Goal: Task Accomplishment & Management: Contribute content

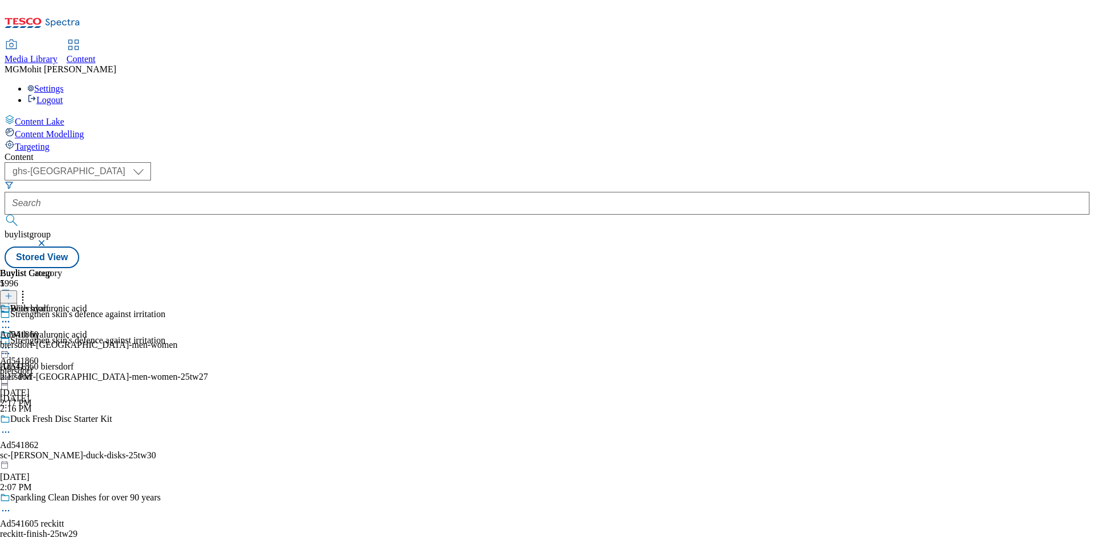
select select "ghs-uk"
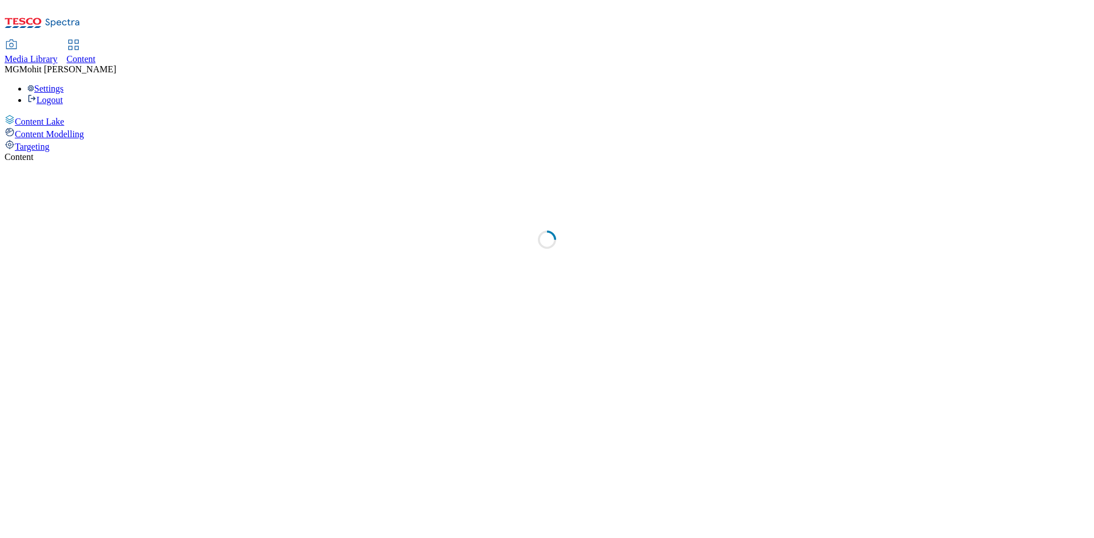
select select "ghs-[GEOGRAPHIC_DATA]"
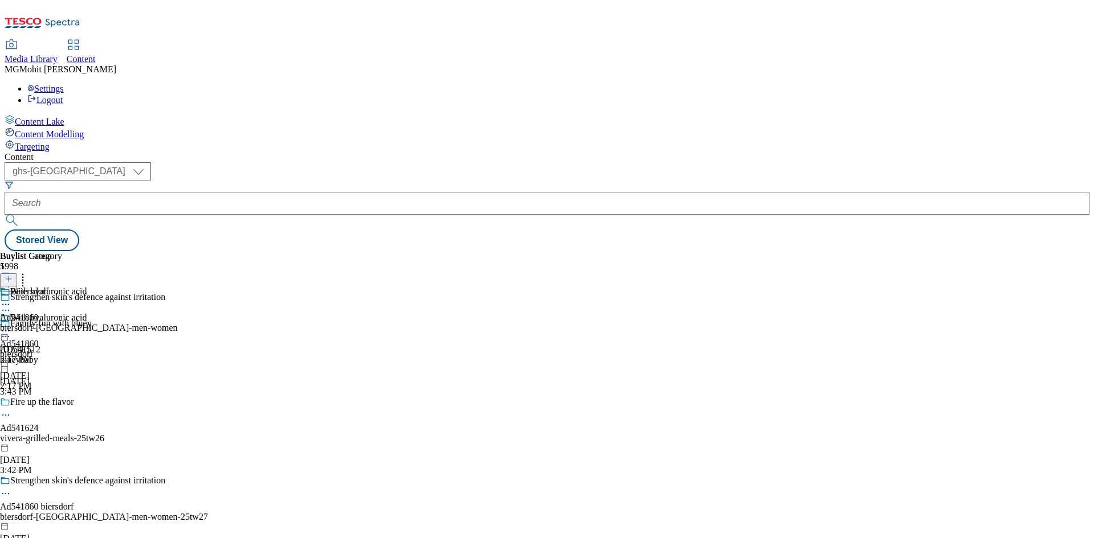
click at [13, 281] on icon at bounding box center [9, 285] width 8 height 8
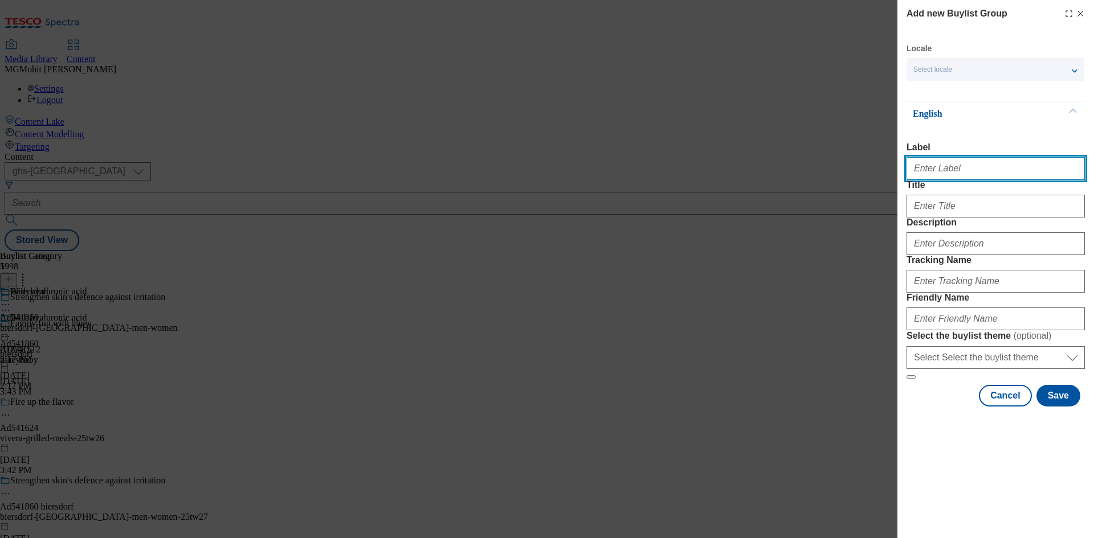
click at [952, 172] on input "Label" at bounding box center [996, 168] width 178 height 23
paste input "Ad541389 little-dish"
type input "Ad541389 little-dish"
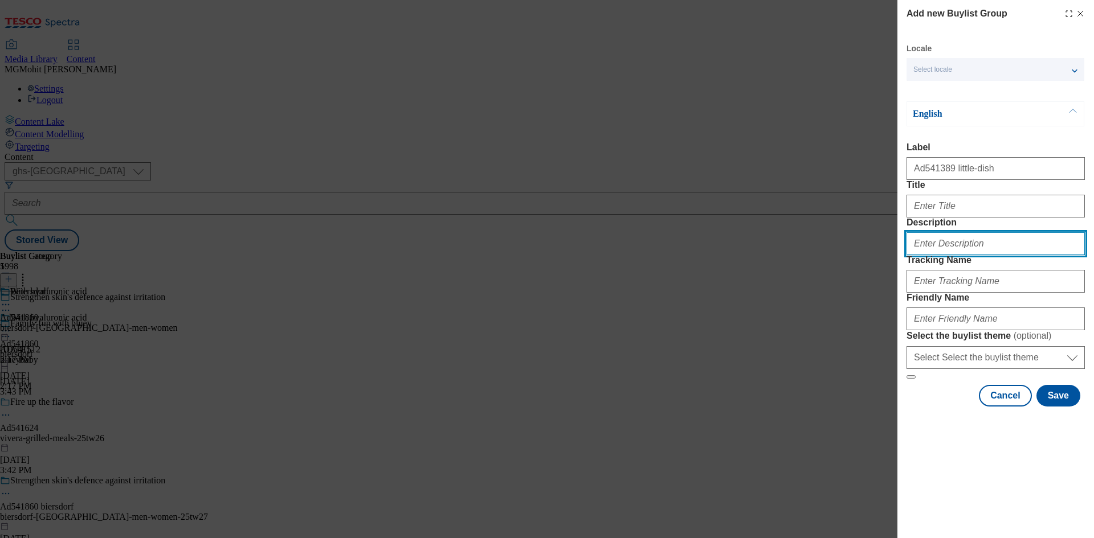
click at [965, 255] on input "Description" at bounding box center [996, 243] width 178 height 23
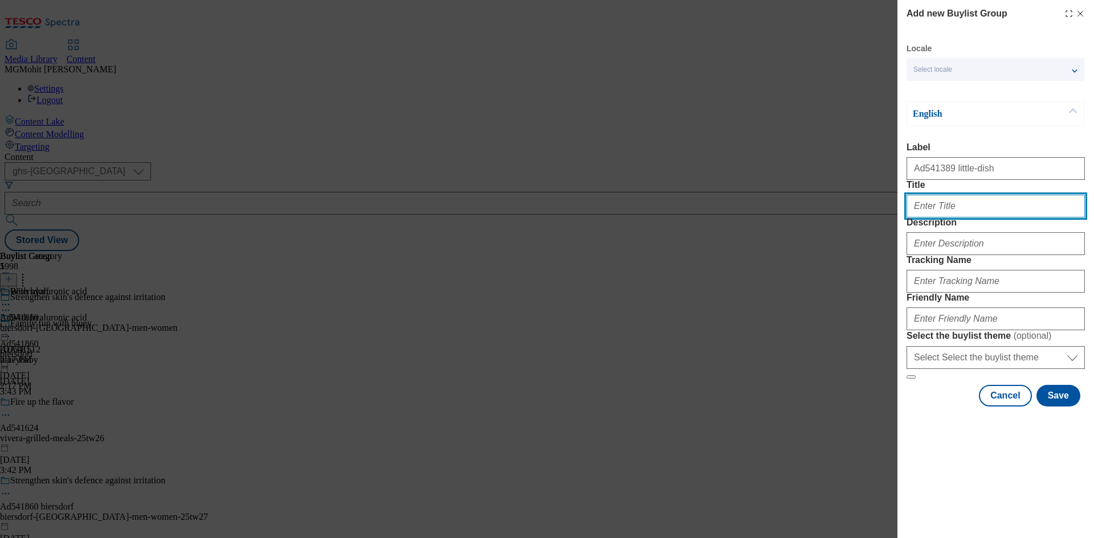
click at [955, 218] on input "Title" at bounding box center [996, 206] width 178 height 23
paste input "Delicious fresh meals for kids"
type input "Delicious fresh meals for kids"
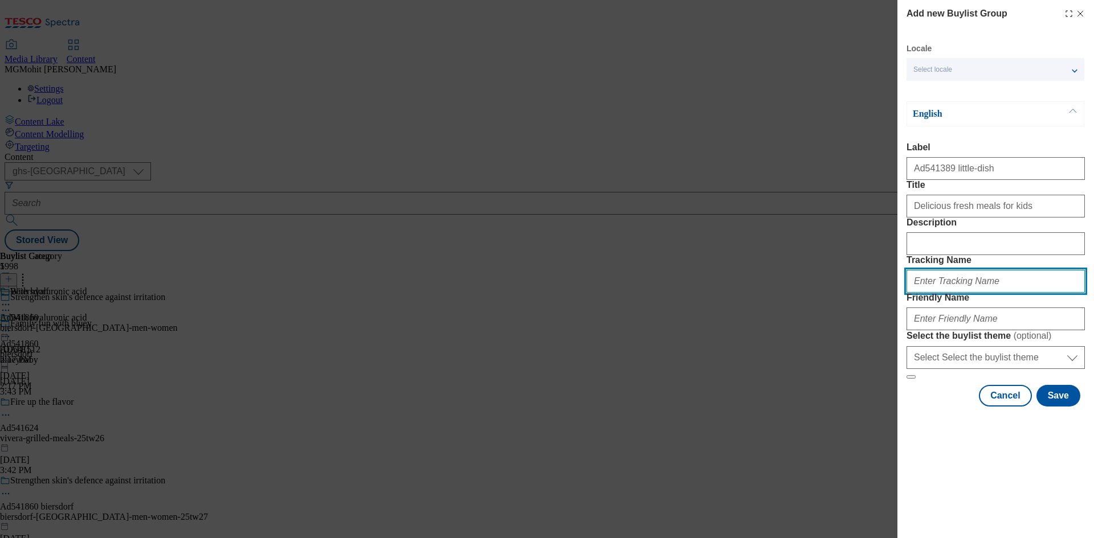
paste input "DH_AD541389"
type input "DH_AD541389"
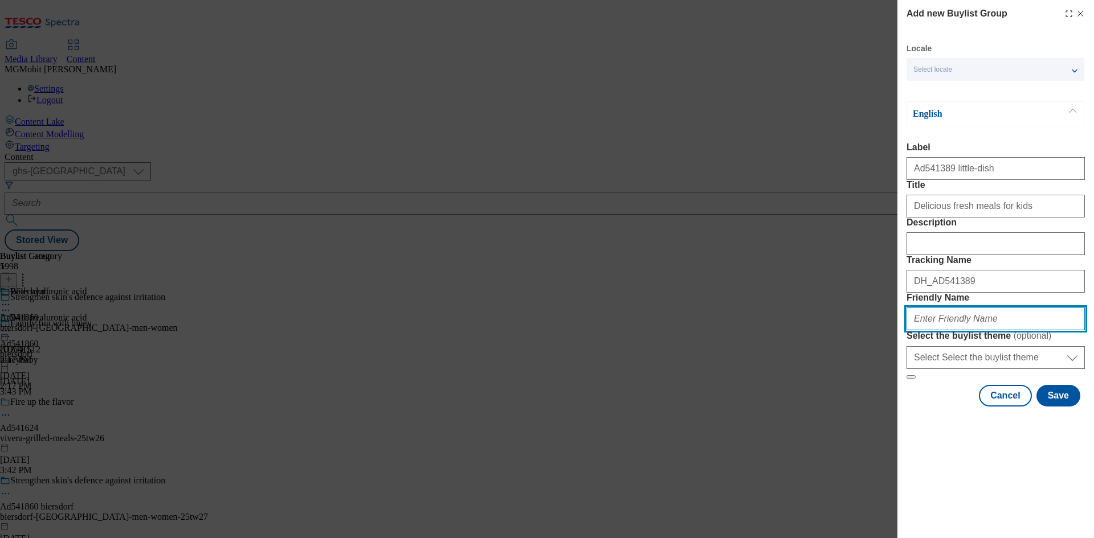
paste input "little-dish-meal-for-kids-25tw2"
type input "little-dish-meal-for-kids-25tw2"
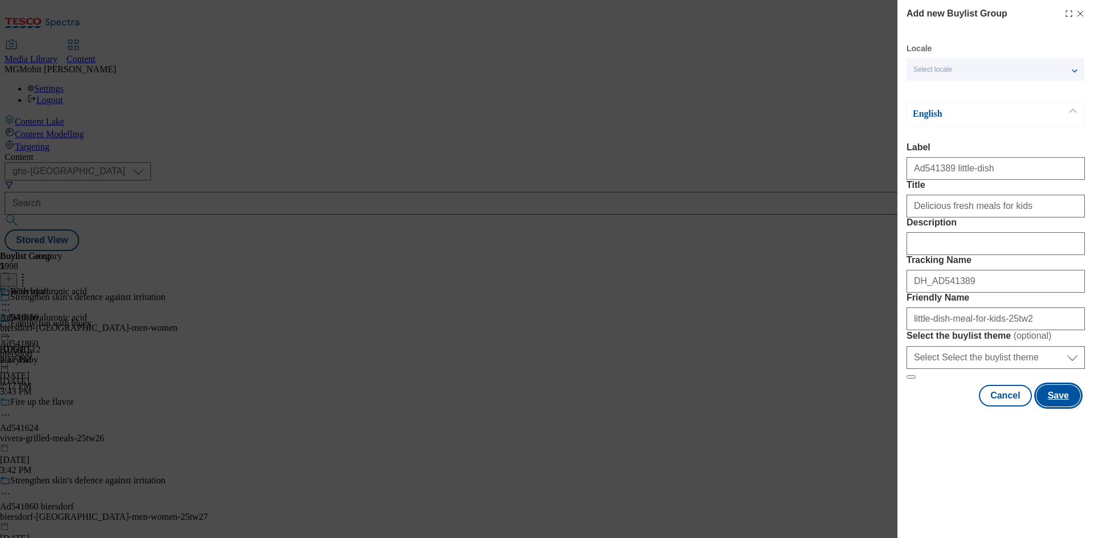
click at [1069, 407] on button "Save" at bounding box center [1058, 396] width 44 height 22
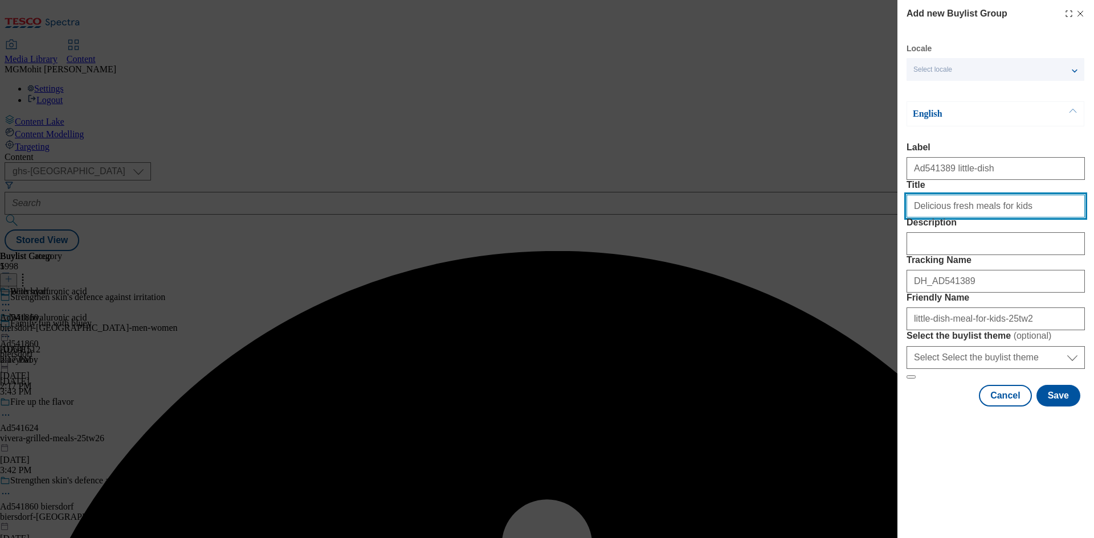
click at [1018, 218] on input "Delicious fresh meals for kids" at bounding box center [996, 206] width 178 height 23
type input "Delicious fresh meals for kids"
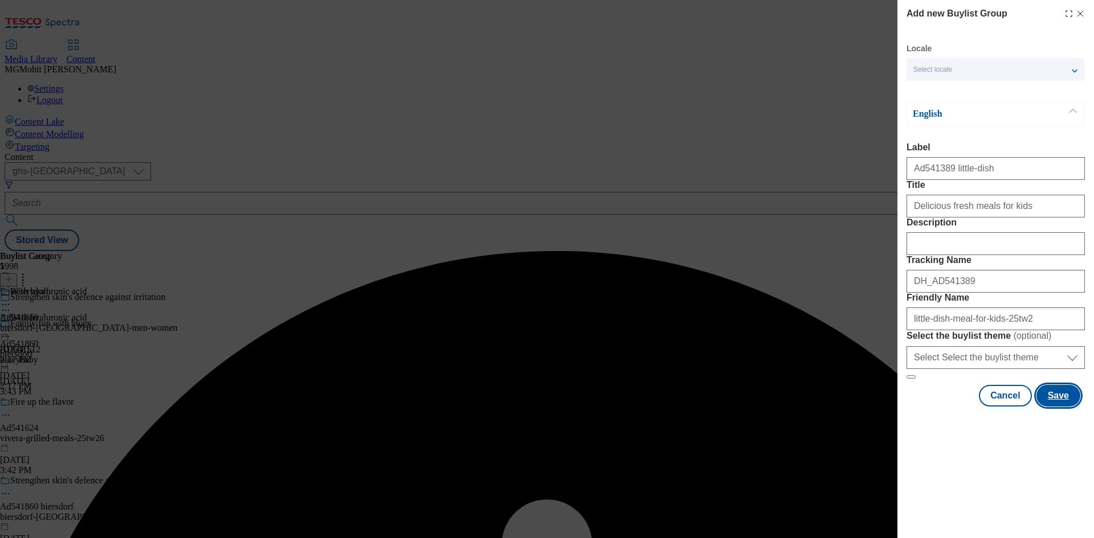
click at [1060, 407] on button "Save" at bounding box center [1058, 396] width 44 height 22
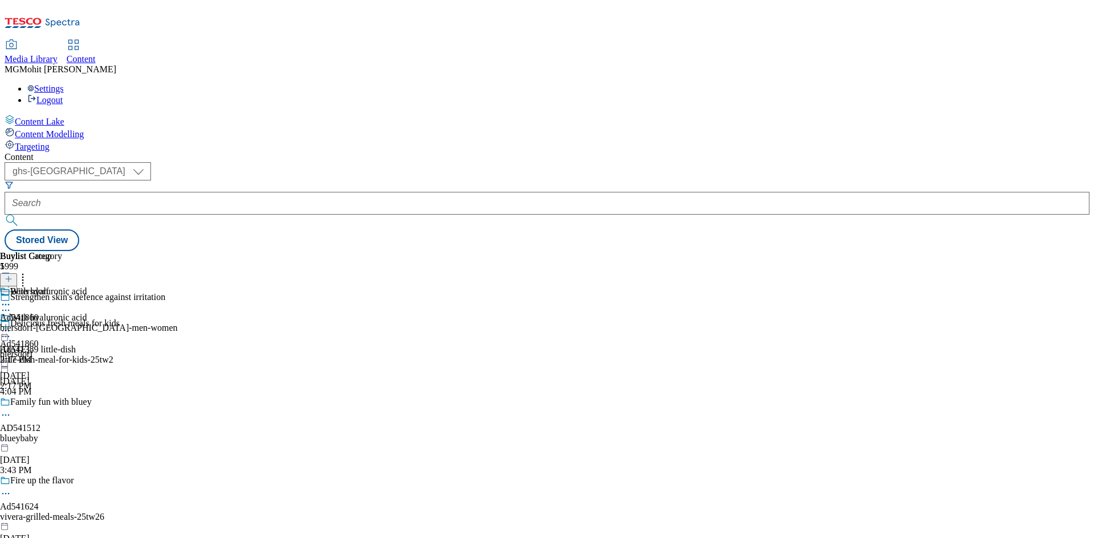
click at [245, 355] on div "little-dish-meal-for-kids-25tw2" at bounding box center [122, 360] width 245 height 10
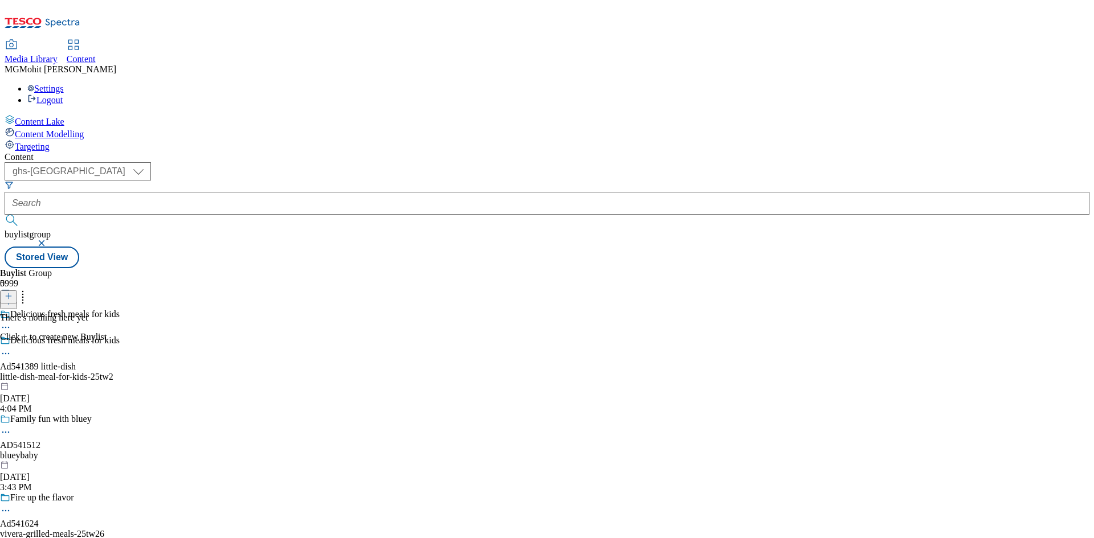
click at [245, 372] on div "little-dish-meal-for-kids-25tw2" at bounding box center [122, 377] width 245 height 10
click at [13, 298] on icon at bounding box center [9, 302] width 8 height 8
click at [11, 348] on icon at bounding box center [5, 353] width 11 height 11
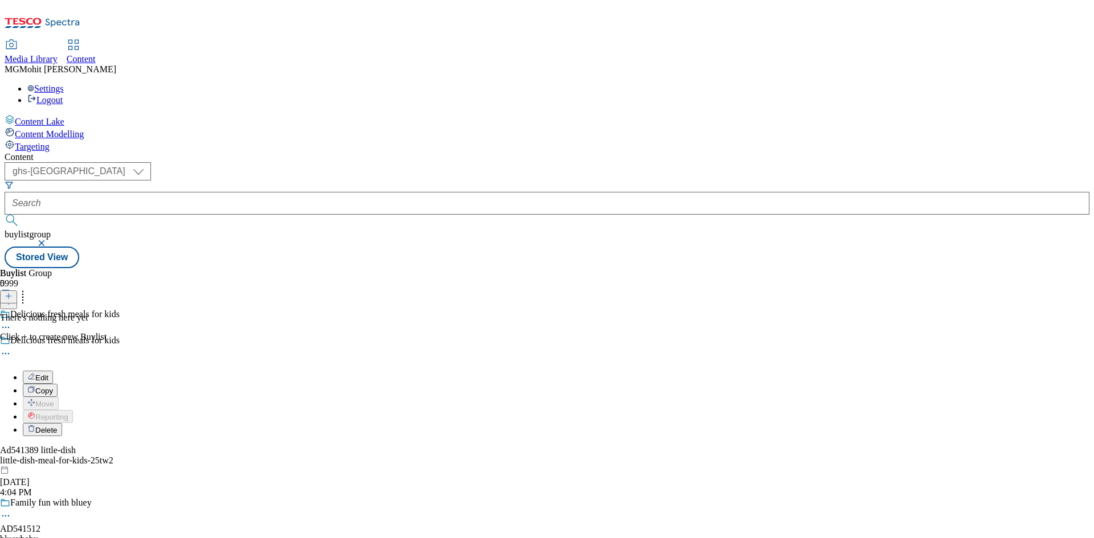
click at [48, 374] on span "Edit" at bounding box center [41, 378] width 13 height 9
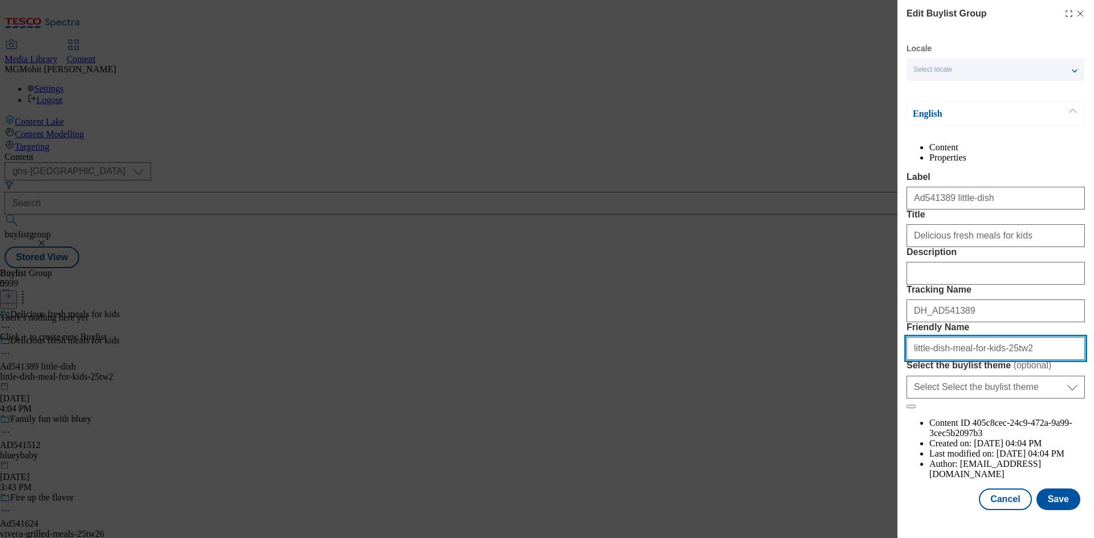
click at [1027, 360] on input "little-dish-meal-for-kids-25tw2" at bounding box center [996, 348] width 178 height 23
click at [1028, 360] on input "little-dish-meal-for-kids-25tw2" at bounding box center [996, 348] width 178 height 23
type input "little-dish-meal-for-kids-25tw28"
click at [1049, 511] on button "Save" at bounding box center [1058, 500] width 44 height 22
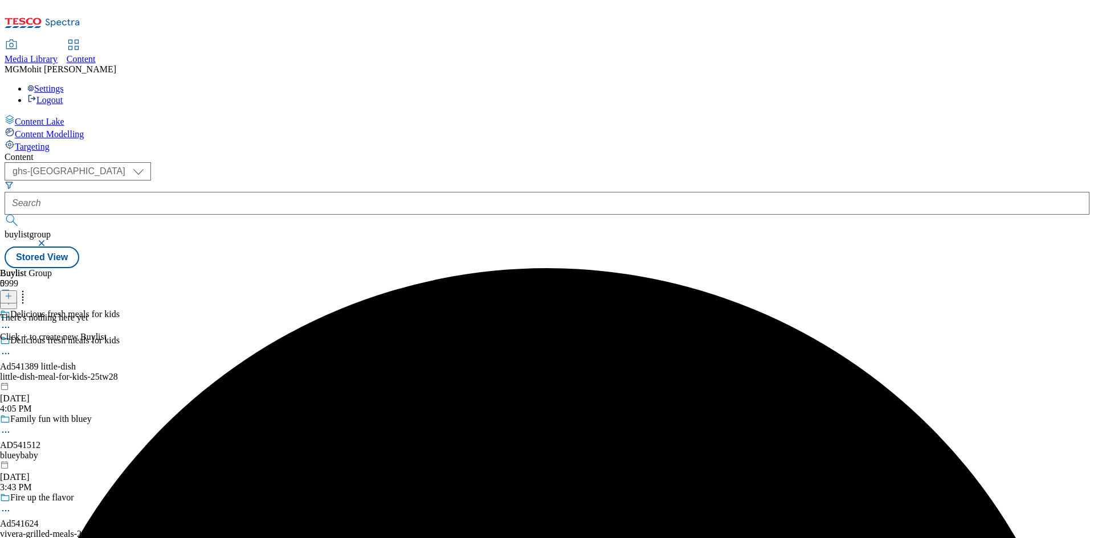
click at [107, 313] on div "There's nothing here yet Click + to create new Buylist" at bounding box center [53, 328] width 107 height 30
click at [245, 372] on div "little-dish-meal-for-kids-25tw28" at bounding box center [122, 377] width 245 height 10
click at [13, 292] on icon at bounding box center [9, 296] width 8 height 8
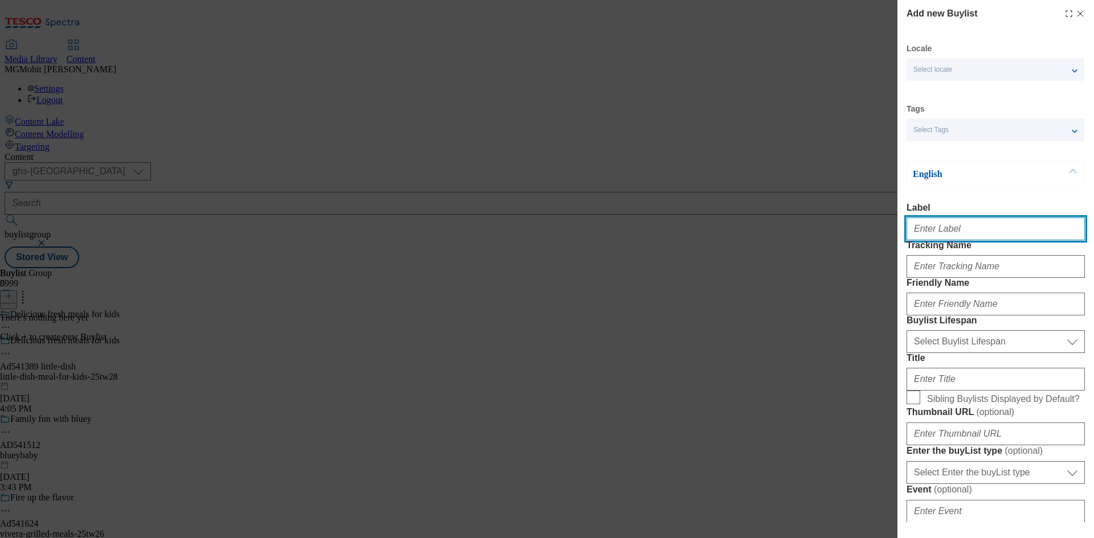
click at [945, 228] on input "Label" at bounding box center [996, 229] width 178 height 23
paste input "Ad541389"
type input "Ad541389"
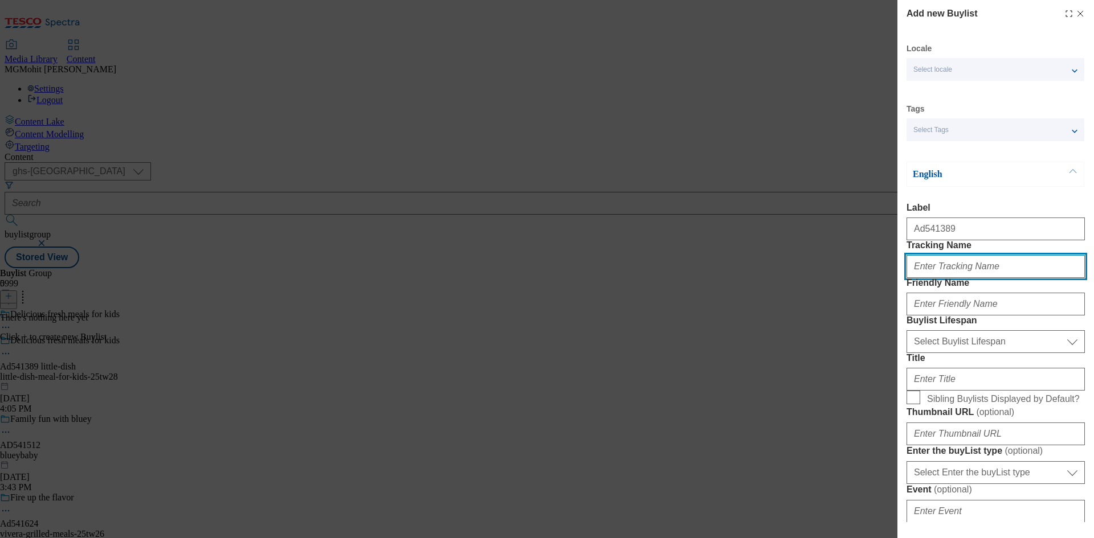
paste input "DH_AD541389"
type input "DH_AD541389"
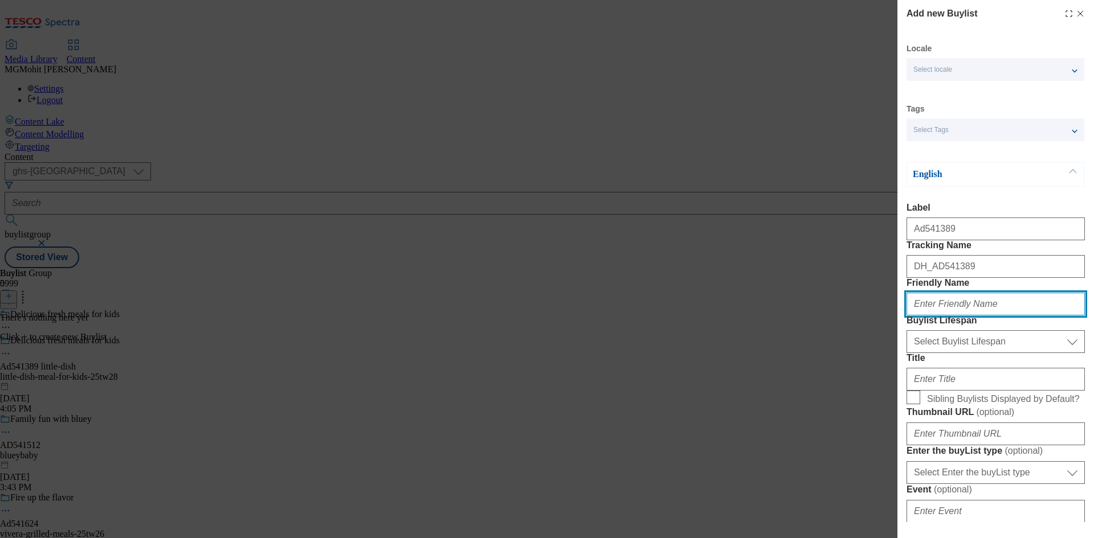
paste input "little-dish"
type input "little-dish"
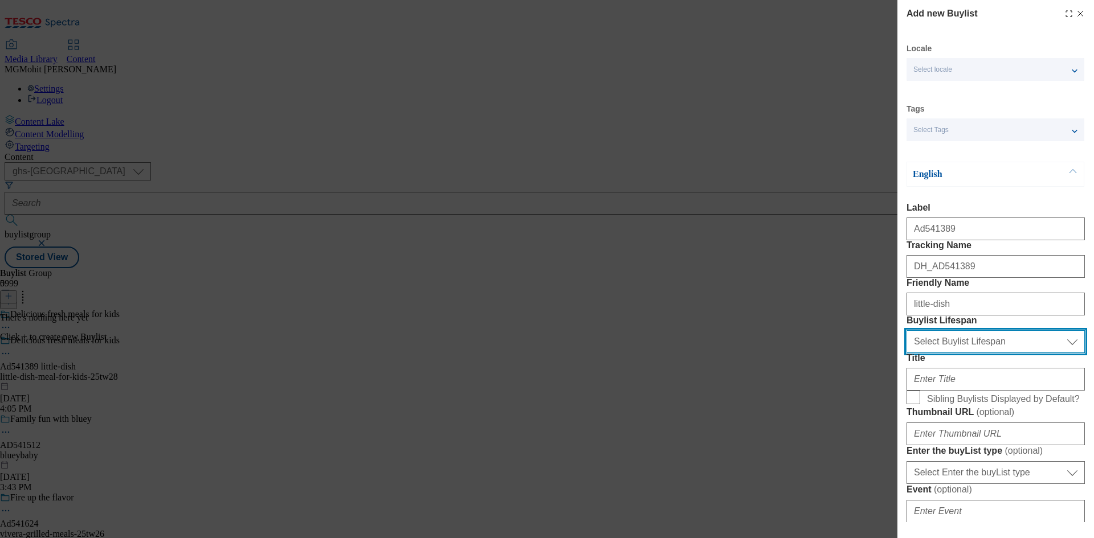
drag, startPoint x: 967, startPoint y: 407, endPoint x: 960, endPoint y: 414, distance: 9.7
click at [967, 353] on select "Select Buylist Lifespan evergreen seasonal tactical" at bounding box center [996, 341] width 178 height 23
select select "tactical"
click at [907, 353] on select "Select Buylist Lifespan evergreen seasonal tactical" at bounding box center [996, 341] width 178 height 23
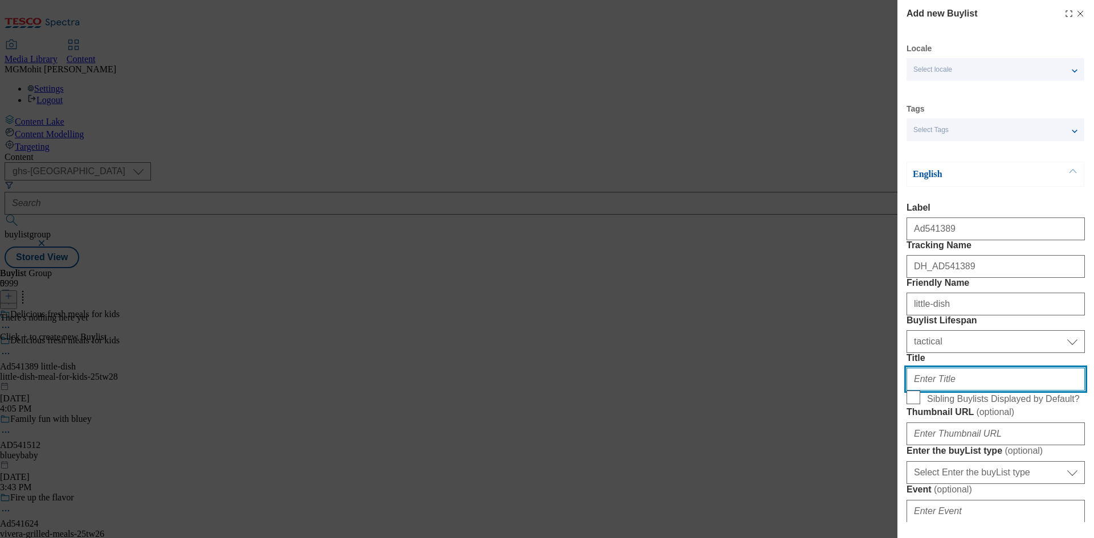
drag, startPoint x: 923, startPoint y: 462, endPoint x: 930, endPoint y: 456, distance: 9.3
click at [923, 391] on input "Title" at bounding box center [996, 379] width 178 height 23
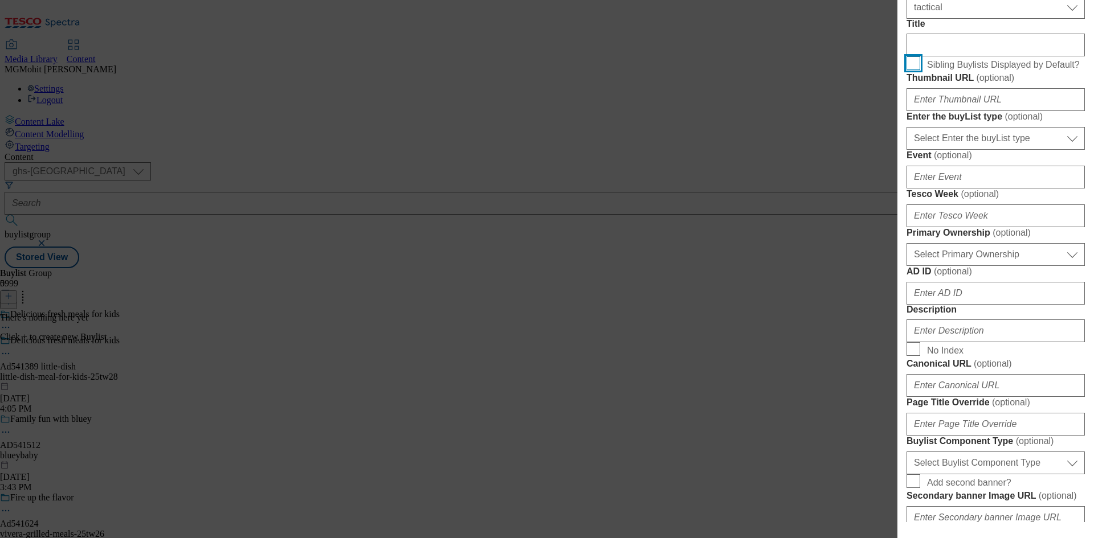
scroll to position [342, 0]
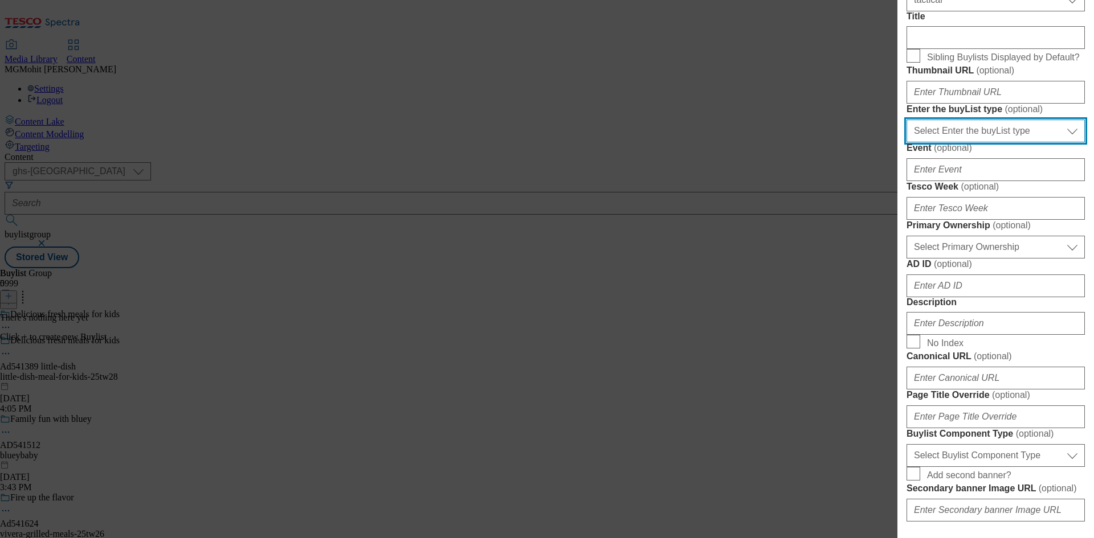
click at [946, 142] on select "Select Enter the buyList type event supplier funded long term >4 weeks supplier…" at bounding box center [996, 131] width 178 height 23
select select "supplier funded short term 1-3 weeks"
click at [907, 142] on select "Select Enter the buyList type event supplier funded long term >4 weeks supplier…" at bounding box center [996, 131] width 178 height 23
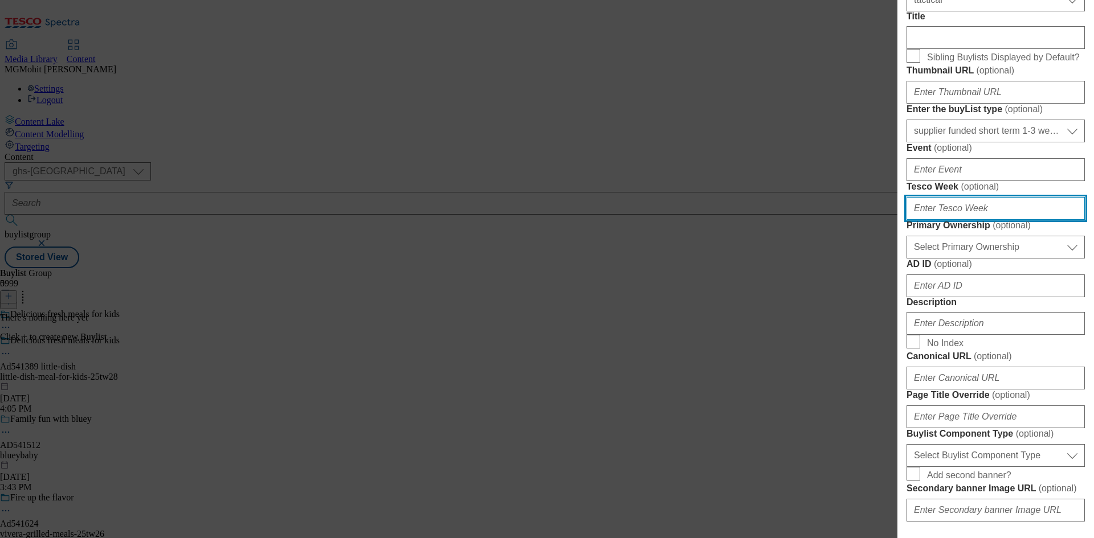
click at [942, 220] on input "Tesco Week ( optional )" at bounding box center [996, 208] width 178 height 23
type input "28"
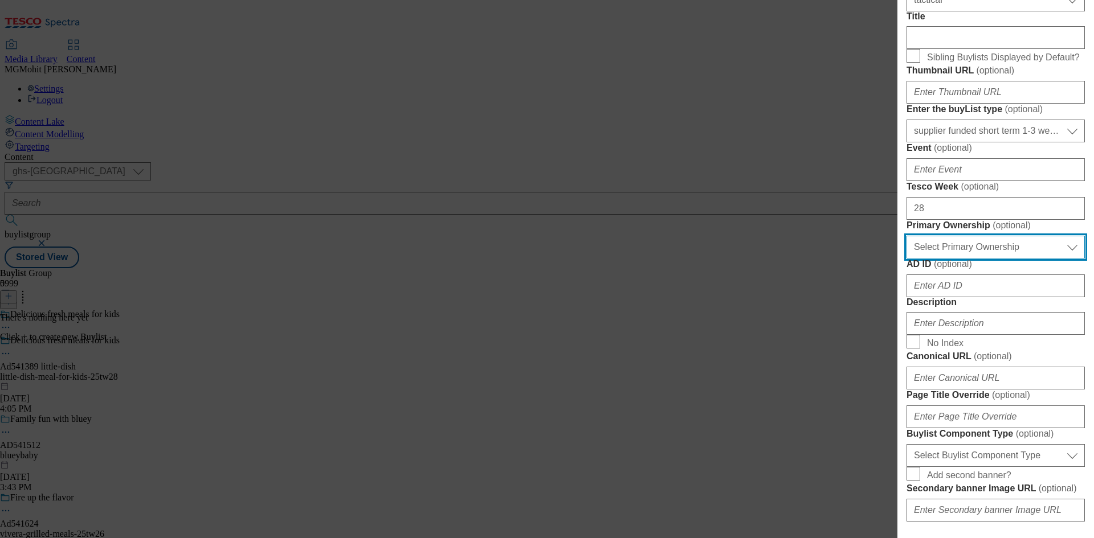
scroll to position [399, 0]
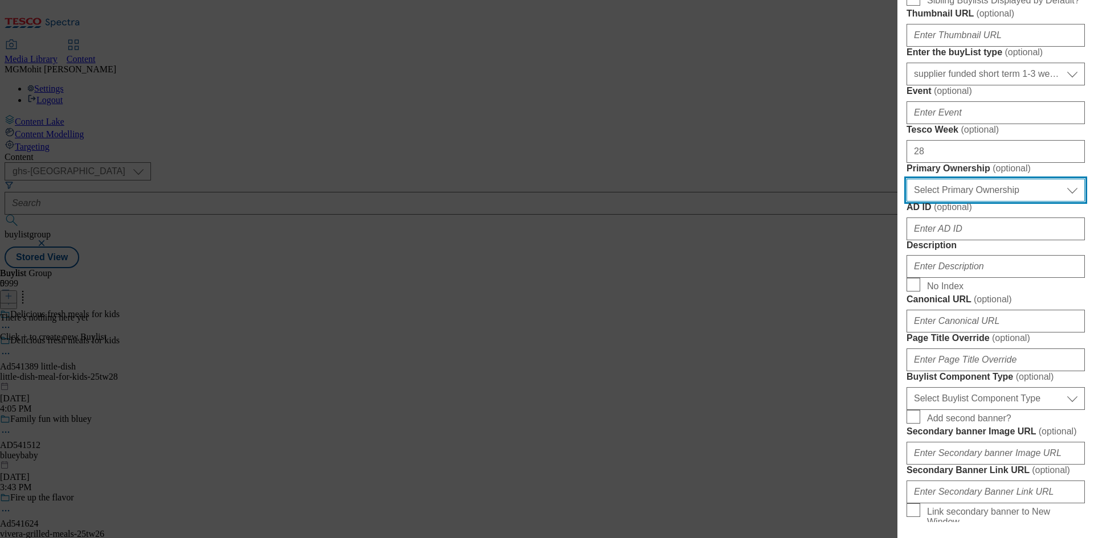
drag, startPoint x: 962, startPoint y: 385, endPoint x: 953, endPoint y: 389, distance: 10.5
click at [962, 202] on select "Select Primary Ownership [PERSON_NAME]" at bounding box center [996, 190] width 178 height 23
select select "dunnhumby"
click at [907, 202] on select "Select Primary Ownership [PERSON_NAME]" at bounding box center [996, 190] width 178 height 23
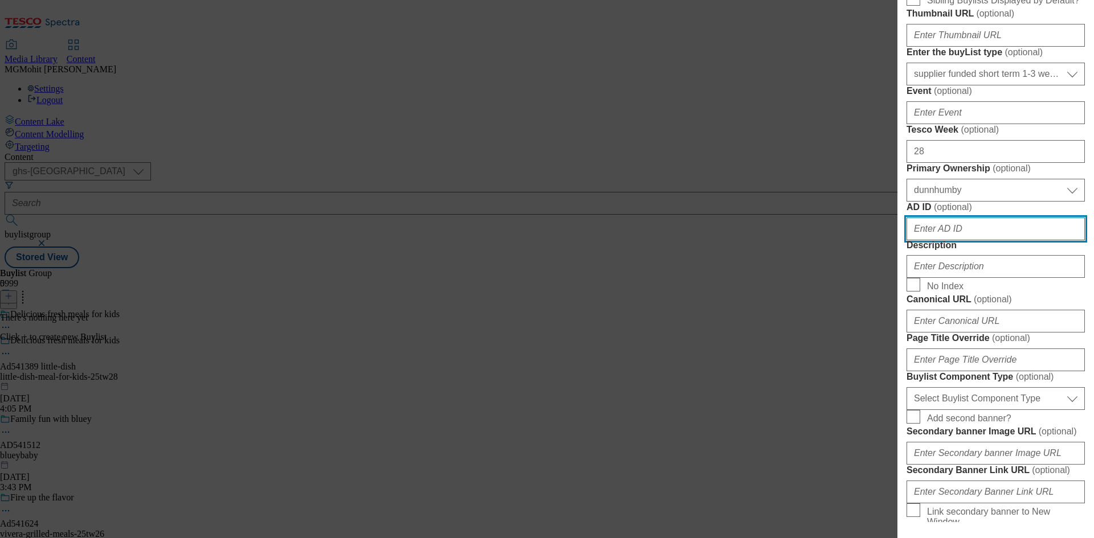
click at [950, 240] on input "AD ID ( optional )" at bounding box center [996, 229] width 178 height 23
paste input "541389"
type input "541389"
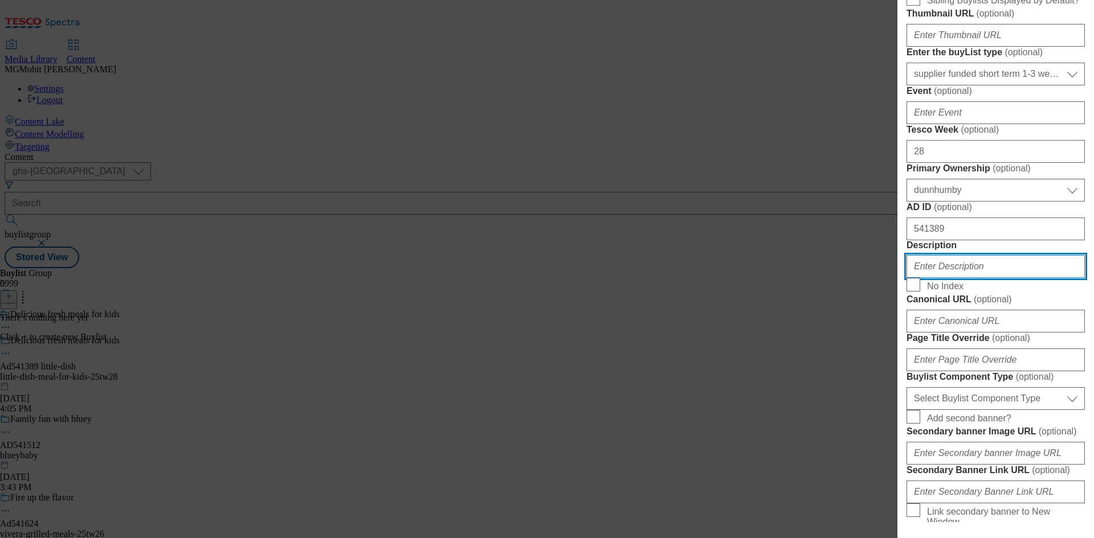
click at [944, 278] on input "Description" at bounding box center [996, 266] width 178 height 23
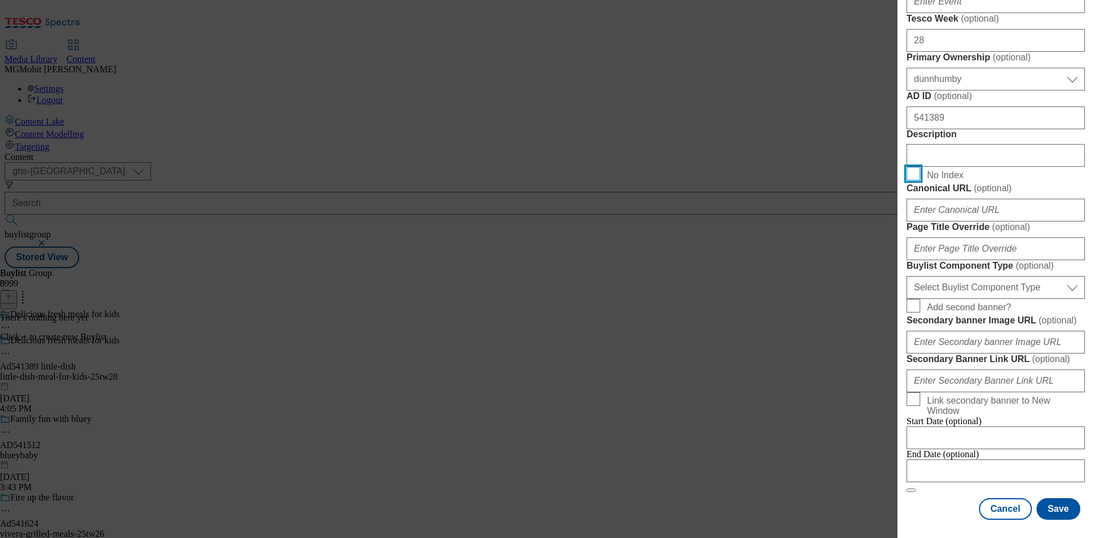
scroll to position [753, 0]
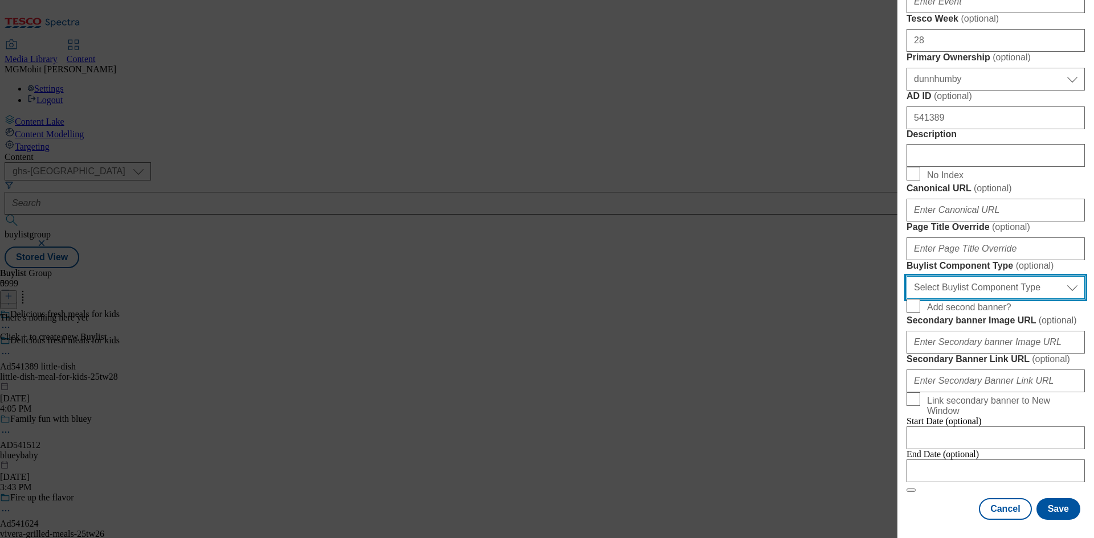
click at [957, 299] on select "Select Buylist Component Type Banner Competition Header Meal" at bounding box center [996, 287] width 178 height 23
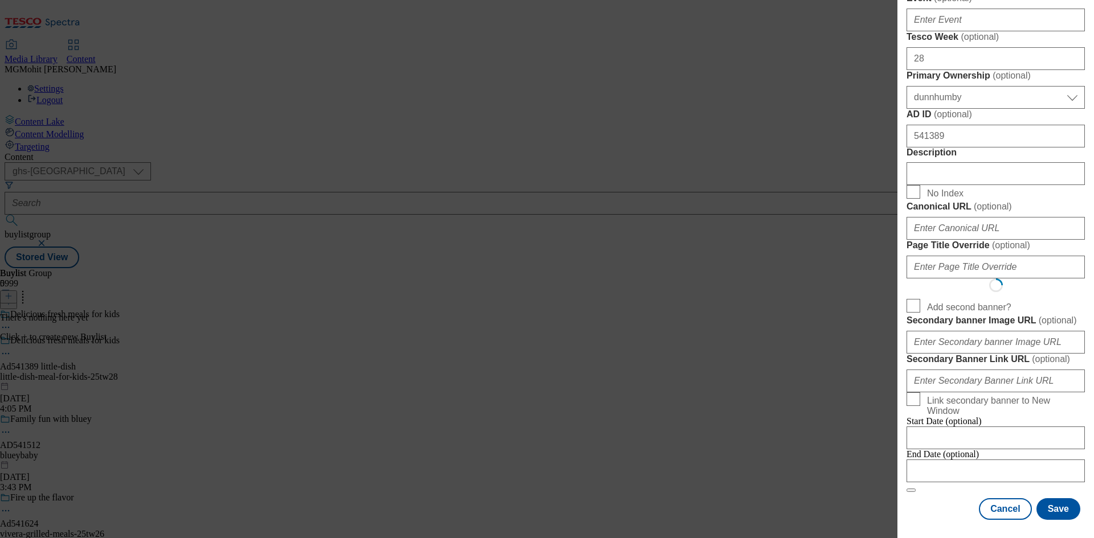
select select "Banner"
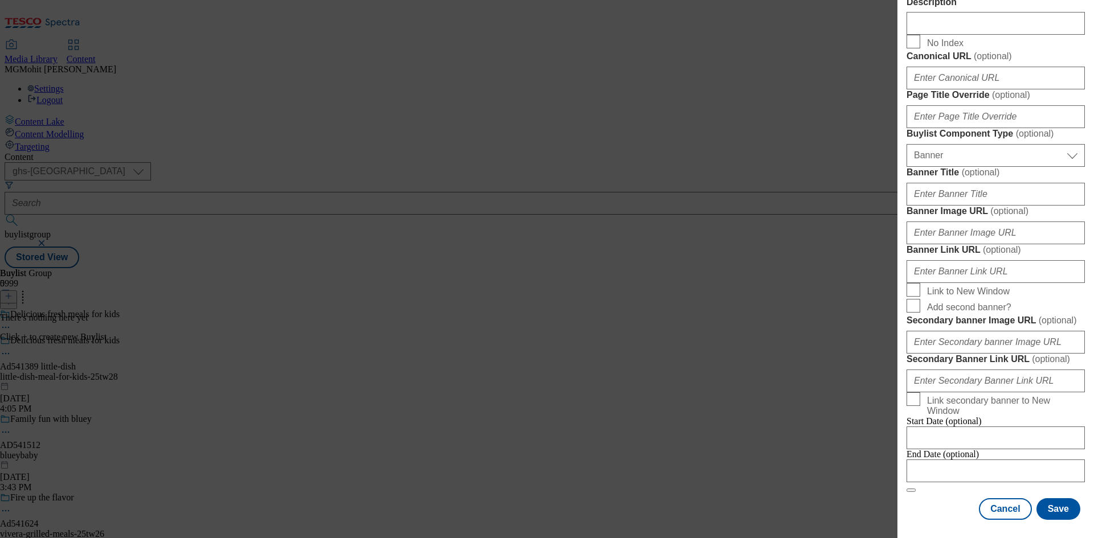
scroll to position [1129, 0]
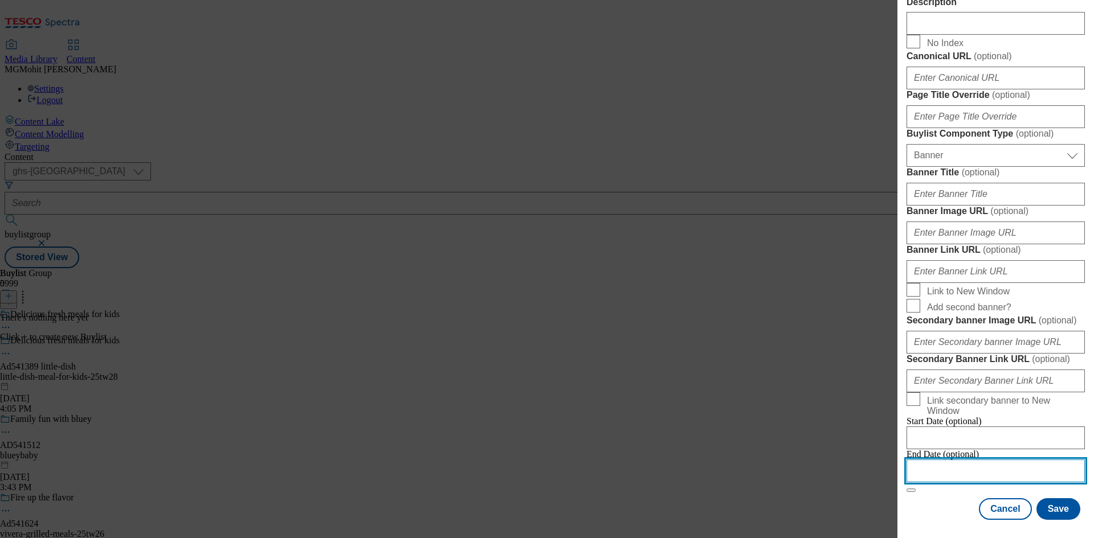
click at [952, 463] on input "Modal" at bounding box center [996, 471] width 178 height 23
select select "2025"
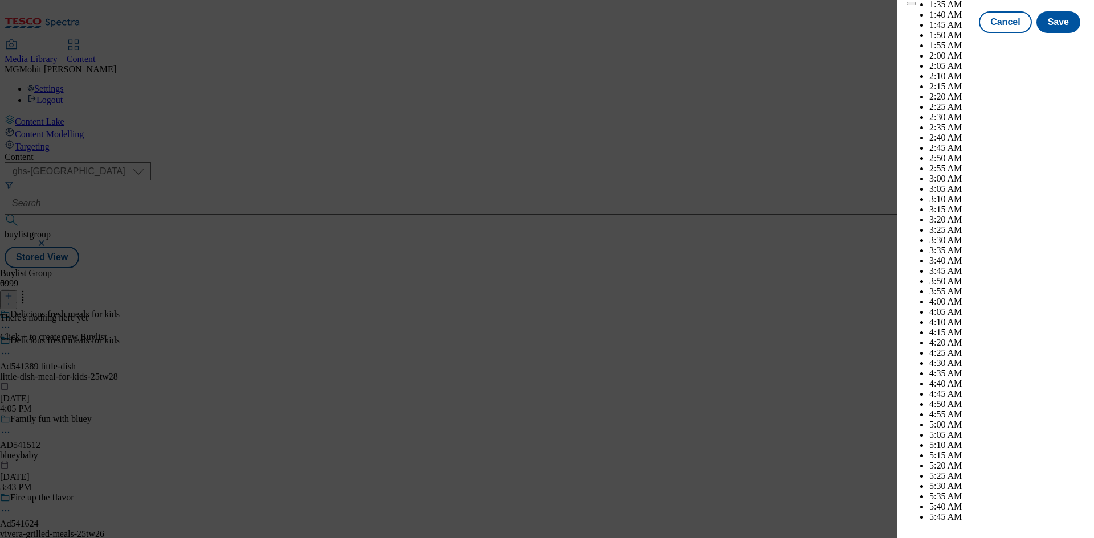
scroll to position [4061, 0]
select select "November"
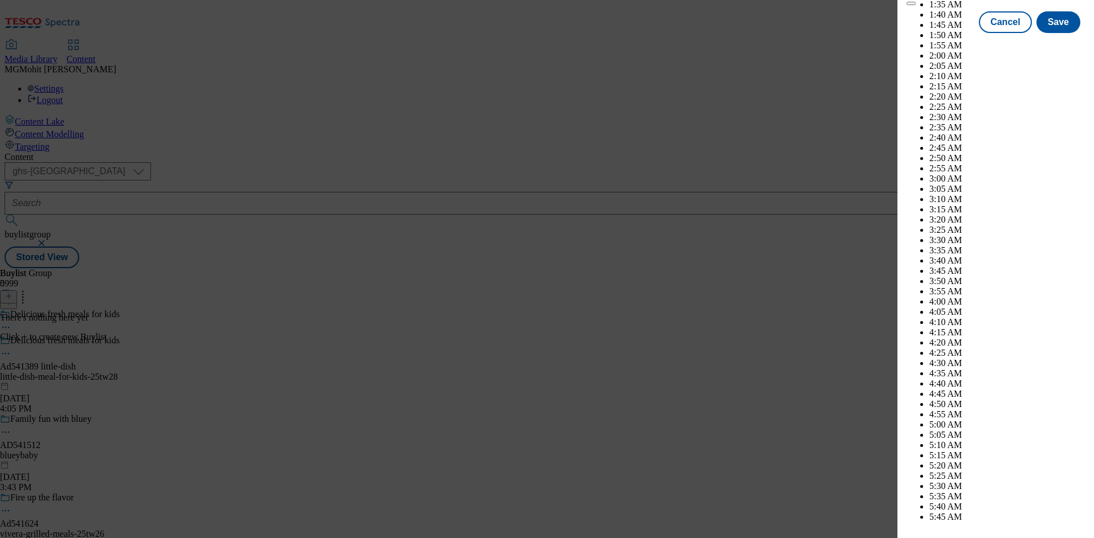
click at [1048, 43] on button "Save" at bounding box center [1058, 33] width 44 height 22
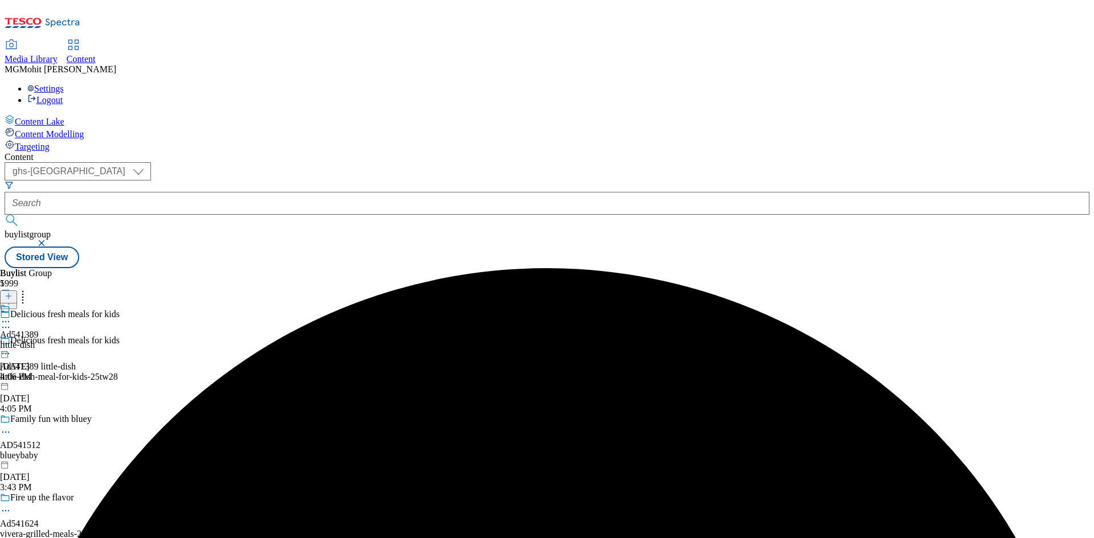
click at [39, 340] on div "little-dish" at bounding box center [19, 345] width 39 height 10
click at [13, 292] on icon at bounding box center [9, 296] width 8 height 8
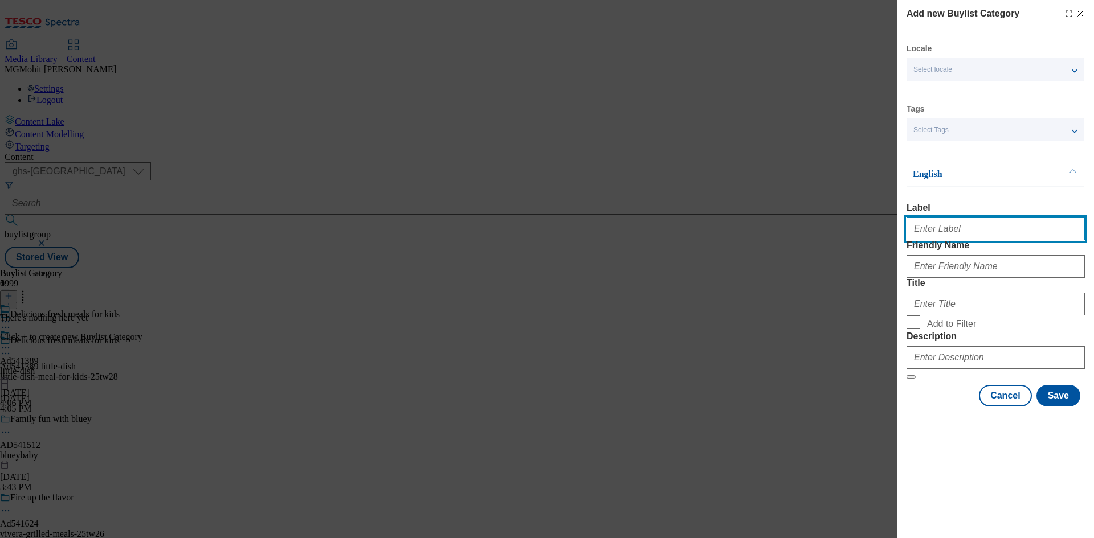
click at [974, 230] on input "Label" at bounding box center [996, 229] width 178 height 23
paste input "Ad541389"
type input "Ad541389"
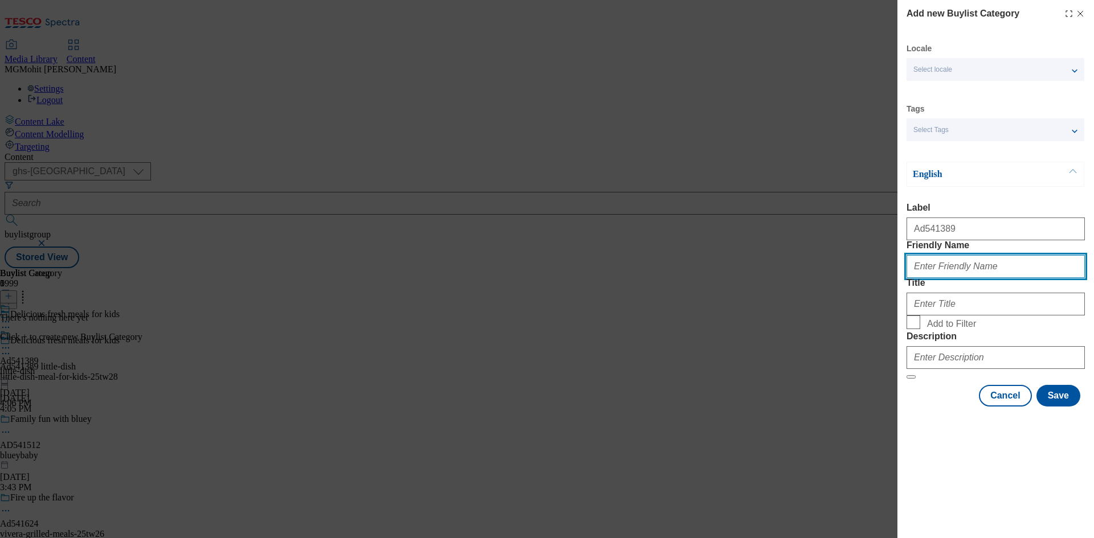
paste input "little-dish-meal-for-kids"
type input "little-dish-meal-for-kids"
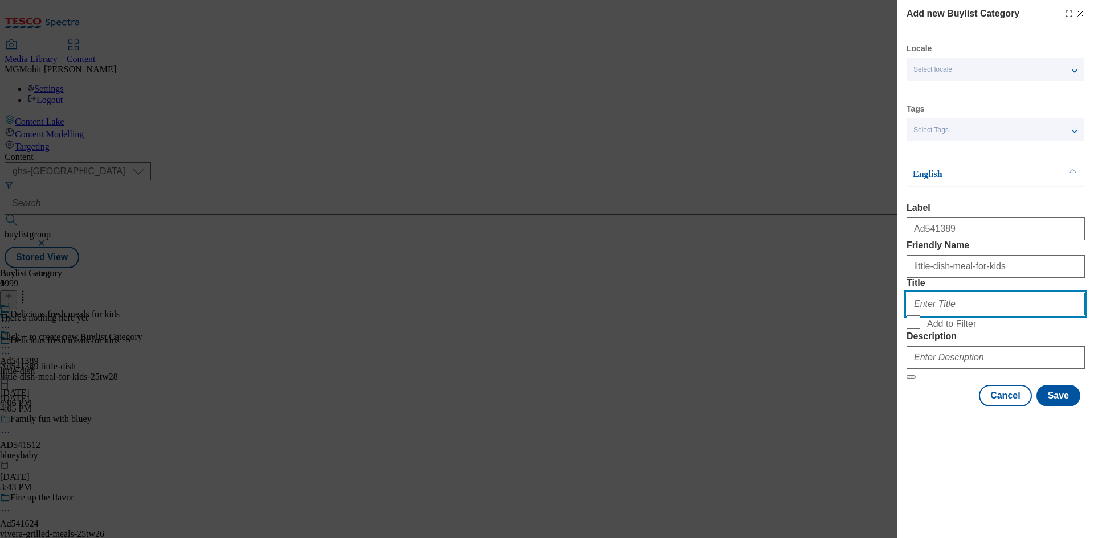
click at [935, 316] on input "Title" at bounding box center [996, 304] width 178 height 23
paste input "Little Dish"
type input "Little Dish"
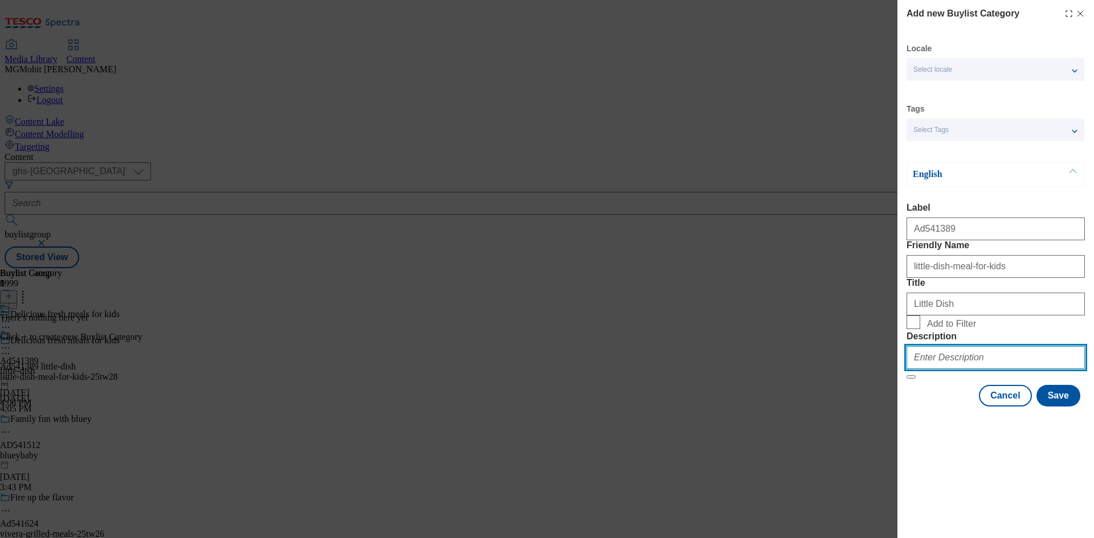
click at [956, 369] on input "Description" at bounding box center [996, 357] width 178 height 23
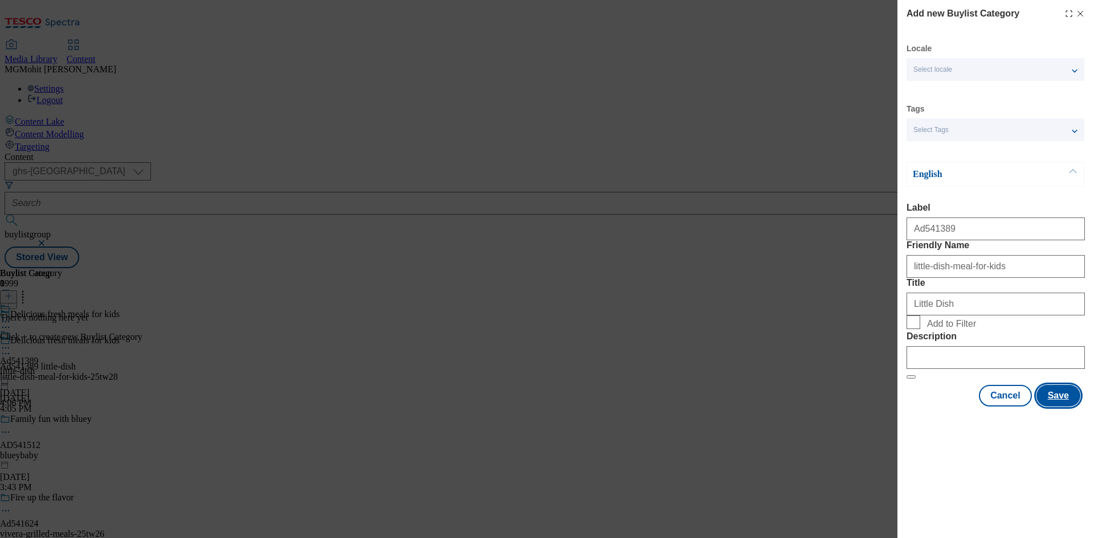
click at [1049, 407] on button "Save" at bounding box center [1058, 396] width 44 height 22
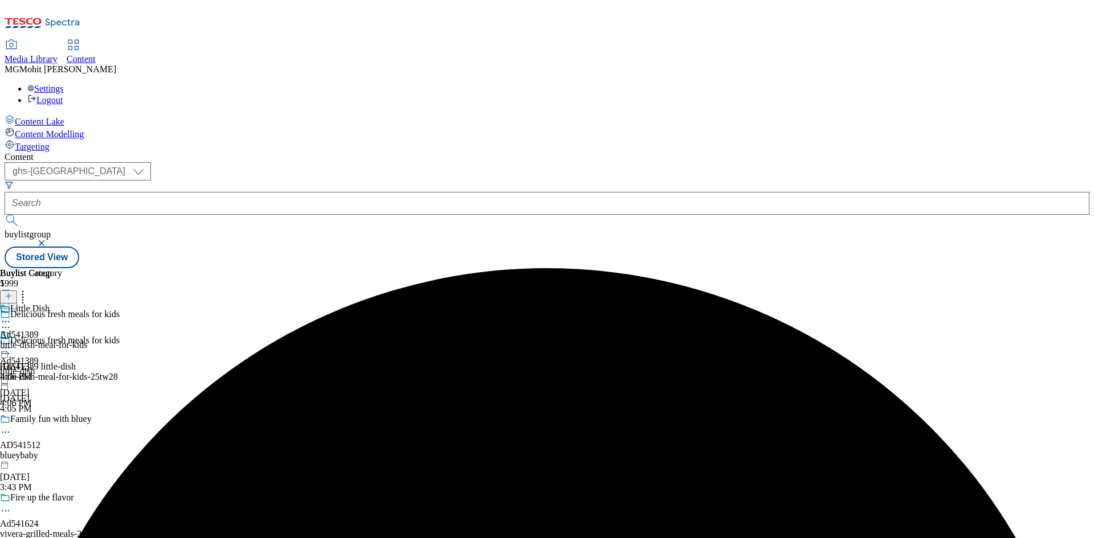
click at [87, 340] on div "little-dish-meal-for-kids" at bounding box center [43, 345] width 87 height 10
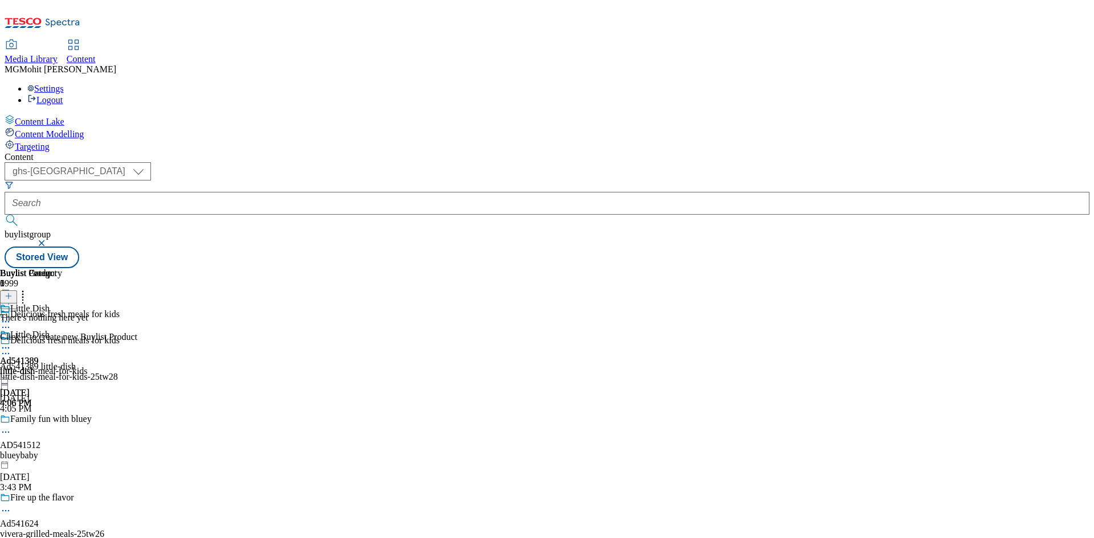
click at [13, 292] on icon at bounding box center [9, 296] width 8 height 8
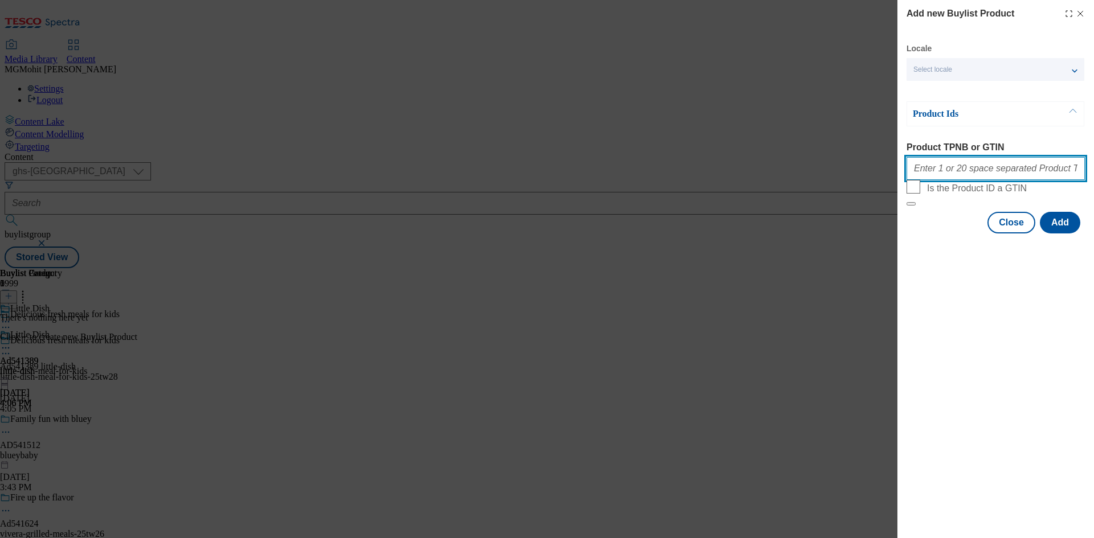
click at [968, 180] on input "Product TPNB or GTIN" at bounding box center [996, 168] width 178 height 23
paste input "91778496 91377924 91712626 91572756 91770026 91719826"
type input "91778496 91377924 91712626 91572756 91770026 91719826"
click at [1060, 234] on button "Add" at bounding box center [1060, 223] width 40 height 22
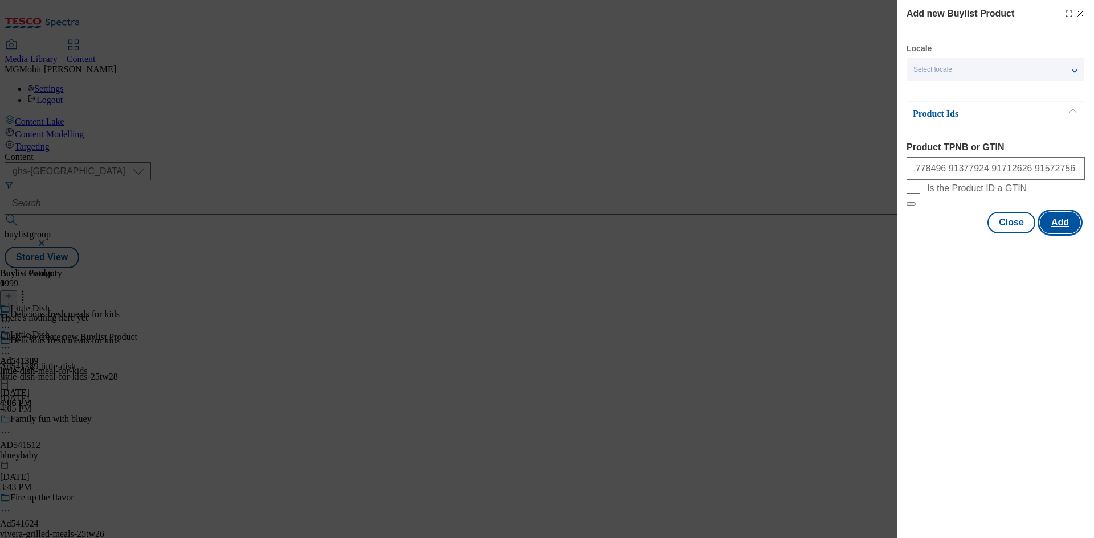
scroll to position [0, 0]
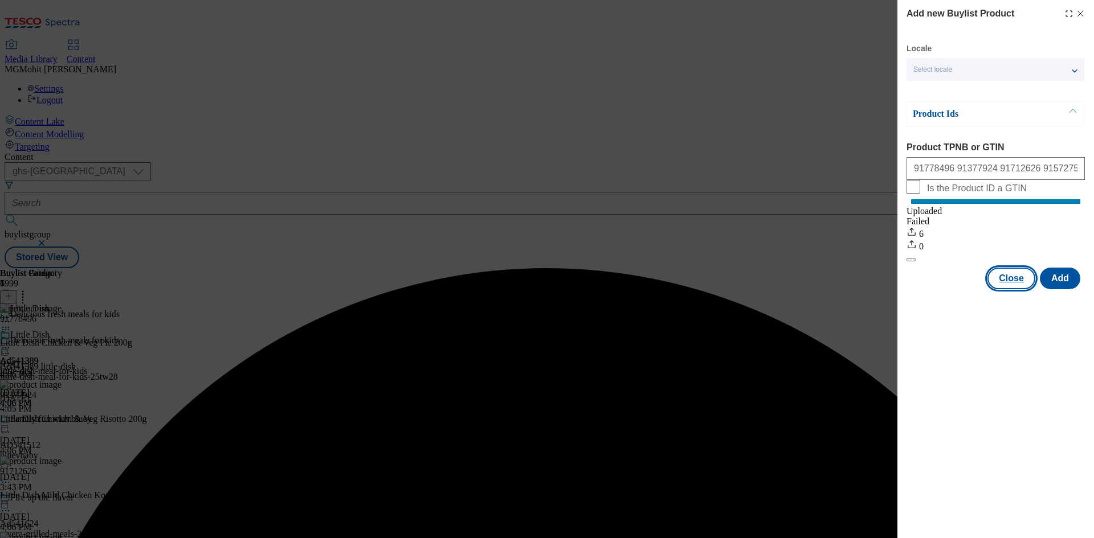
drag, startPoint x: 1020, startPoint y: 289, endPoint x: 998, endPoint y: 263, distance: 34.0
click at [1020, 289] on button "Close" at bounding box center [1011, 279] width 48 height 22
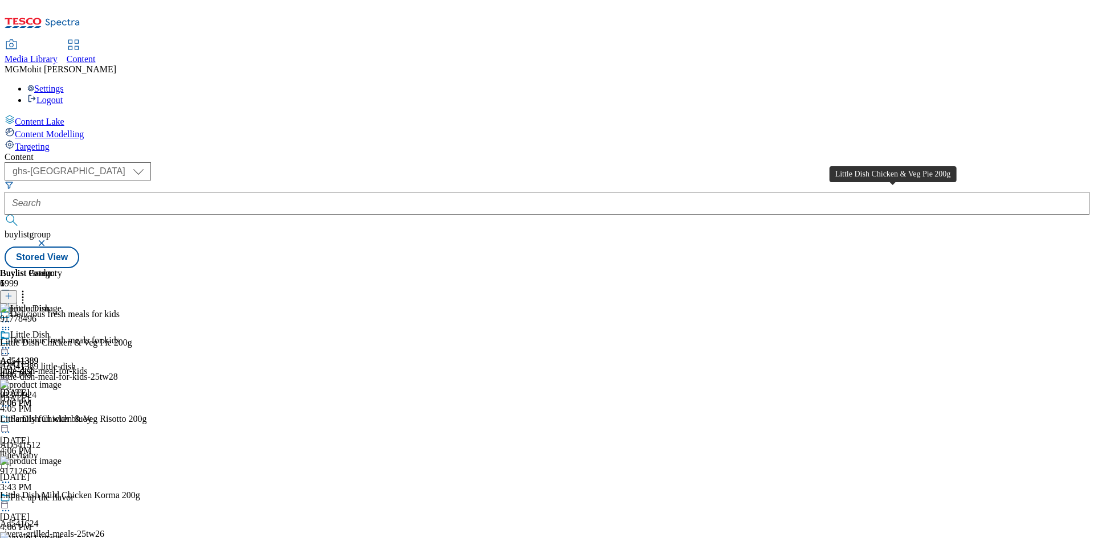
click at [132, 338] on div "Little Dish Chicken & Veg Pie 200g" at bounding box center [66, 343] width 132 height 10
click at [11, 342] on icon at bounding box center [5, 347] width 11 height 11
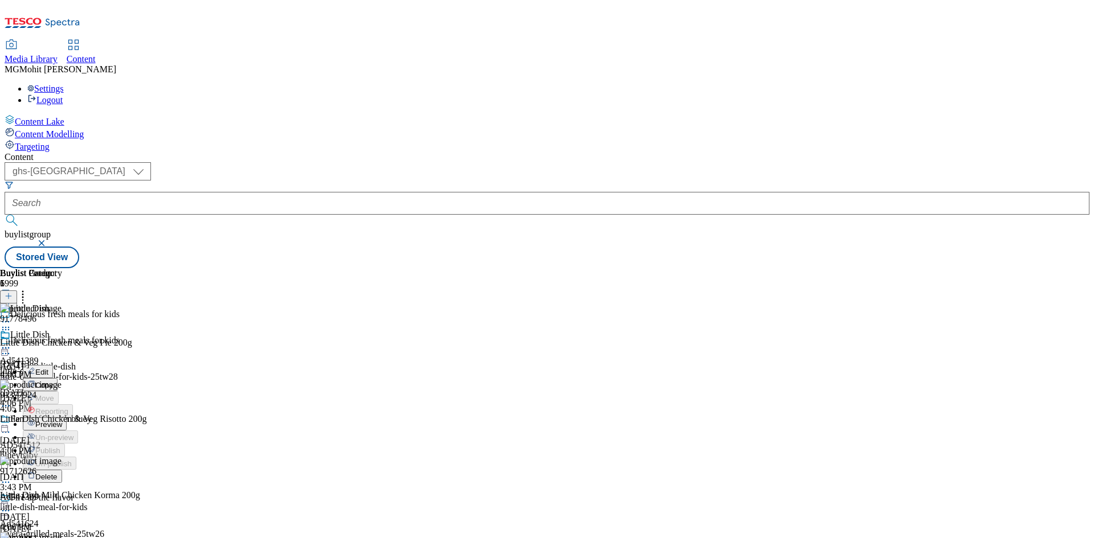
click at [48, 368] on span "Edit" at bounding box center [41, 372] width 13 height 9
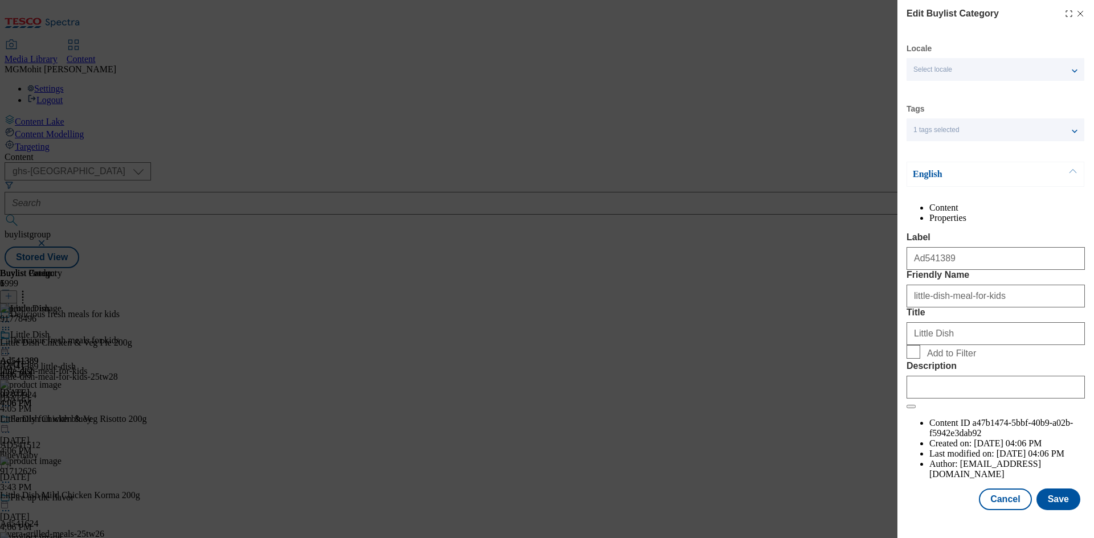
scroll to position [22, 0]
click at [935, 399] on input "Description" at bounding box center [996, 387] width 178 height 23
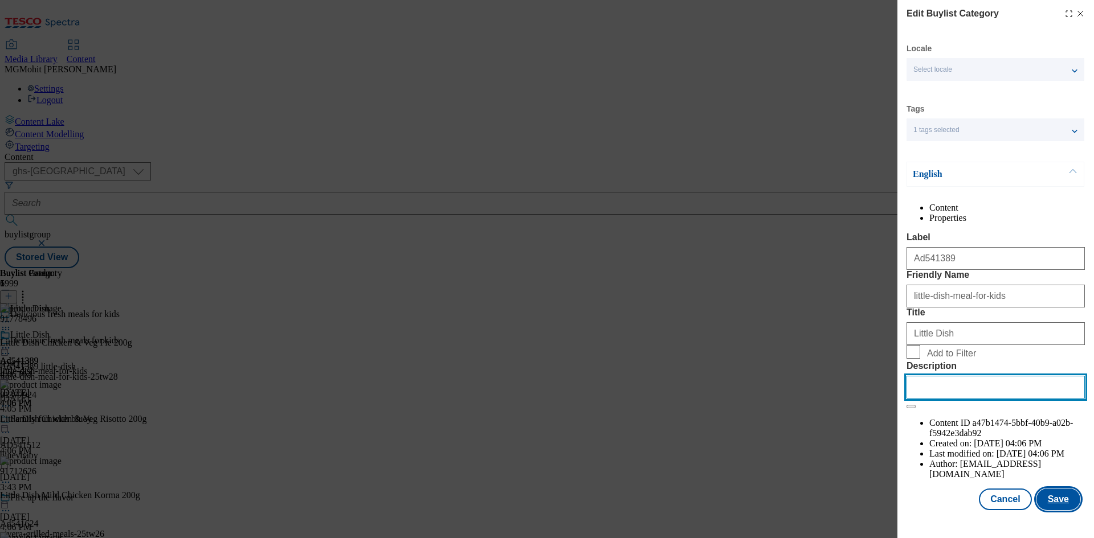
paste input "Little Dish Chicken & Veg Pie 200g"
type input "Little Dish Chicken & Veg Pie 200g"
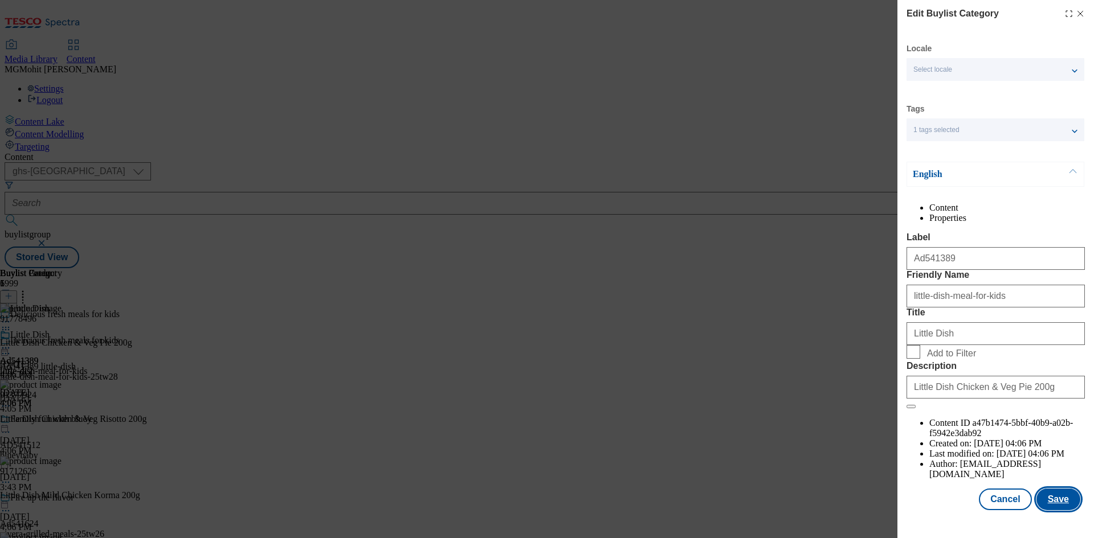
click at [1055, 507] on button "Save" at bounding box center [1058, 500] width 44 height 22
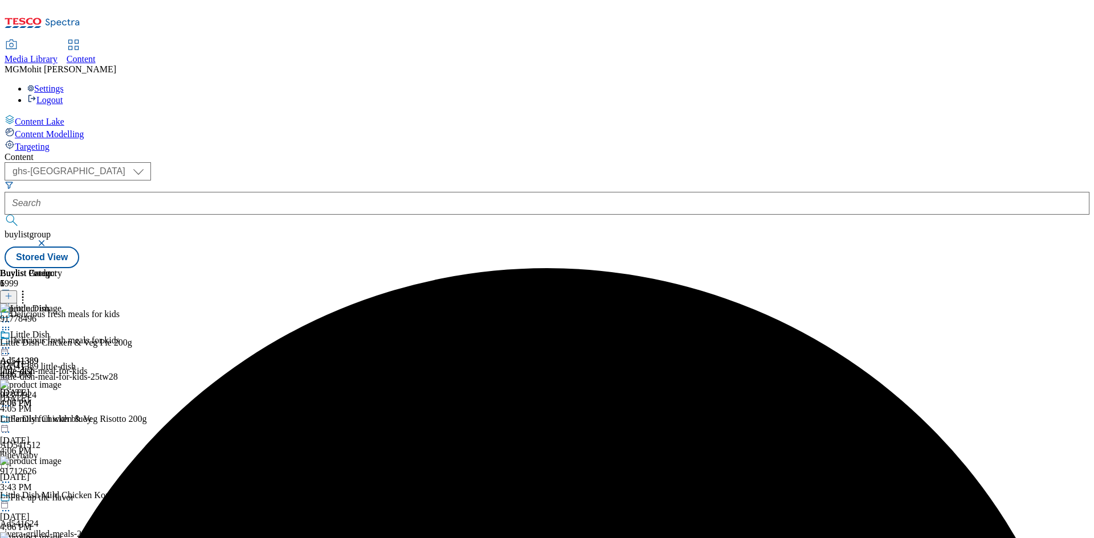
click at [39, 330] on div "Ad541389 little-dish Aug 19, 2025 4:06 PM" at bounding box center [19, 369] width 39 height 79
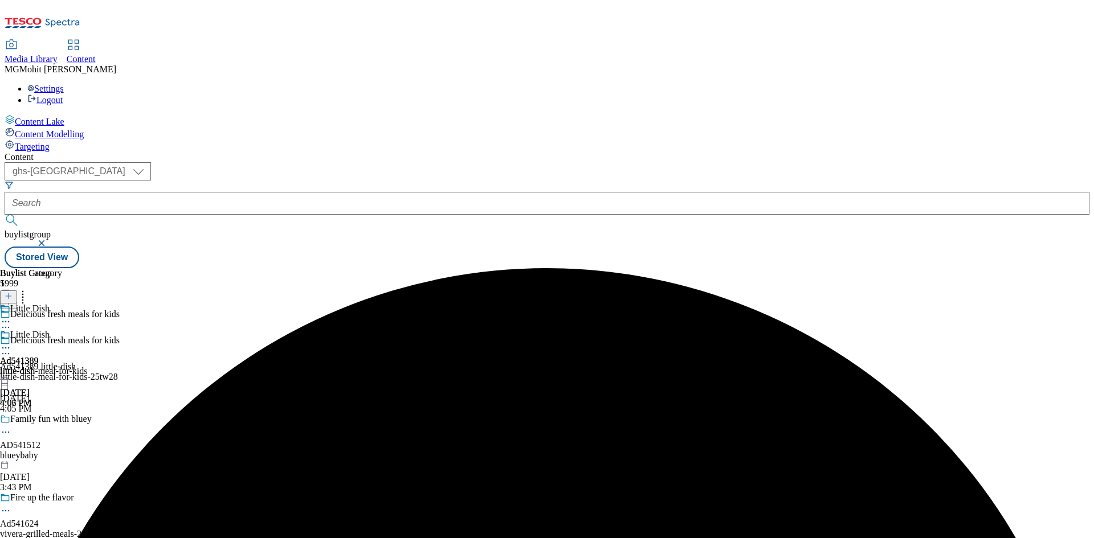
click at [11, 342] on icon at bounding box center [5, 347] width 11 height 11
click at [48, 368] on span "Edit" at bounding box center [41, 372] width 13 height 9
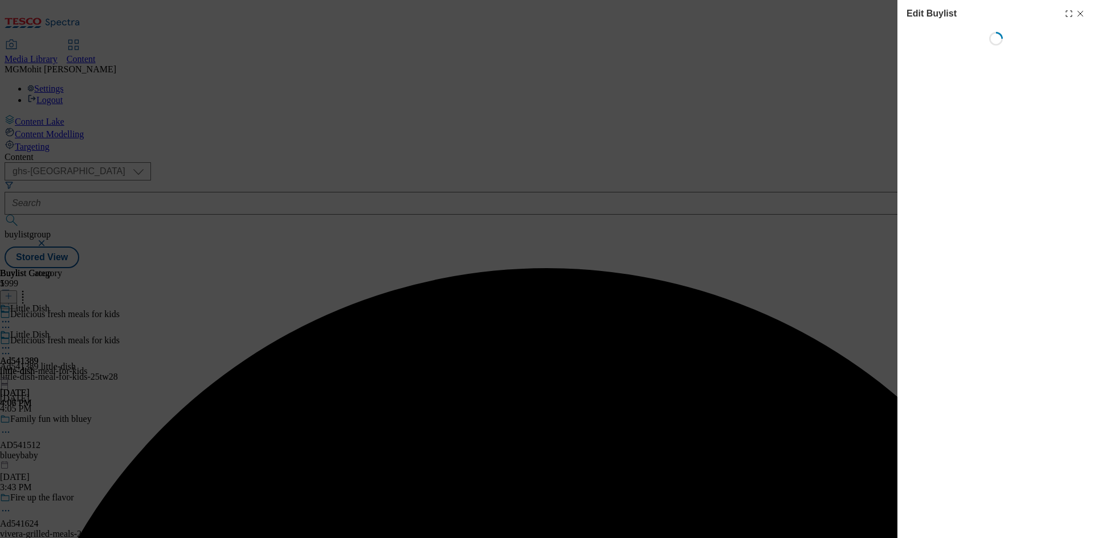
select select "tactical"
select select "supplier funded short term 1-3 weeks"
select select "dunnhumby"
select select "Banner"
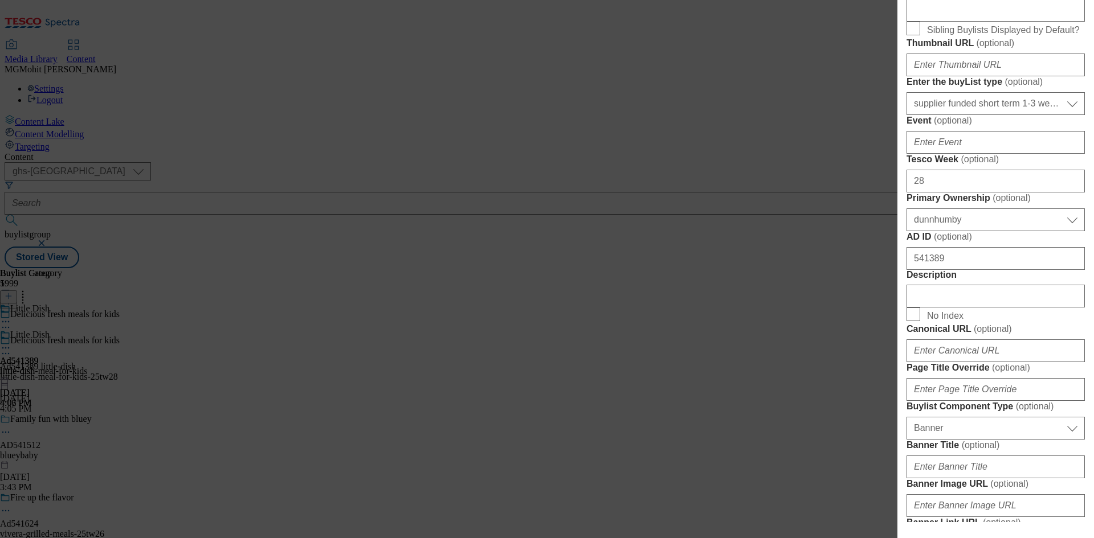
scroll to position [684, 0]
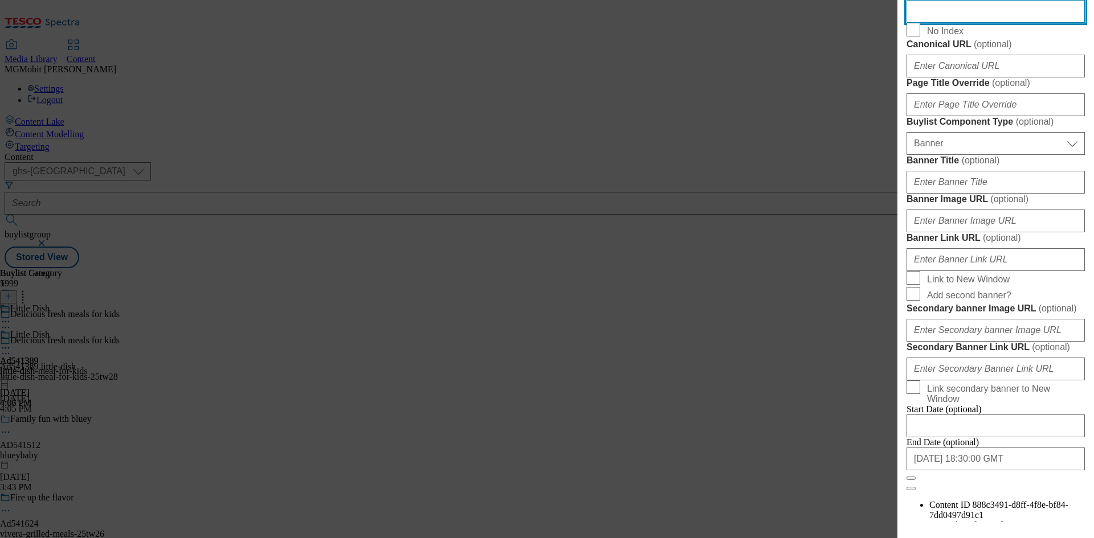
click at [938, 23] on input "Description" at bounding box center [996, 11] width 178 height 23
paste input "Little Dish Chicken & Veg Pie 200g"
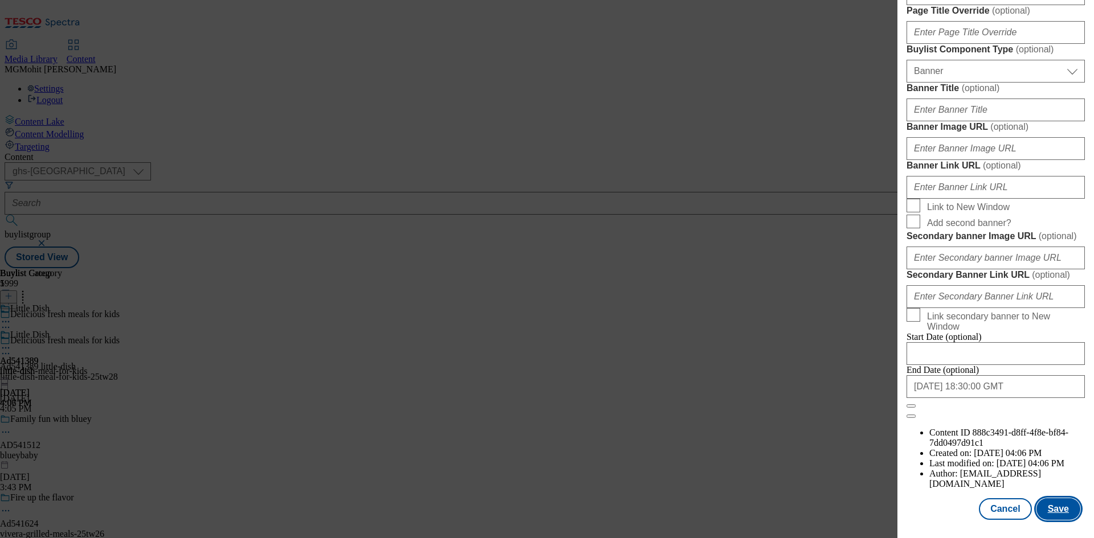
scroll to position [1179, 0]
type input "Little Dish Chicken & Veg Pie 200g"
click at [1053, 509] on button "Save" at bounding box center [1058, 510] width 44 height 22
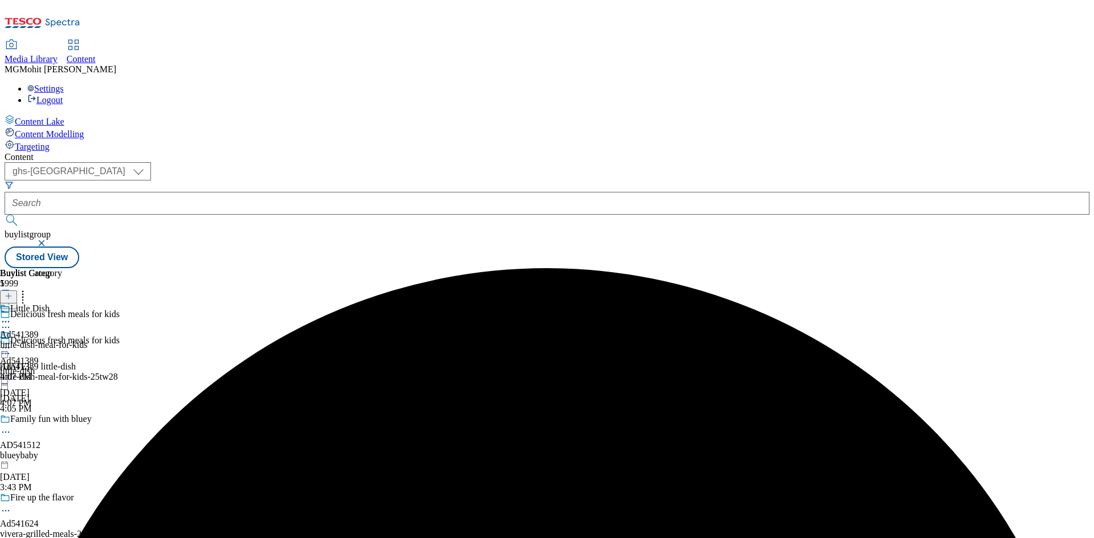
click at [11, 348] on icon at bounding box center [5, 353] width 11 height 11
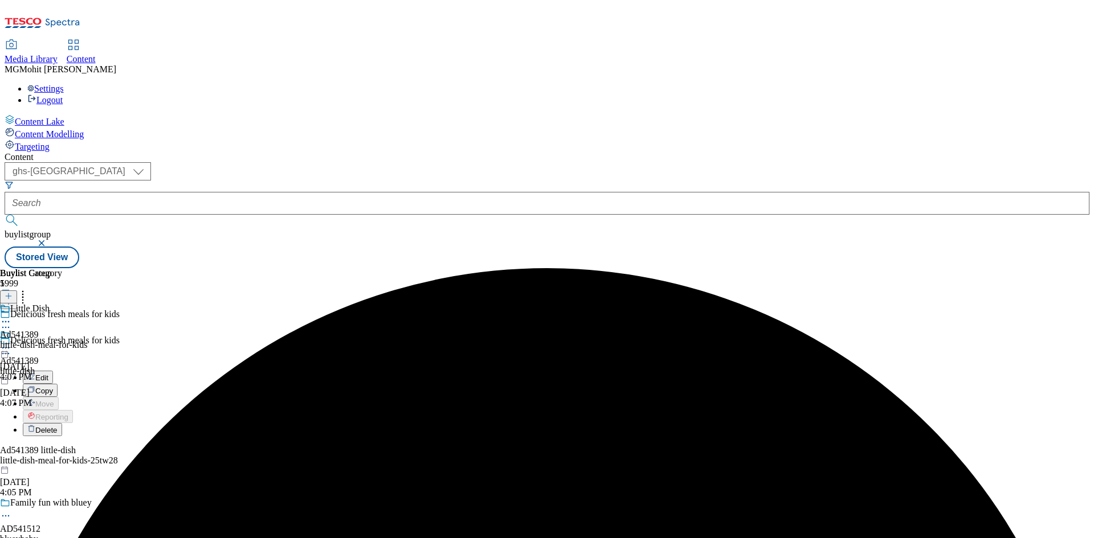
click at [48, 374] on span "Edit" at bounding box center [41, 378] width 13 height 9
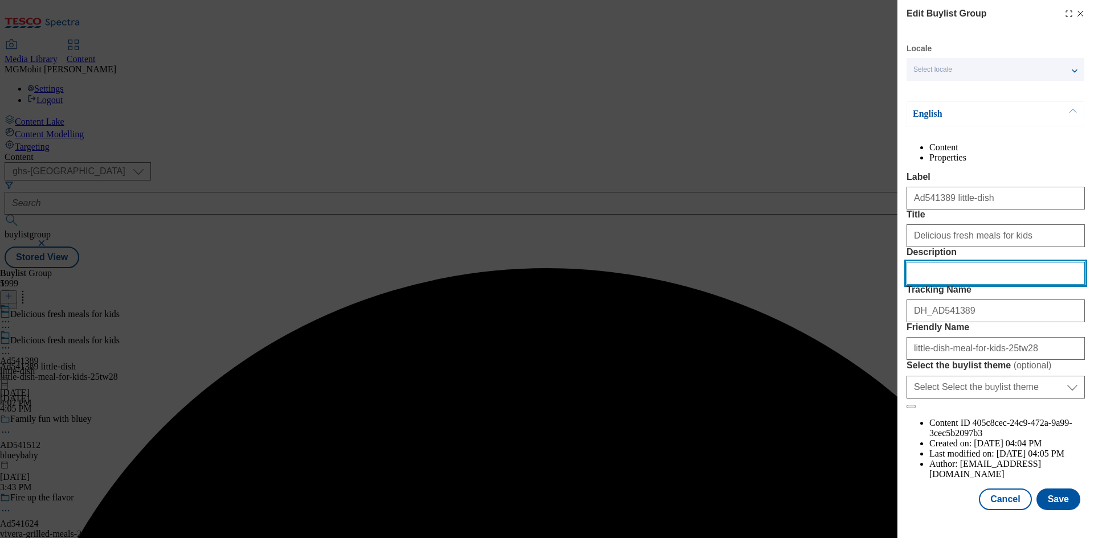
click at [922, 285] on input "Description" at bounding box center [996, 273] width 178 height 23
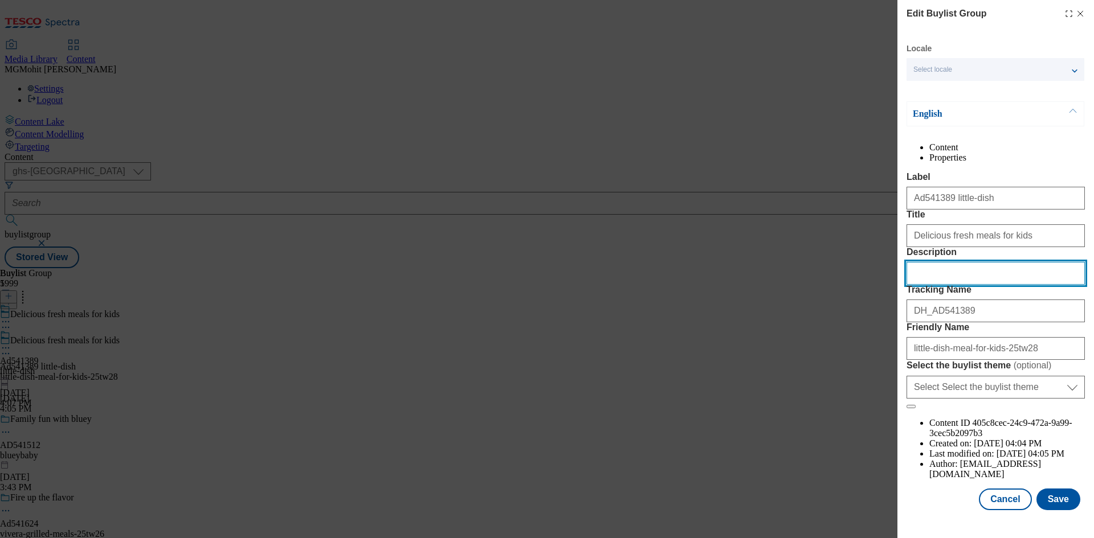
paste input "Little Dish Chicken & Veg Pie 200g"
type input "Little Dish Chicken & Veg Pie 200g"
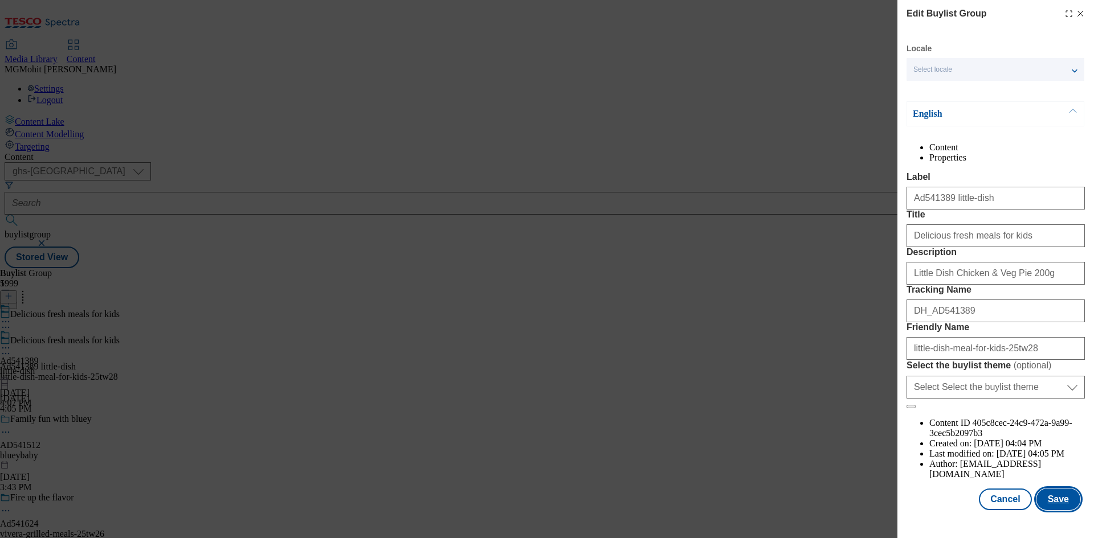
click at [1059, 511] on button "Save" at bounding box center [1058, 500] width 44 height 22
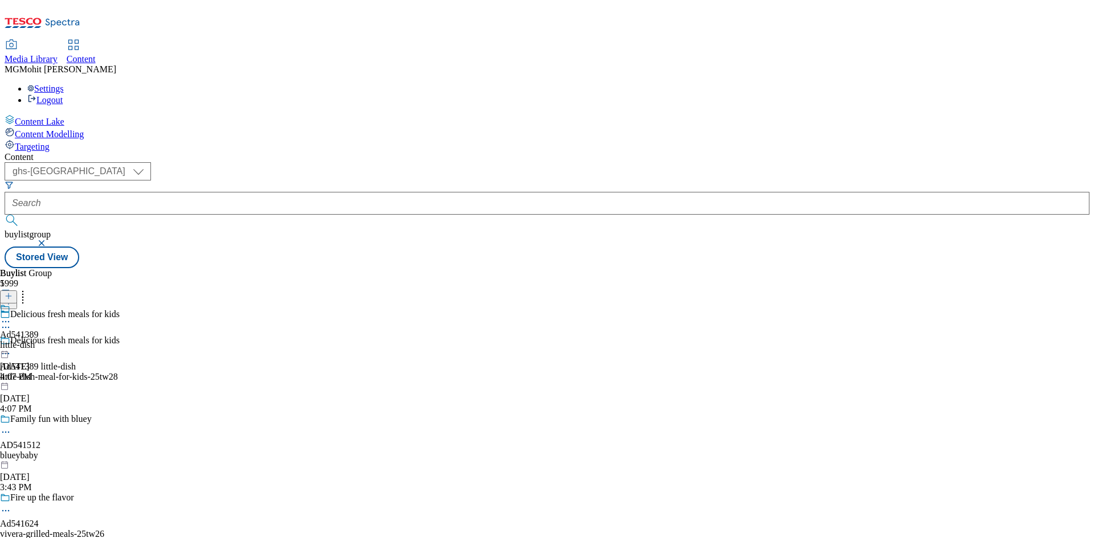
click at [11, 316] on icon at bounding box center [5, 321] width 11 height 11
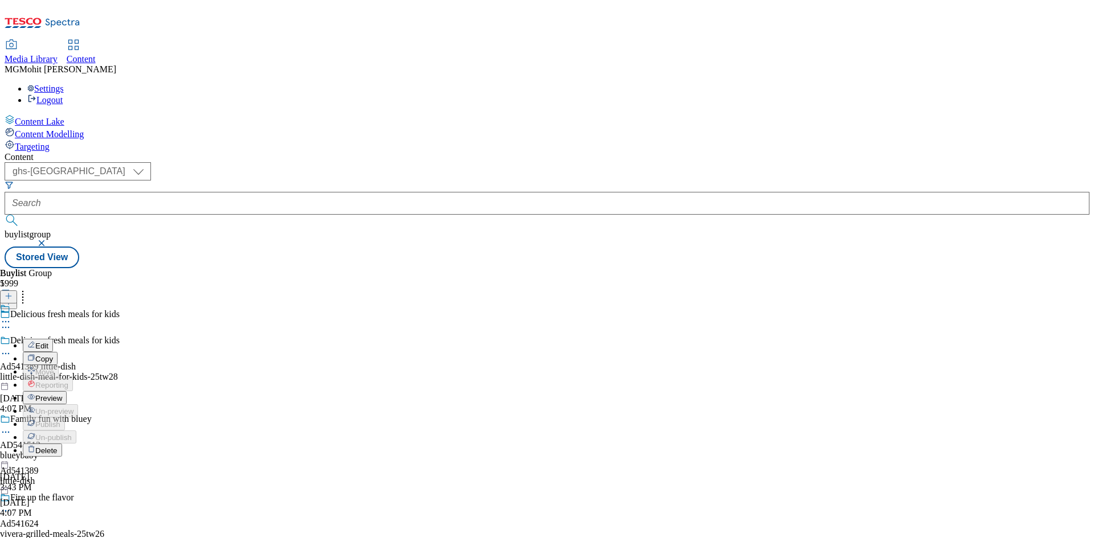
click at [62, 394] on span "Preview" at bounding box center [48, 398] width 27 height 9
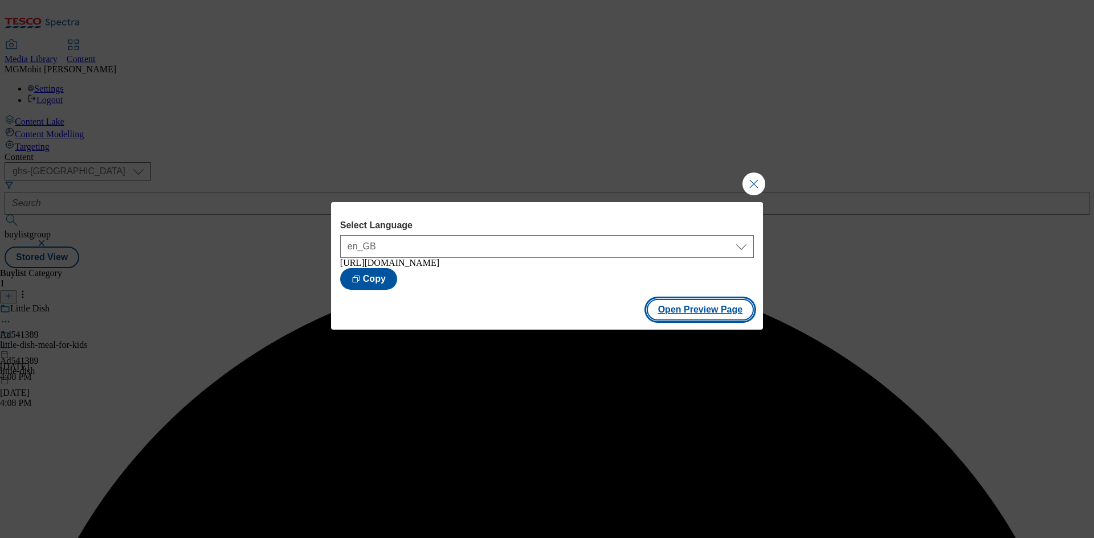
click at [687, 319] on button "Open Preview Page" at bounding box center [701, 310] width 108 height 22
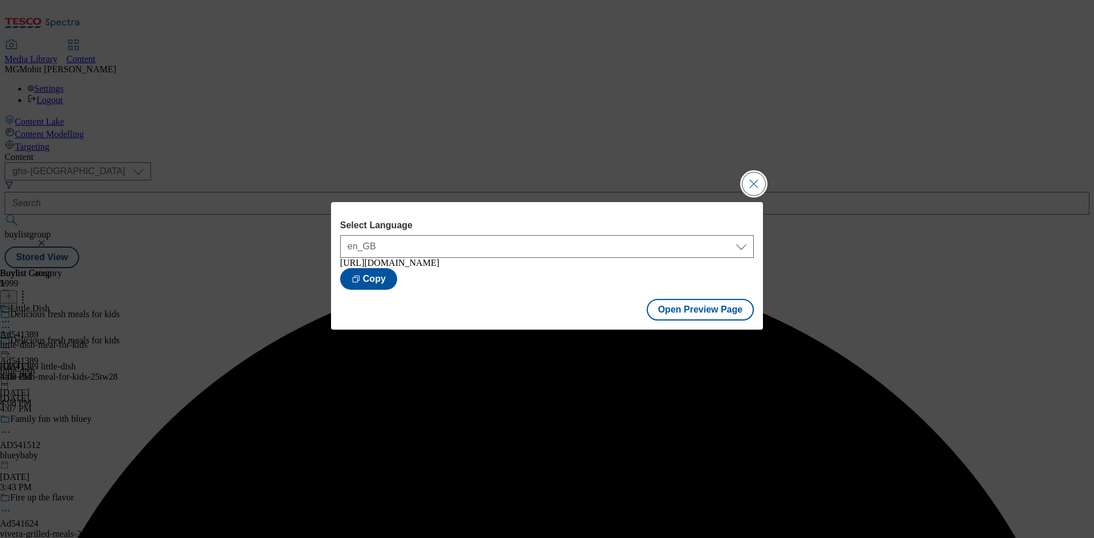
click at [748, 180] on button "Close Modal" at bounding box center [753, 184] width 23 height 23
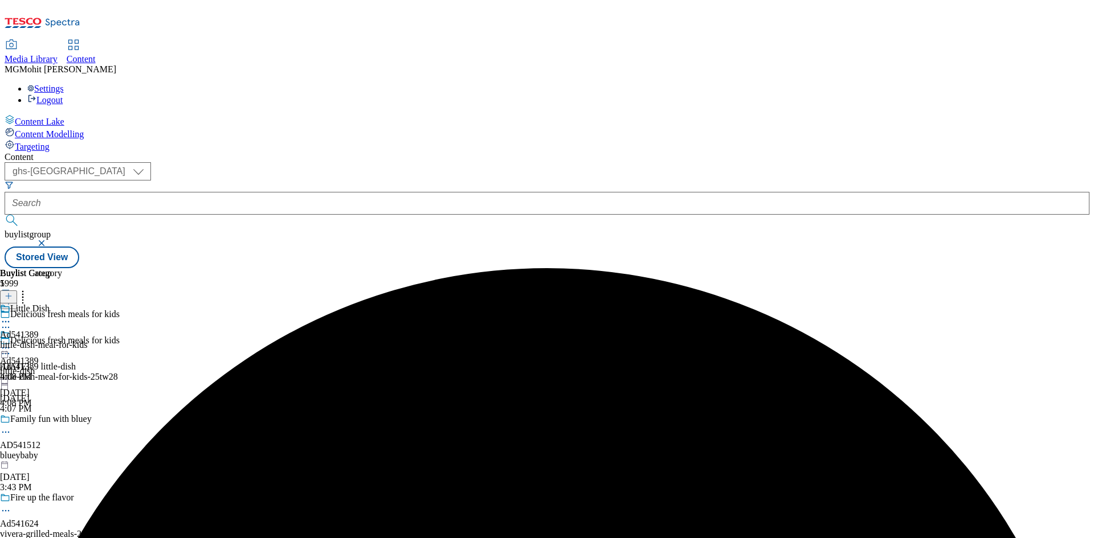
click at [11, 342] on icon at bounding box center [5, 347] width 11 height 11
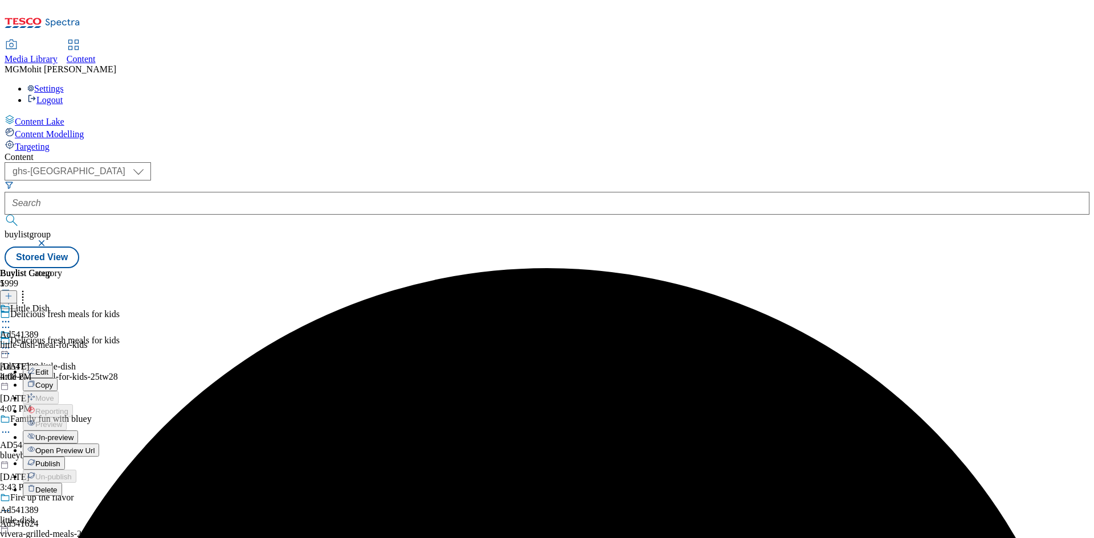
click at [99, 457] on li "Publish" at bounding box center [61, 463] width 76 height 13
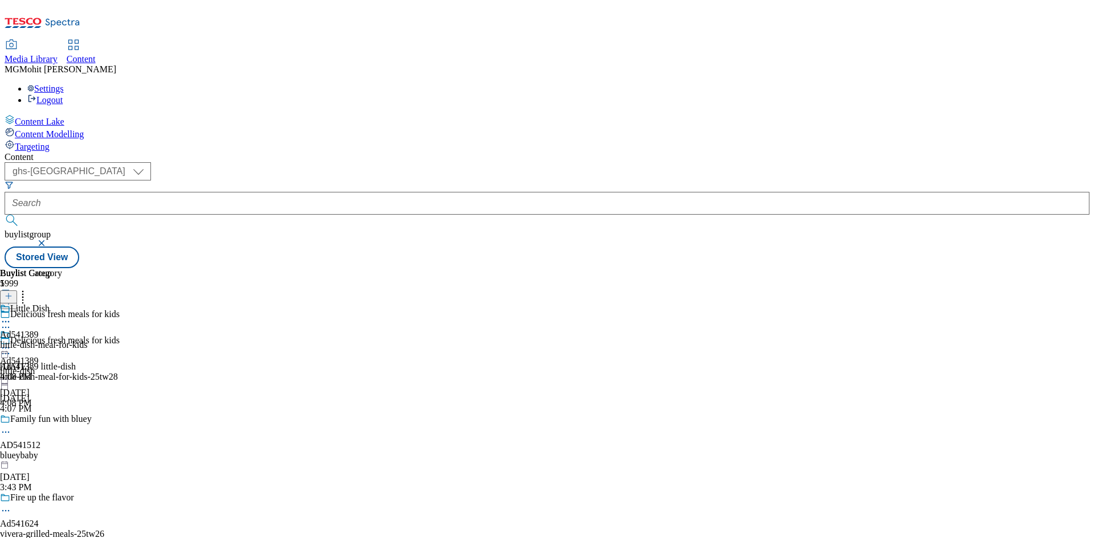
click at [11, 342] on icon at bounding box center [5, 347] width 11 height 11
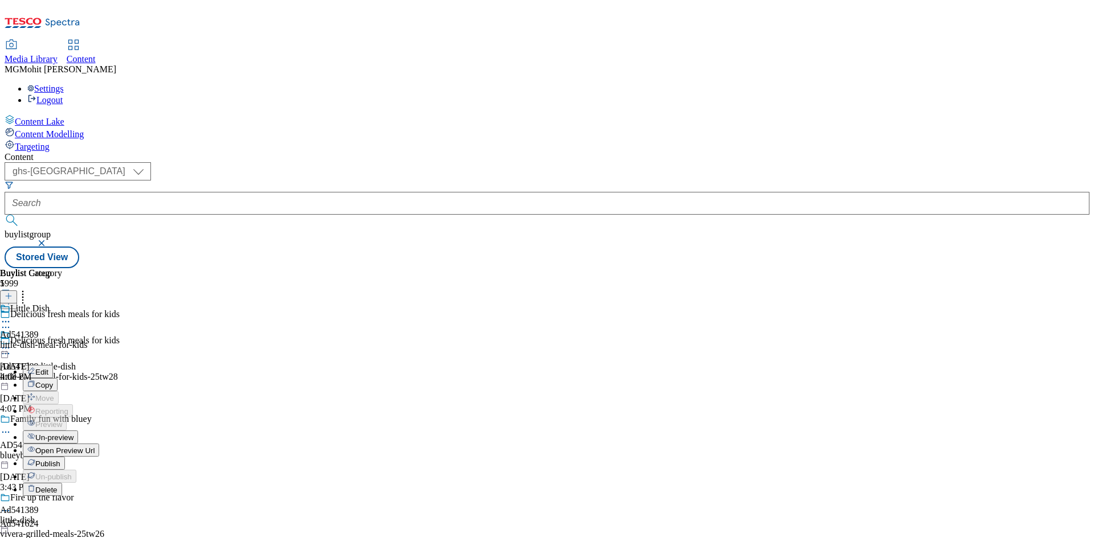
click at [60, 460] on span "Publish" at bounding box center [47, 464] width 25 height 9
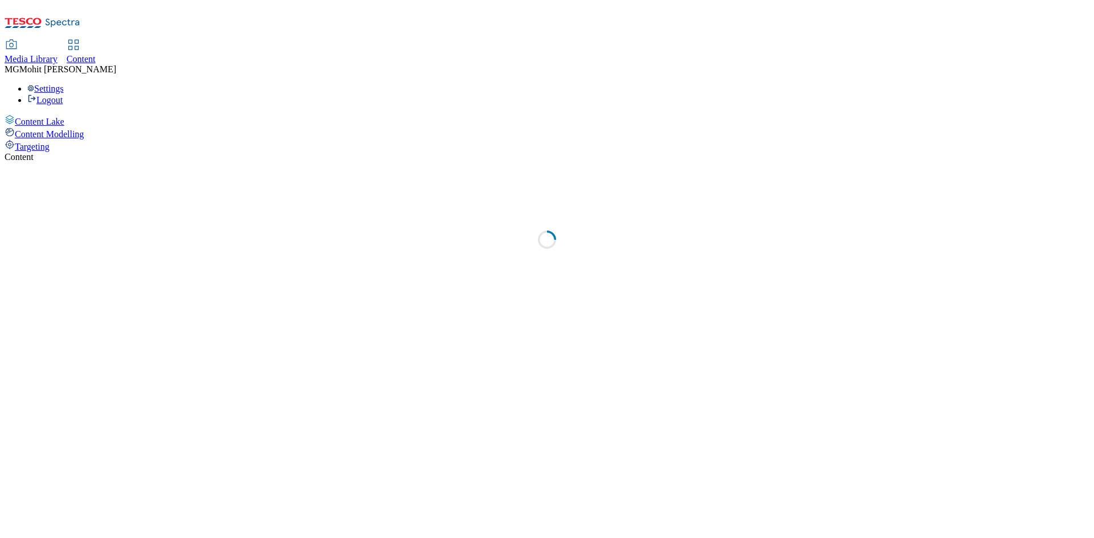
select select "ghs-[GEOGRAPHIC_DATA]"
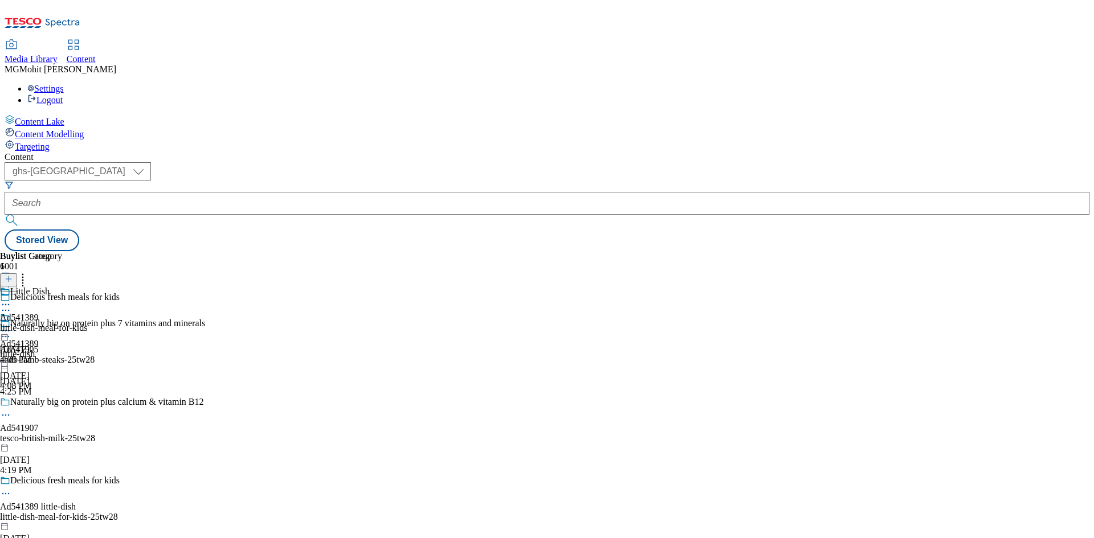
click at [13, 281] on icon at bounding box center [9, 285] width 8 height 8
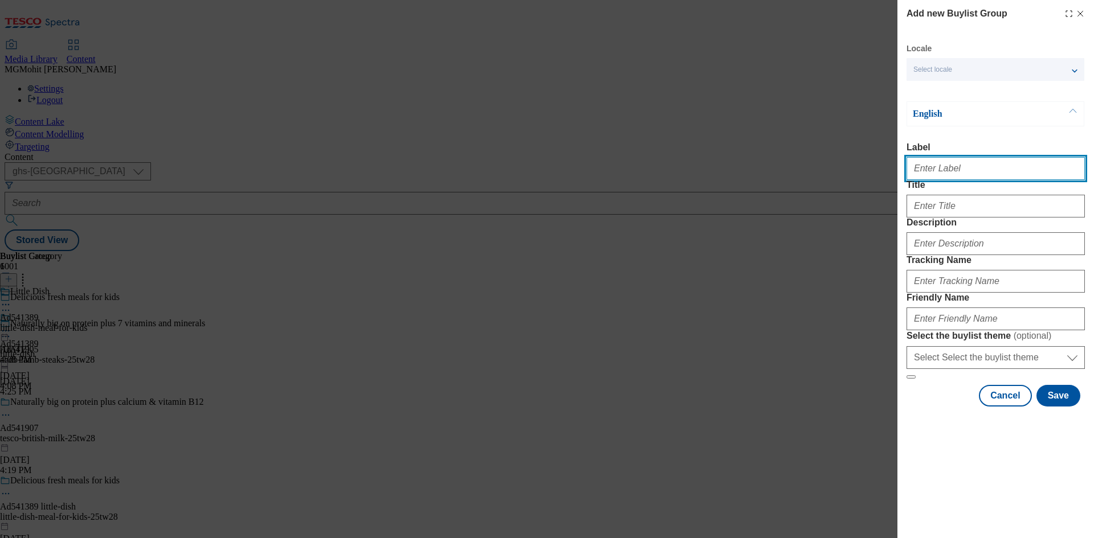
click at [950, 170] on input "Label" at bounding box center [996, 168] width 178 height 23
paste input "Ad541737 mondelez"
type input "Ad541737 mondelez"
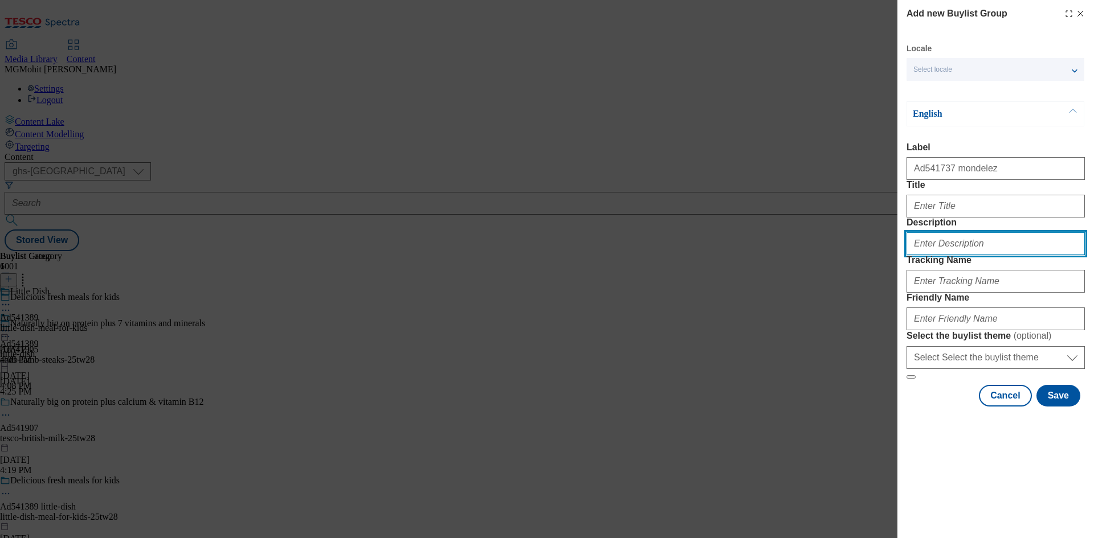
click at [987, 255] on input "Description" at bounding box center [996, 243] width 178 height 23
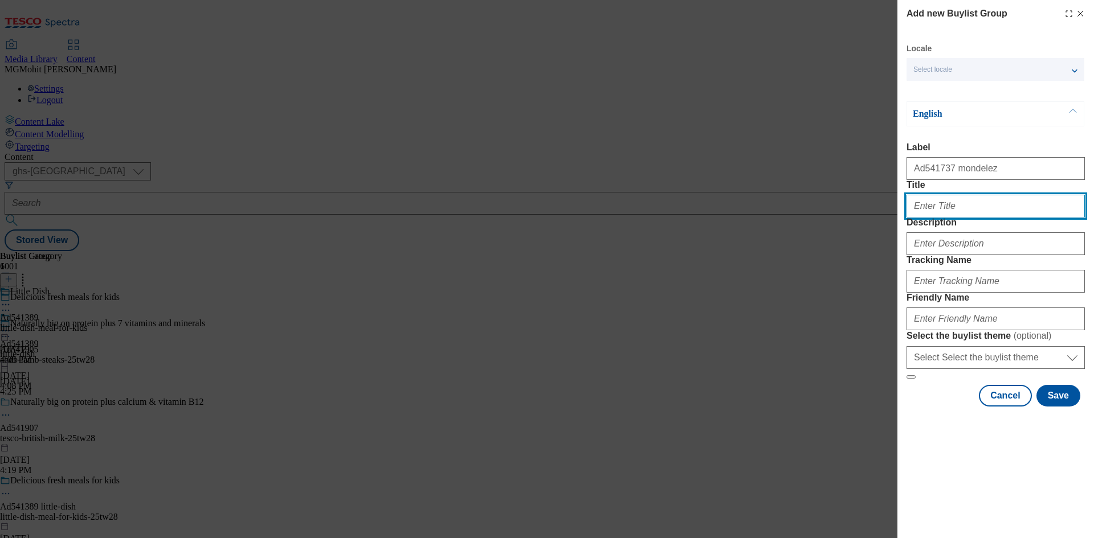
click at [962, 218] on input "Title" at bounding box center [996, 206] width 178 height 23
paste input "Cadbury kids biscuits - the perfect lunchbox filler"
type input "Cadbury kids biscuits - the perfect lunchbox filler"
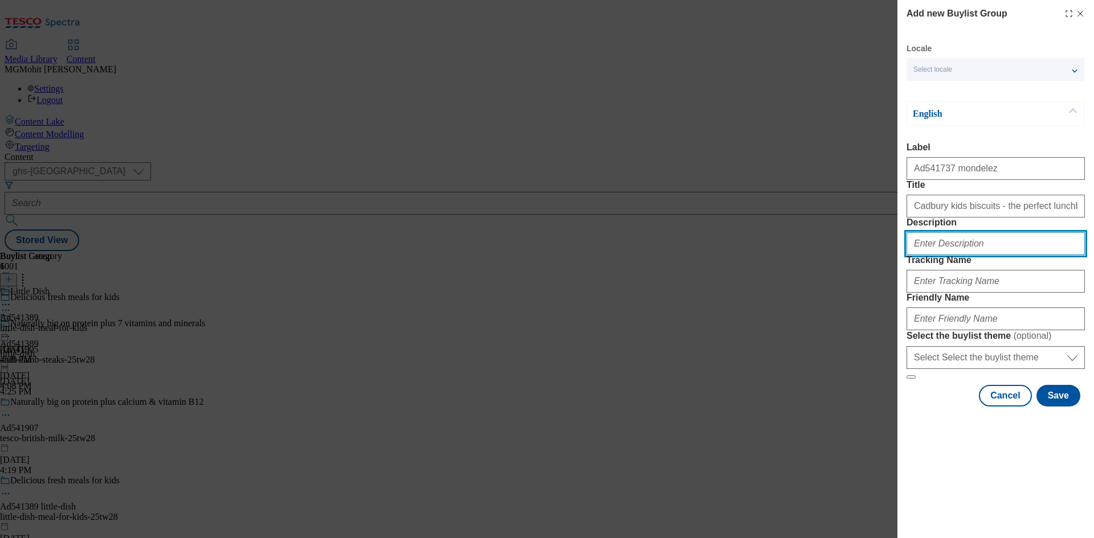
click at [956, 255] on input "Description" at bounding box center [996, 243] width 178 height 23
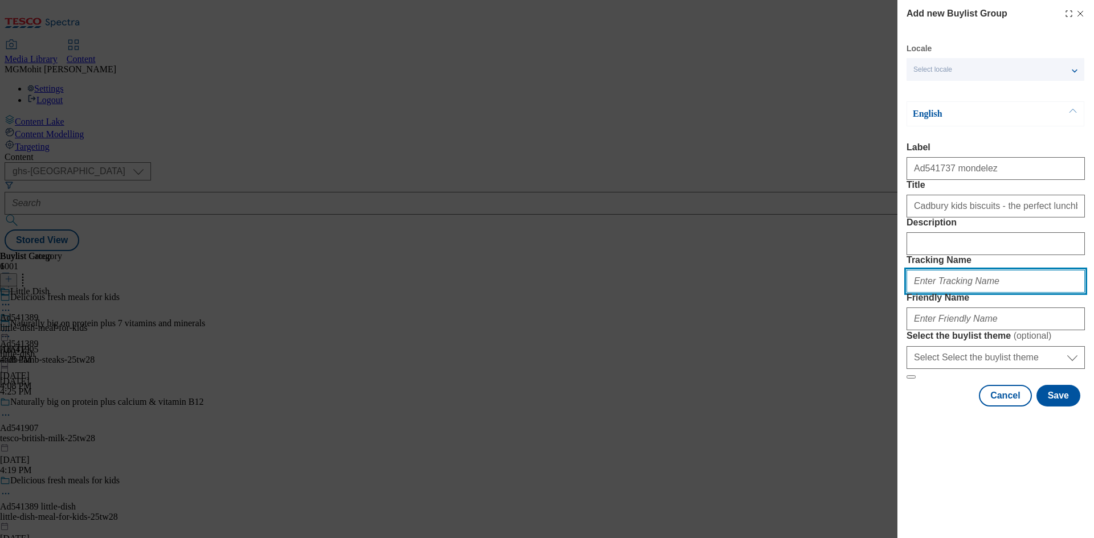
click at [997, 293] on input "Tracking Name" at bounding box center [996, 281] width 178 height 23
paste input "DH_AD541737"
type input "DH_AD541737"
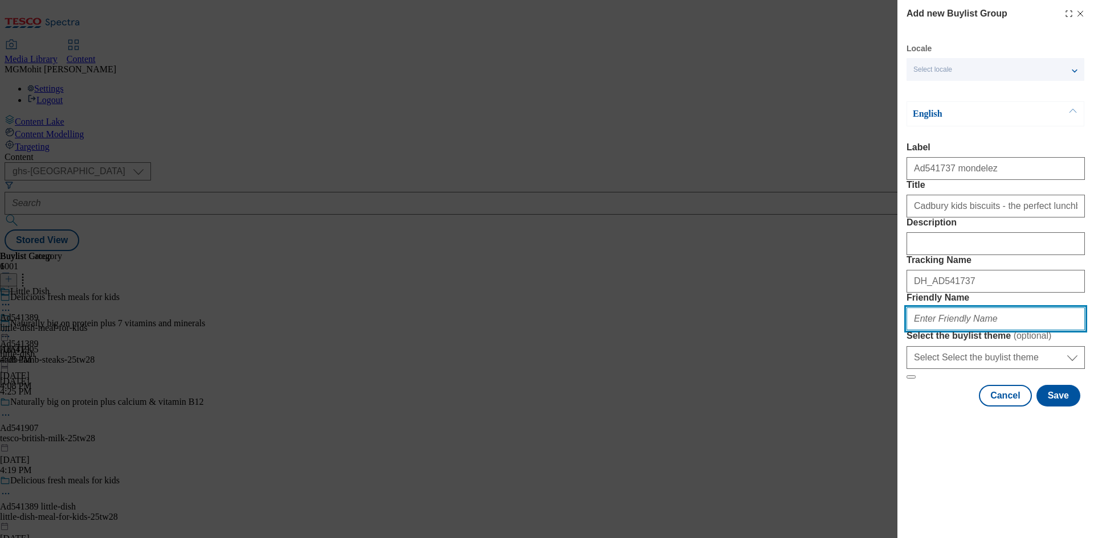
click at [1001, 330] on input "Friendly Name" at bounding box center [996, 319] width 178 height 23
paste input "mondelez-[GEOGRAPHIC_DATA]-25tw25"
type input "mondelez-[GEOGRAPHIC_DATA]-25tw25"
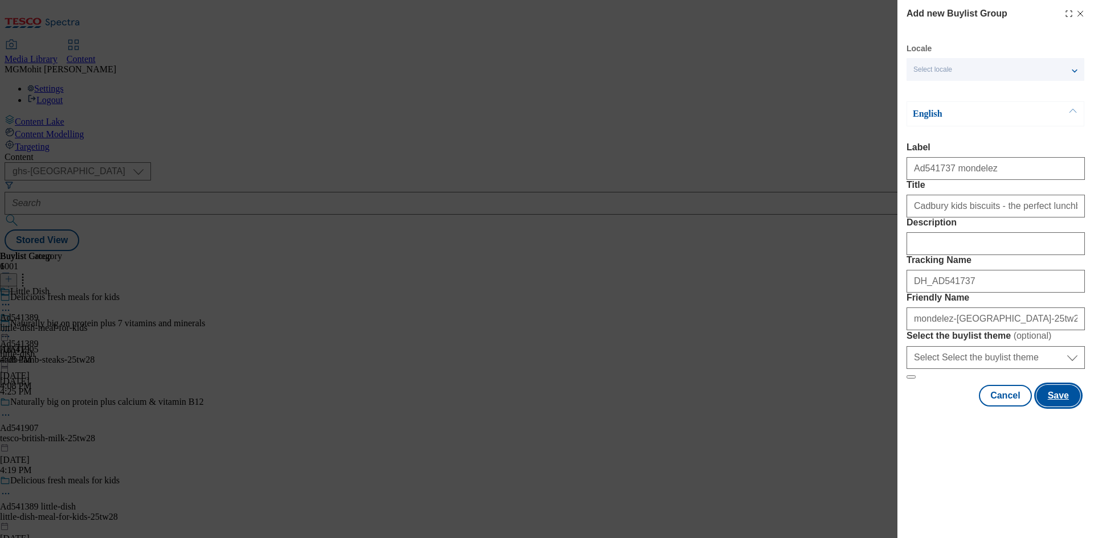
click at [1055, 407] on button "Save" at bounding box center [1058, 396] width 44 height 22
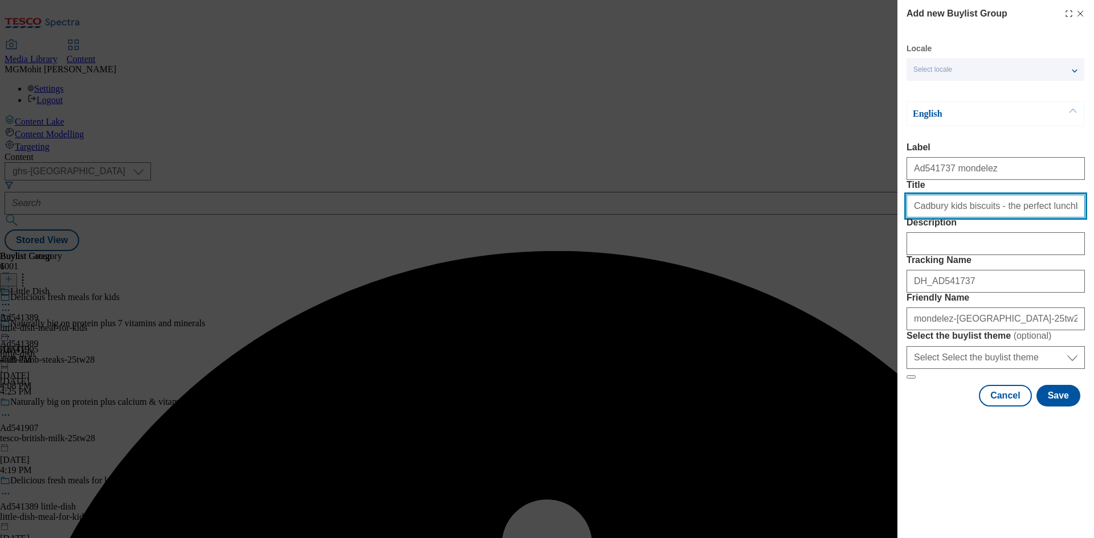
click at [979, 218] on input "Title" at bounding box center [996, 206] width 178 height 23
type input "Cadbury kids biscuits - the perfect lunchbox filler"
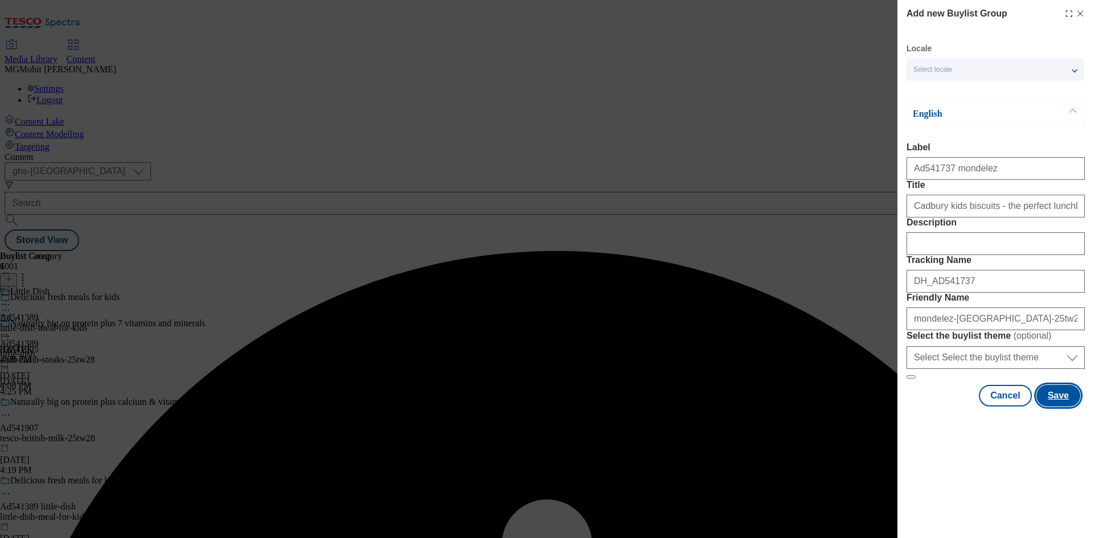
click at [1066, 407] on button "Save" at bounding box center [1058, 396] width 44 height 22
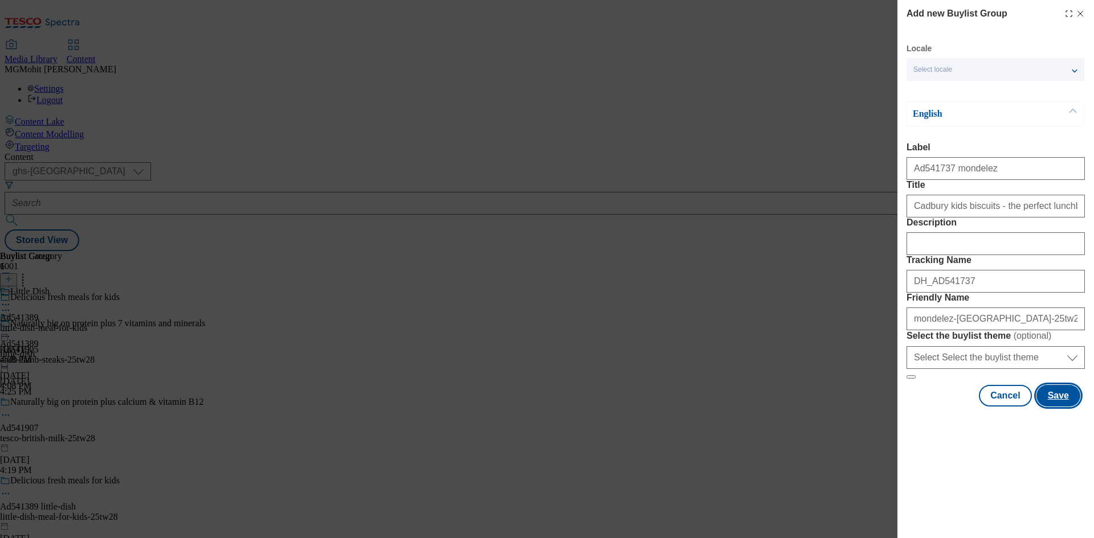
click at [1054, 407] on button "Save" at bounding box center [1058, 396] width 44 height 22
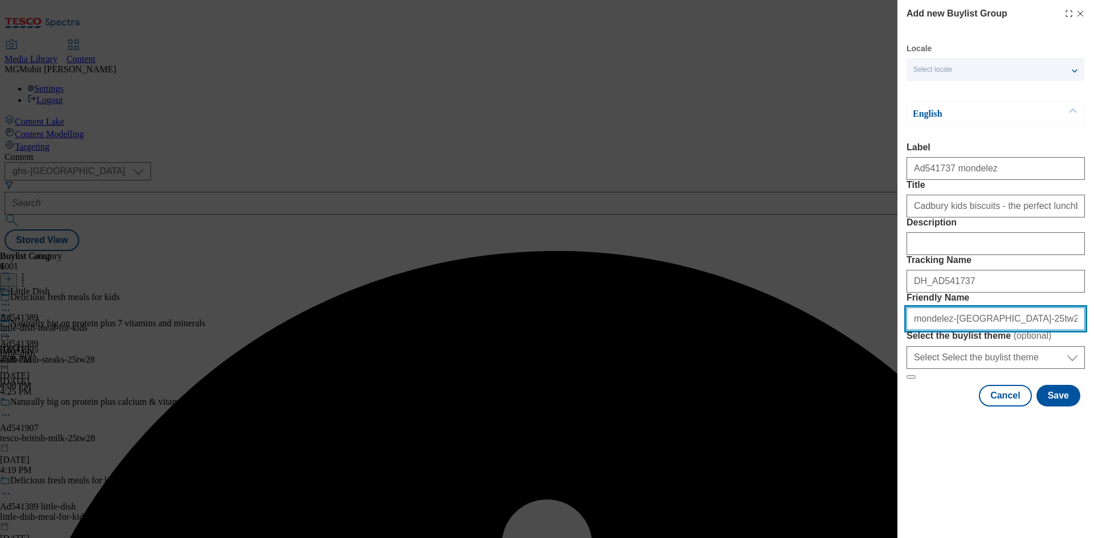
click at [970, 330] on input "mondelez-[GEOGRAPHIC_DATA]-25tw25" at bounding box center [996, 319] width 178 height 23
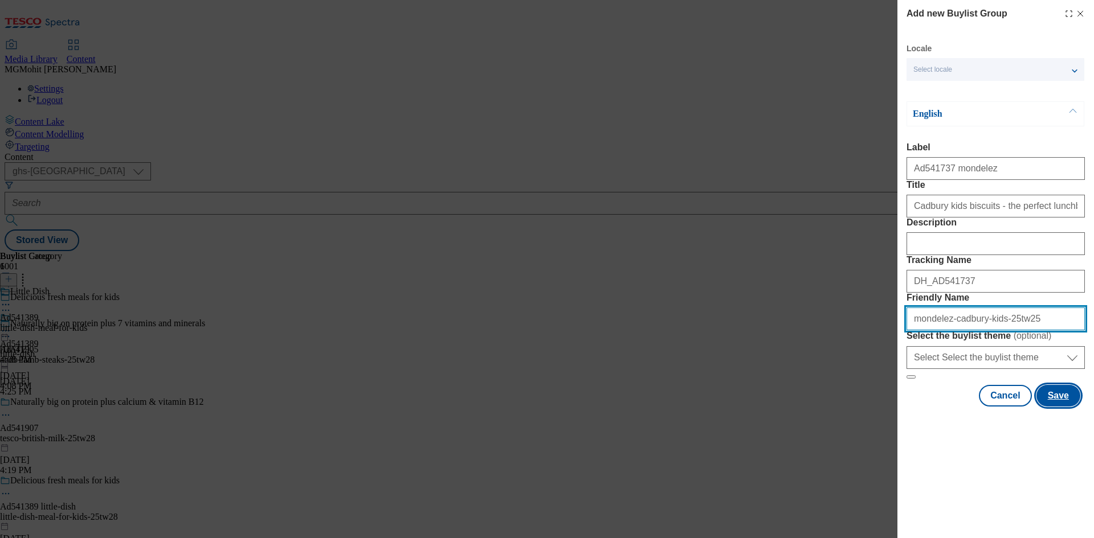
type input "mondelez-cadbury-kids-25tw25"
click at [1064, 407] on button "Save" at bounding box center [1058, 396] width 44 height 22
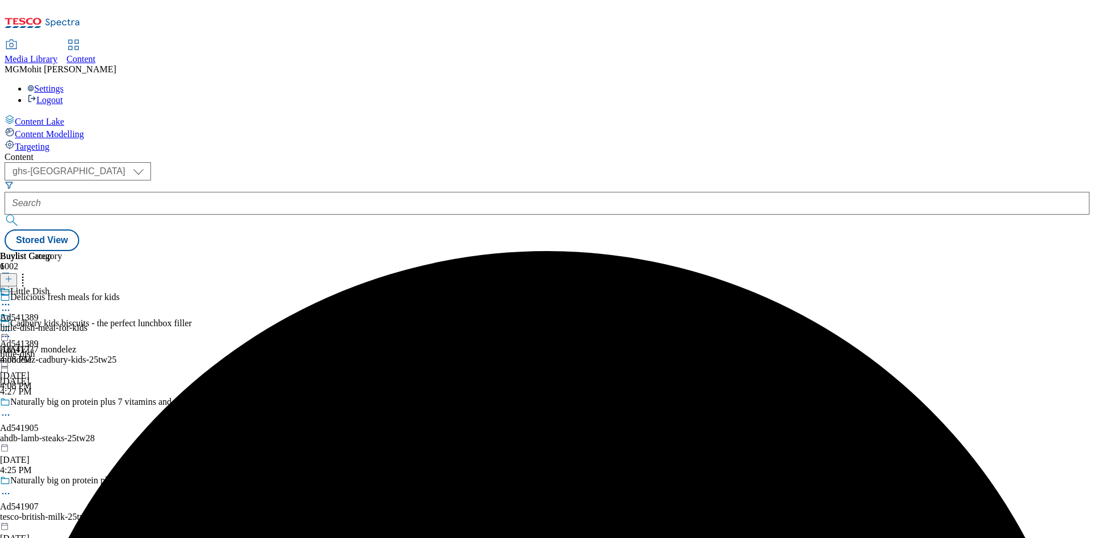
click at [828, 251] on div "Buylist Group 6002 Delicious fresh meals for kids Cadbury kids biscuits - the p…" at bounding box center [547, 251] width 1085 height 0
click at [245, 319] on div "Cadbury kids biscuits - the perfect lunchbox filler Ad541737 mondelez mondelez-…" at bounding box center [122, 358] width 245 height 79
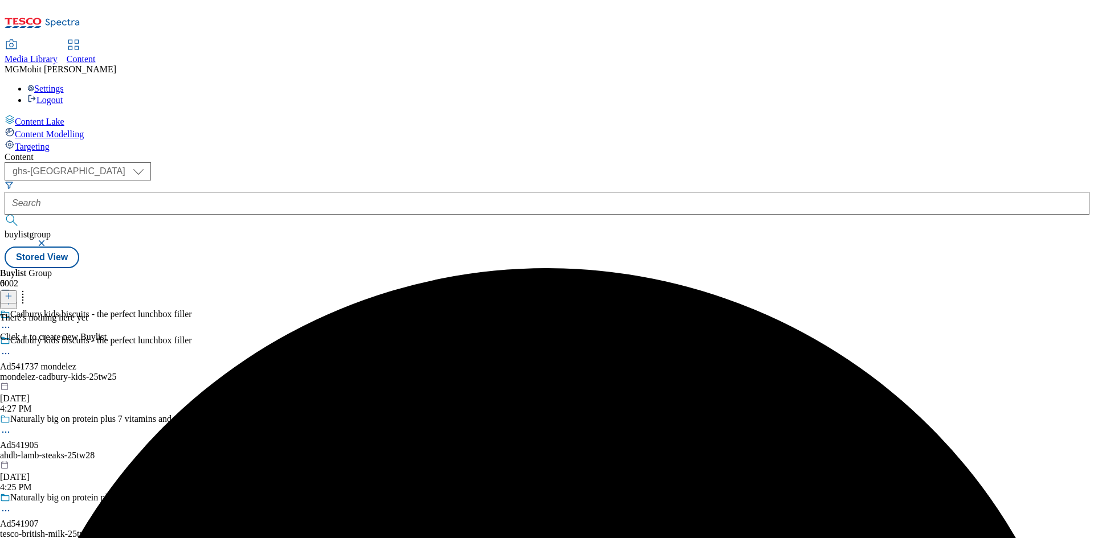
click at [13, 292] on icon at bounding box center [9, 296] width 8 height 8
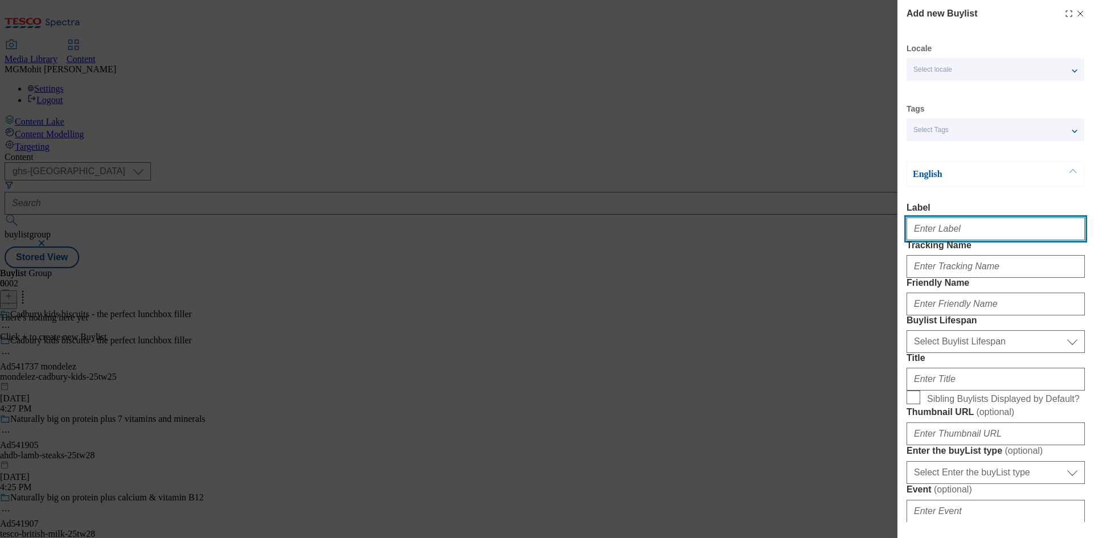
click at [934, 228] on input "Label" at bounding box center [996, 229] width 178 height 23
paste input "Ad541737"
type input "Ad541737"
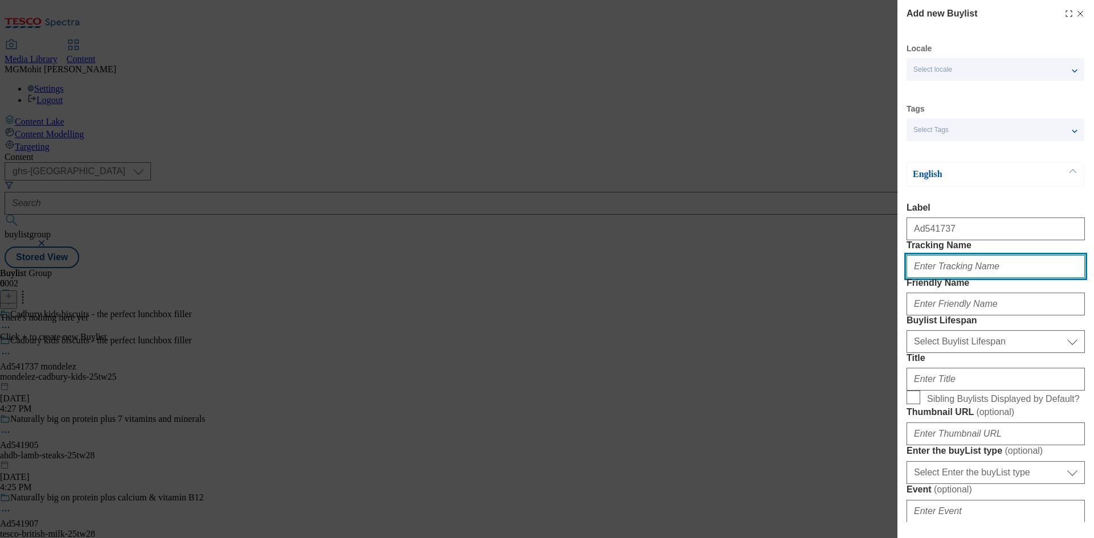
click at [995, 278] on input "Tracking Name" at bounding box center [996, 266] width 178 height 23
paste input "DH_AD541737"
type input "DH_AD541737"
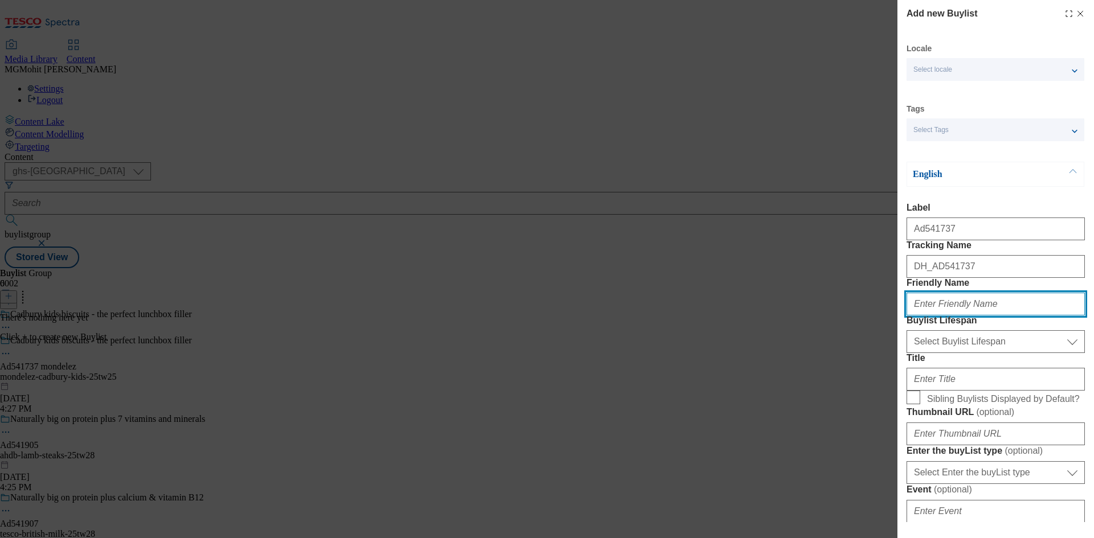
paste input "mondelez"
type input "mondelez"
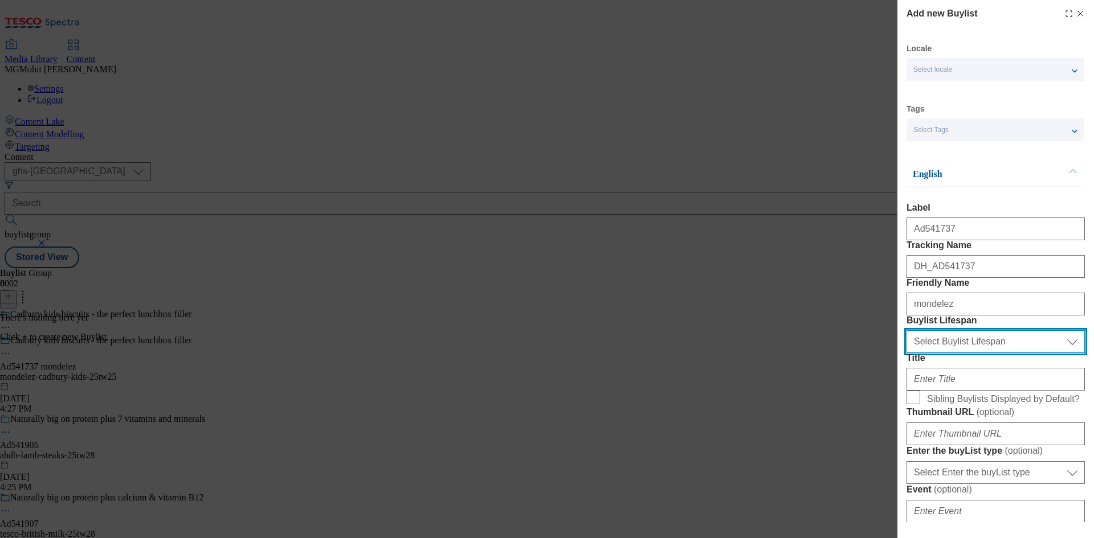
click at [930, 353] on select "Select Buylist Lifespan evergreen seasonal tactical" at bounding box center [996, 341] width 178 height 23
select select "tactical"
click at [907, 353] on select "Select Buylist Lifespan evergreen seasonal tactical" at bounding box center [996, 341] width 178 height 23
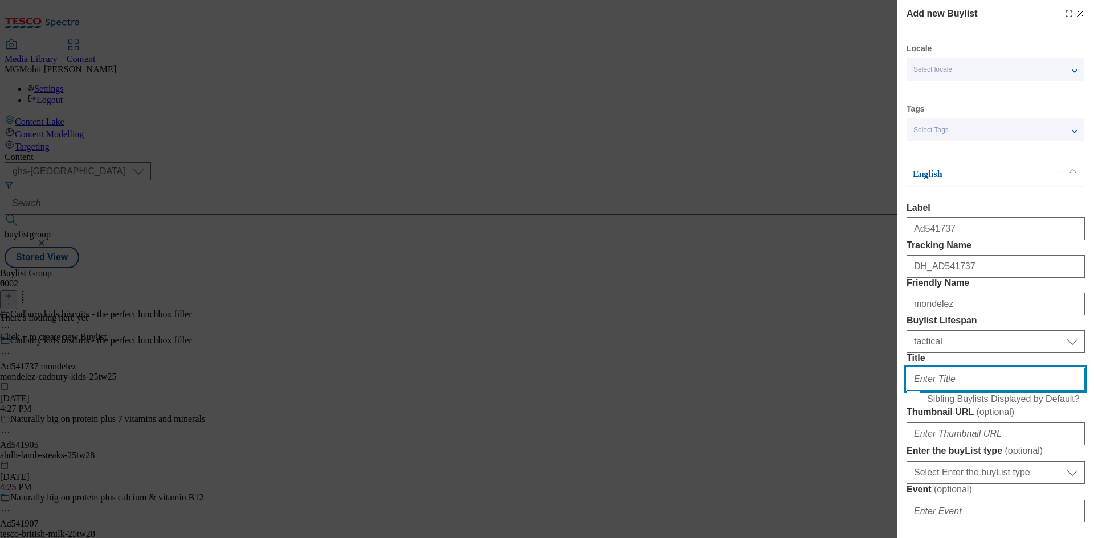
click at [926, 391] on input "Title" at bounding box center [996, 379] width 178 height 23
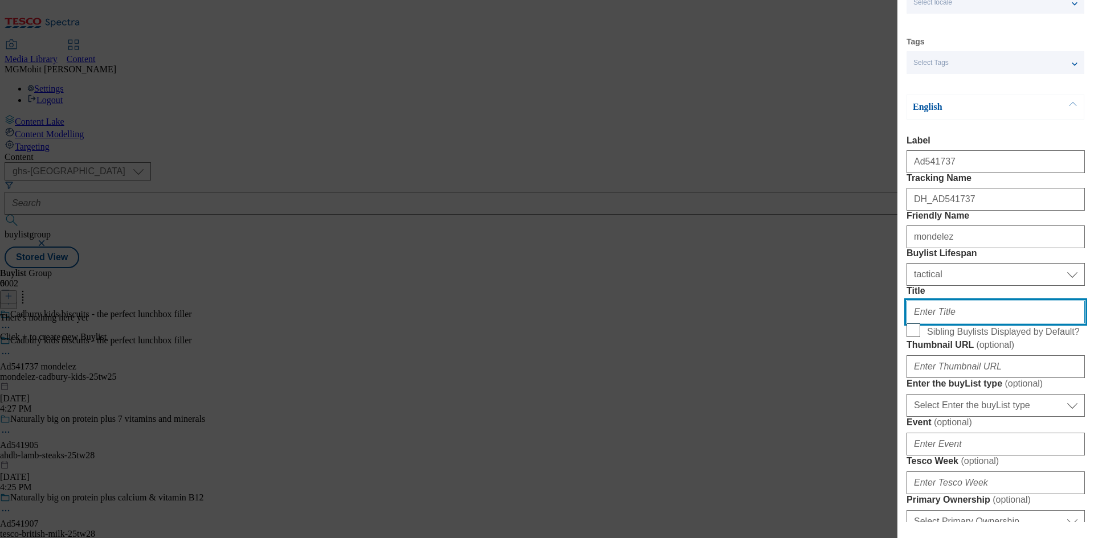
scroll to position [171, 0]
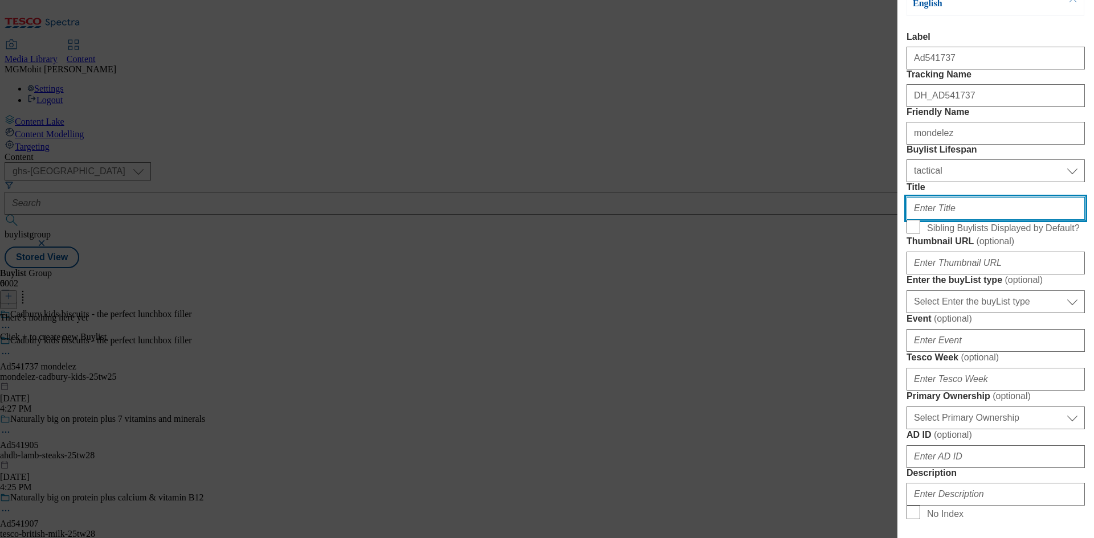
paste input "Shop the full Cadbury biscuits range"
type input "Shop the full Cadbury biscuits range"
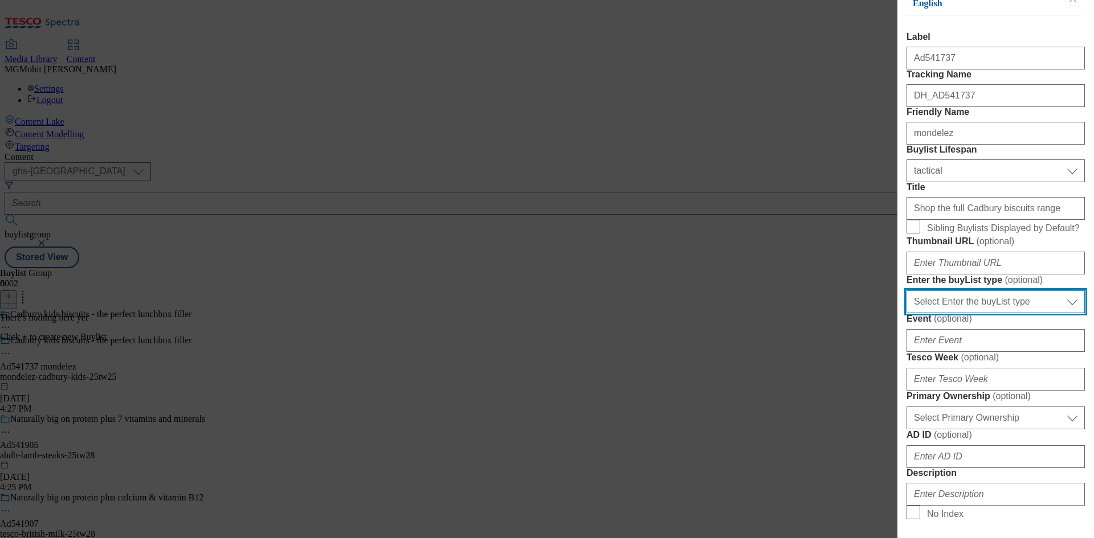
click at [954, 313] on select "Select Enter the buyList type event supplier funded long term >4 weeks supplier…" at bounding box center [996, 302] width 178 height 23
select select "supplier funded short term 1-3 weeks"
click at [907, 313] on select "Select Enter the buyList type event supplier funded long term >4 weeks supplier…" at bounding box center [996, 302] width 178 height 23
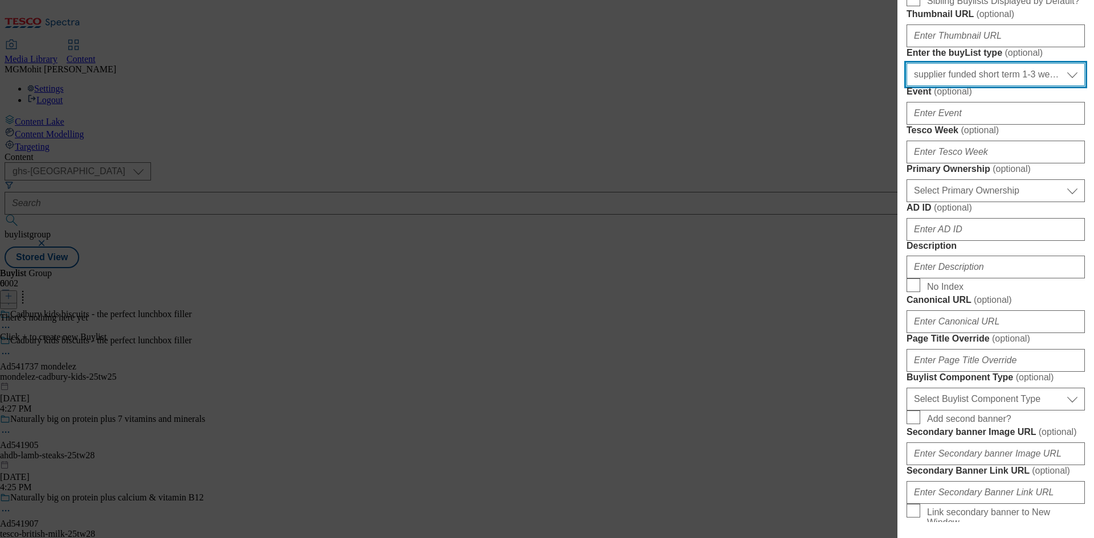
scroll to position [399, 0]
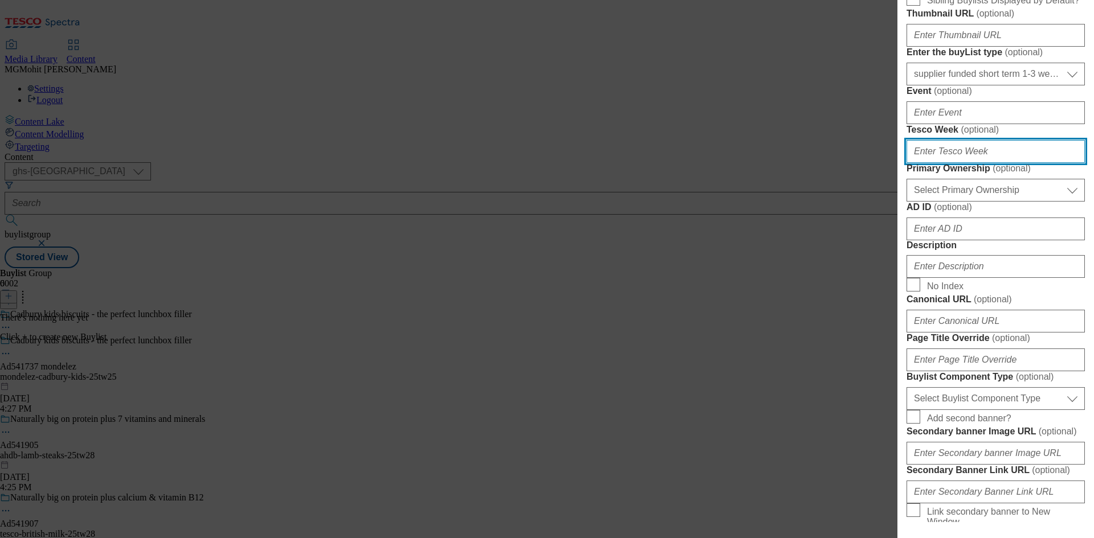
click at [958, 163] on input "Tesco Week ( optional )" at bounding box center [996, 151] width 178 height 23
type input "25"
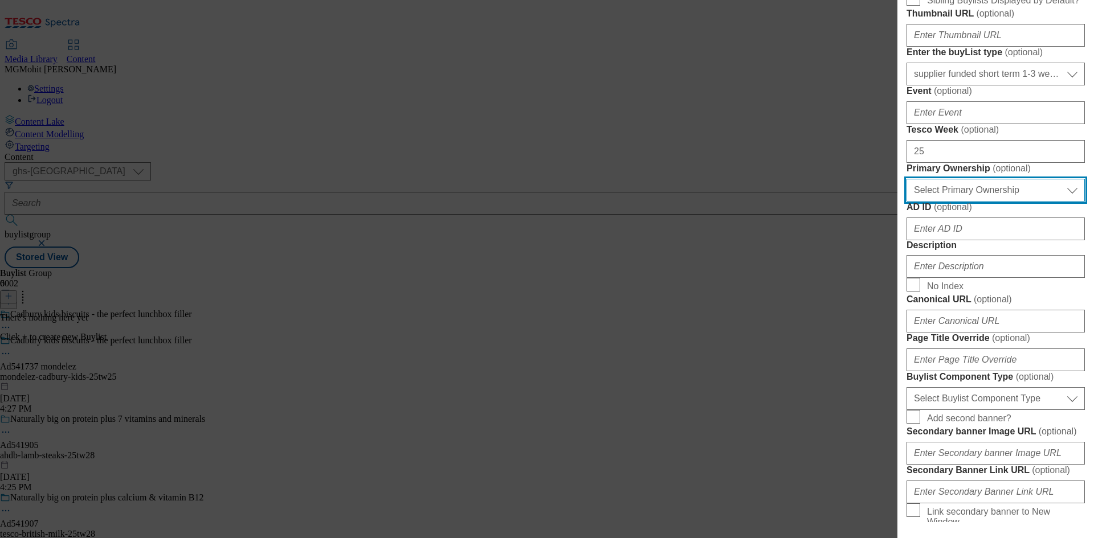
click at [966, 202] on select "Select Primary Ownership [PERSON_NAME]" at bounding box center [996, 190] width 178 height 23
select select "dunnhumby"
click at [907, 202] on select "Select Primary Ownership [PERSON_NAME]" at bounding box center [996, 190] width 178 height 23
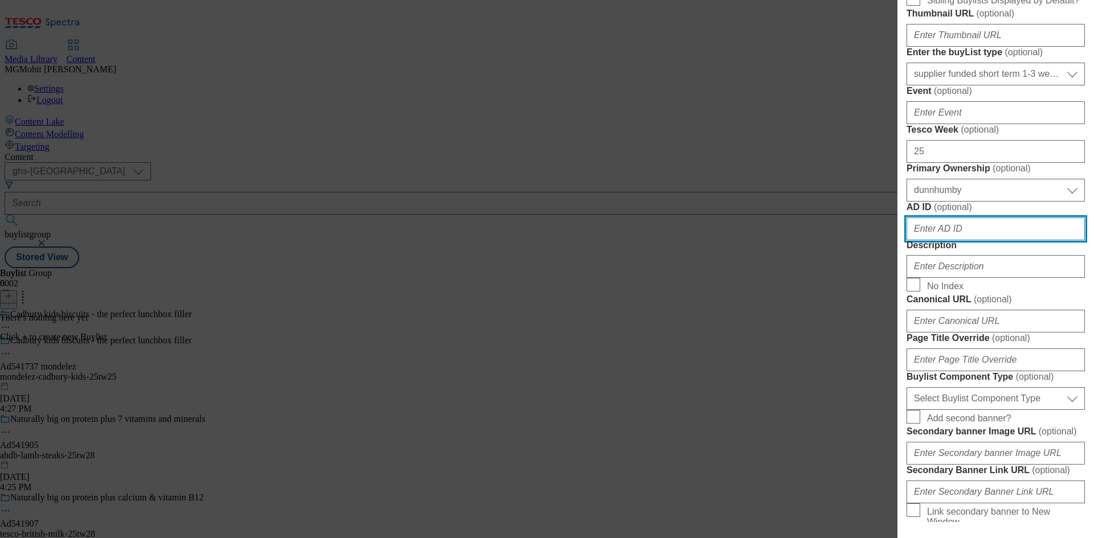
drag, startPoint x: 933, startPoint y: 432, endPoint x: 813, endPoint y: 306, distance: 174.1
click at [933, 240] on input "AD ID ( optional )" at bounding box center [996, 229] width 178 height 23
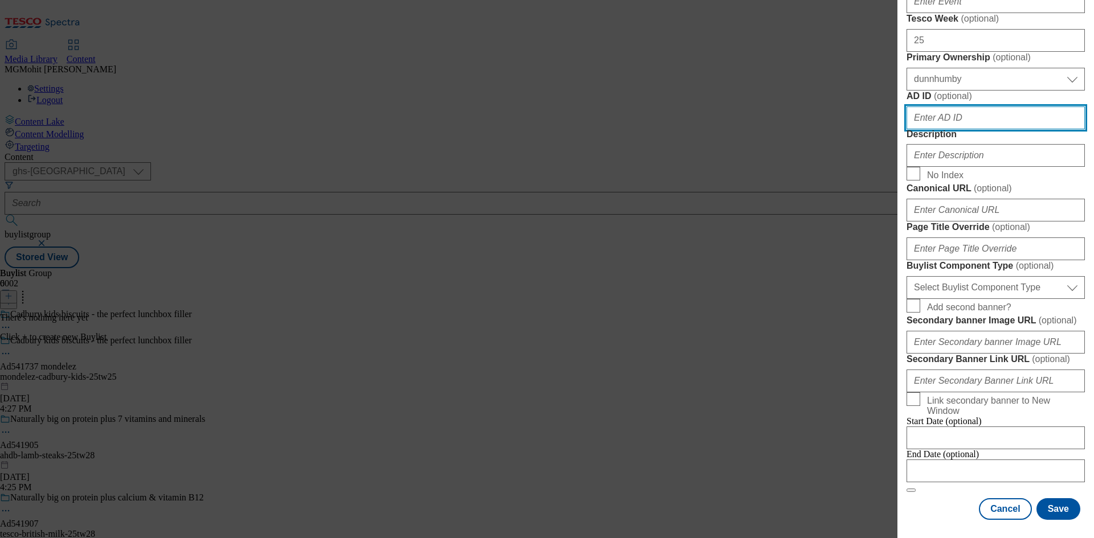
scroll to position [570, 0]
paste input "541737"
type input "541737"
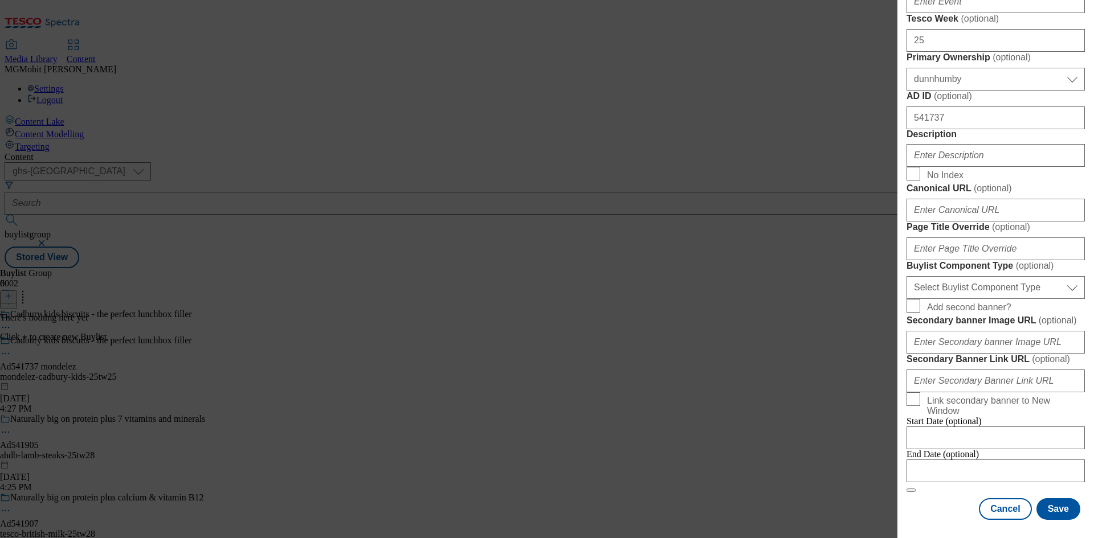
click at [955, 167] on div "Modal" at bounding box center [996, 153] width 178 height 27
click at [950, 167] on input "Description" at bounding box center [996, 155] width 178 height 23
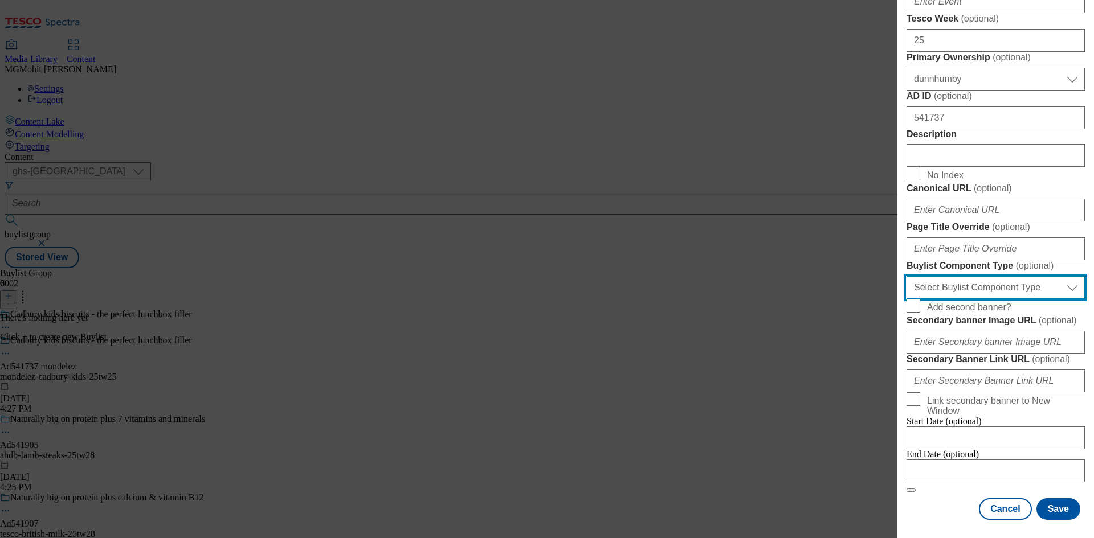
click at [969, 299] on select "Select Buylist Component Type Banner Competition Header Meal" at bounding box center [996, 287] width 178 height 23
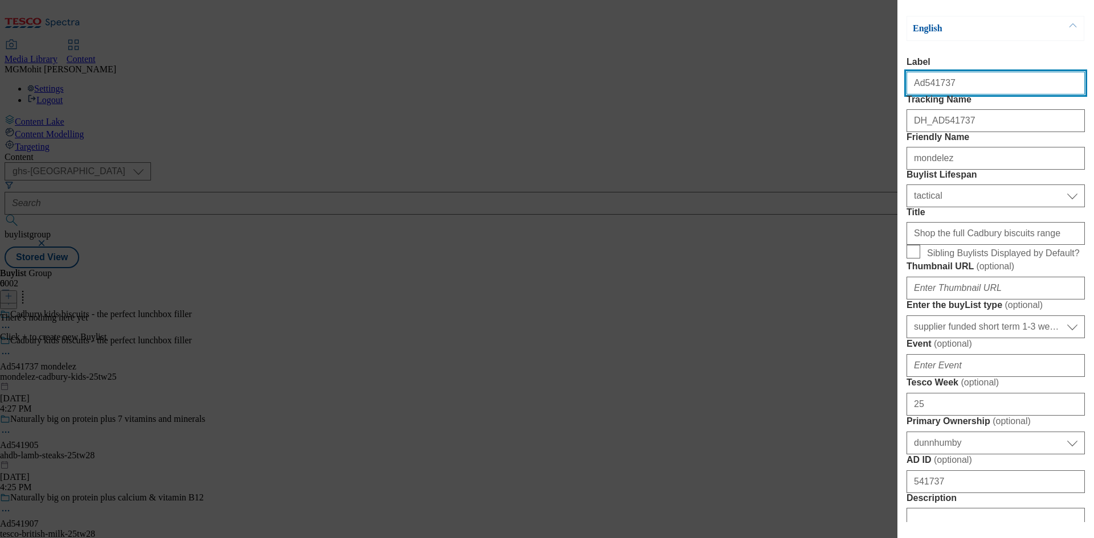
select select "Banner"
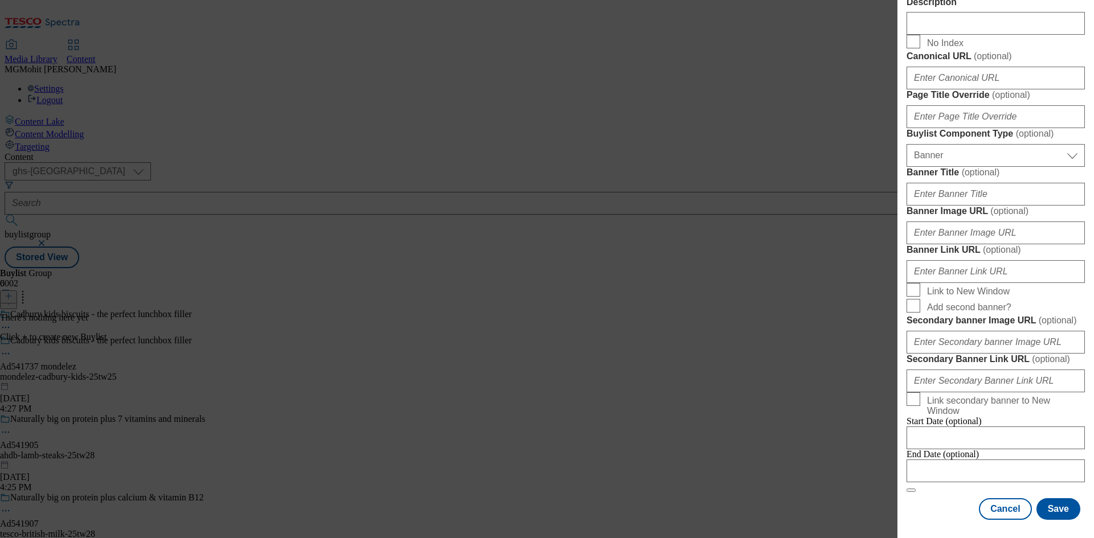
scroll to position [1129, 0]
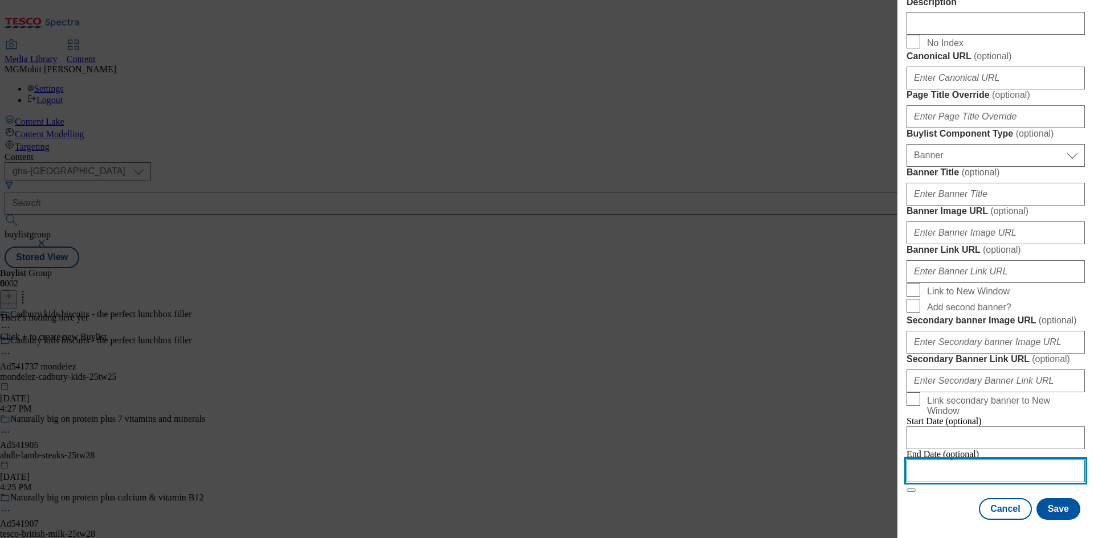
click at [946, 463] on input "Modal" at bounding box center [996, 471] width 178 height 23
select select "2025"
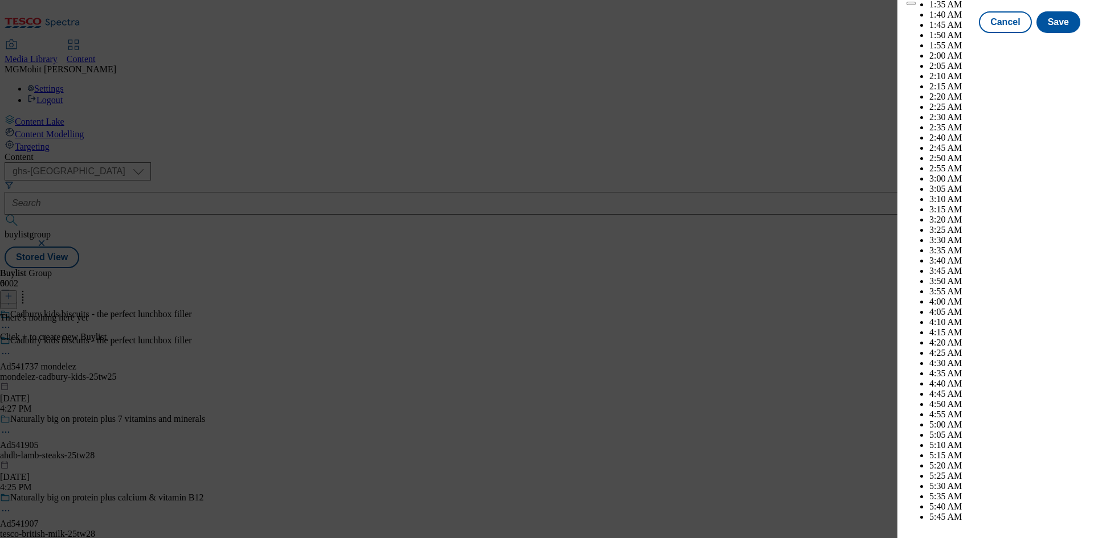
scroll to position [4145, 0]
select select "October"
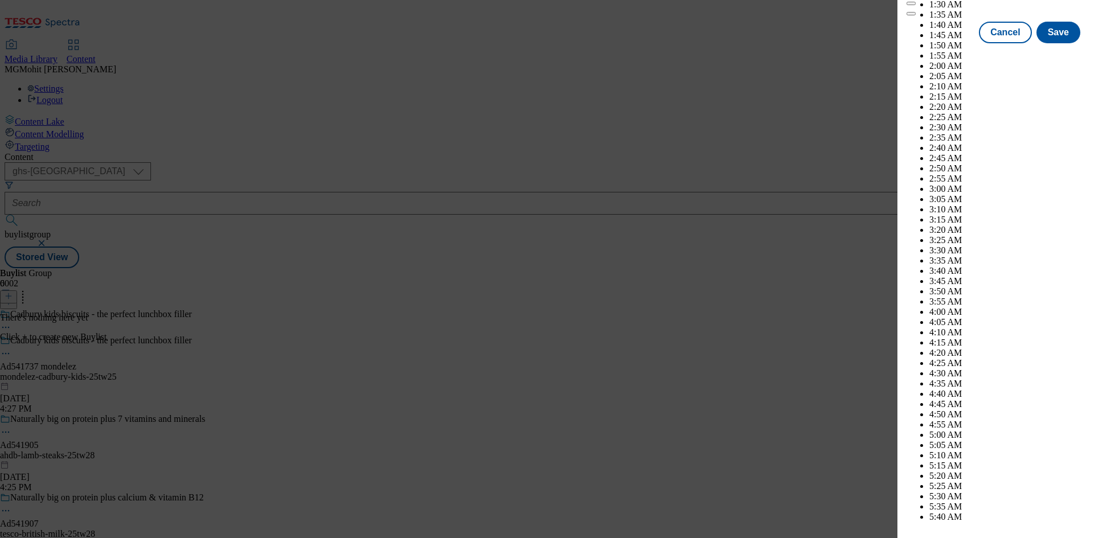
click at [938, 43] on div "Cancel Save" at bounding box center [996, 33] width 178 height 22
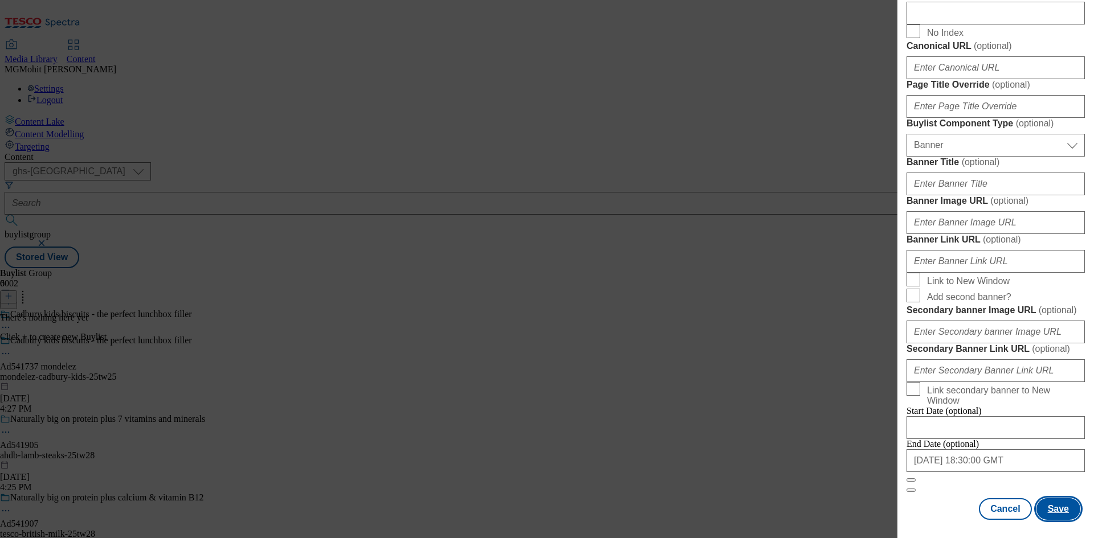
click at [1051, 503] on button "Save" at bounding box center [1058, 510] width 44 height 22
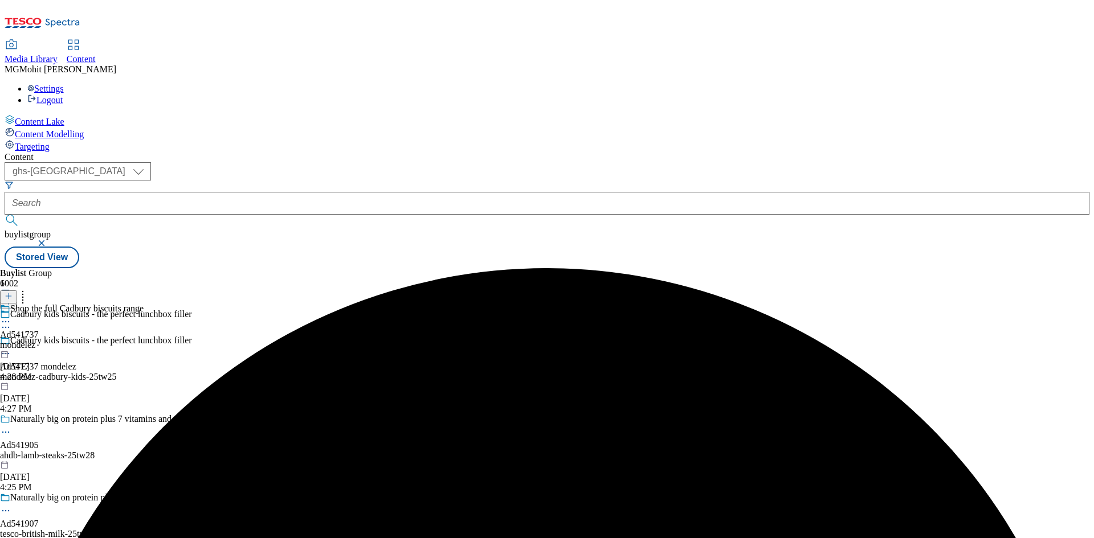
click at [144, 340] on div "mondelez" at bounding box center [72, 345] width 144 height 10
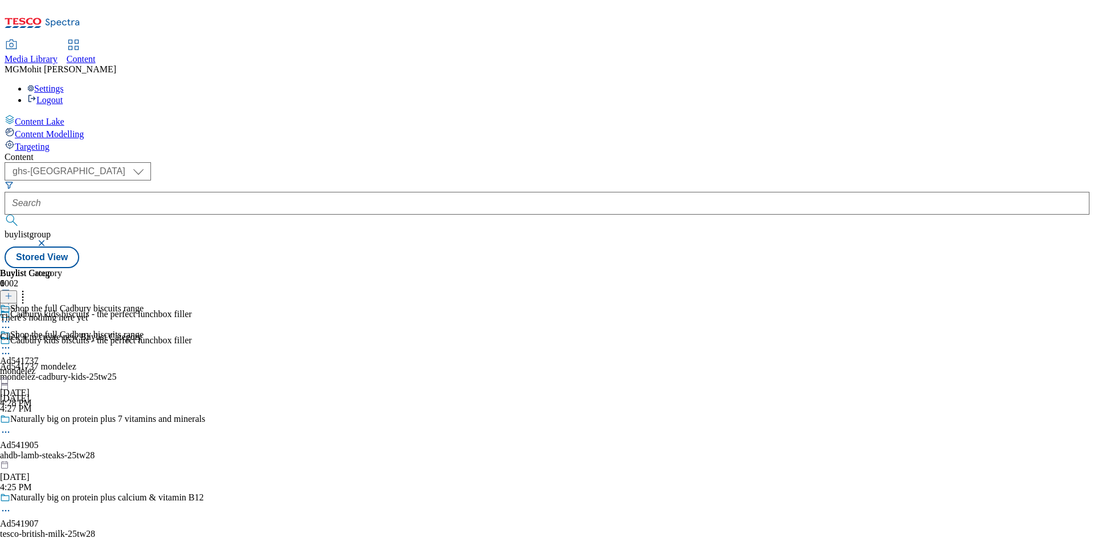
click at [13, 292] on icon at bounding box center [9, 296] width 8 height 8
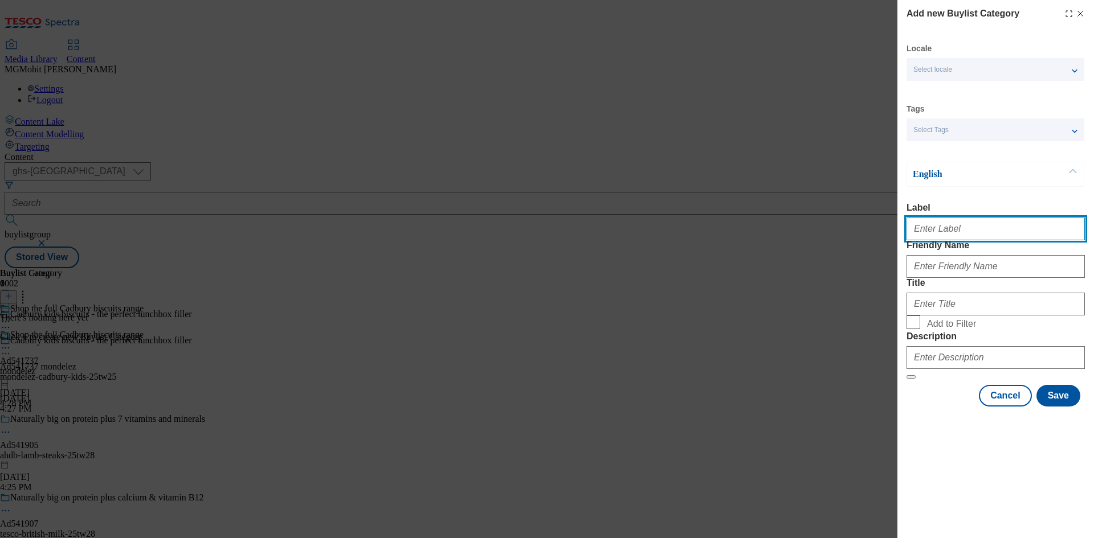
click at [938, 232] on input "Label" at bounding box center [996, 229] width 178 height 23
paste input "Ad541737"
type input "Ad541737"
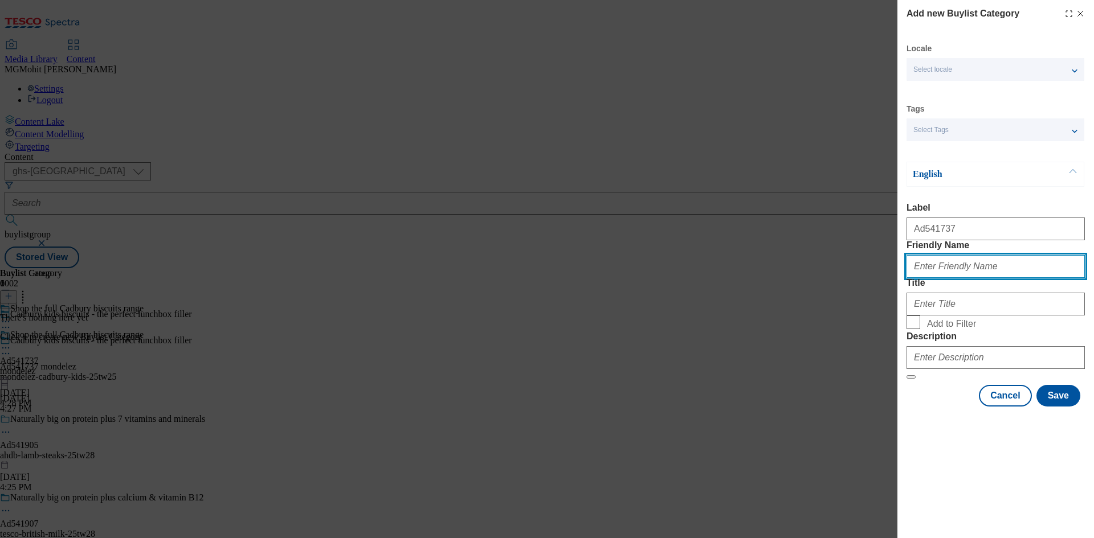
paste input "mondelez-cadbury-kids"
type input "mondelez-cadbury-kids"
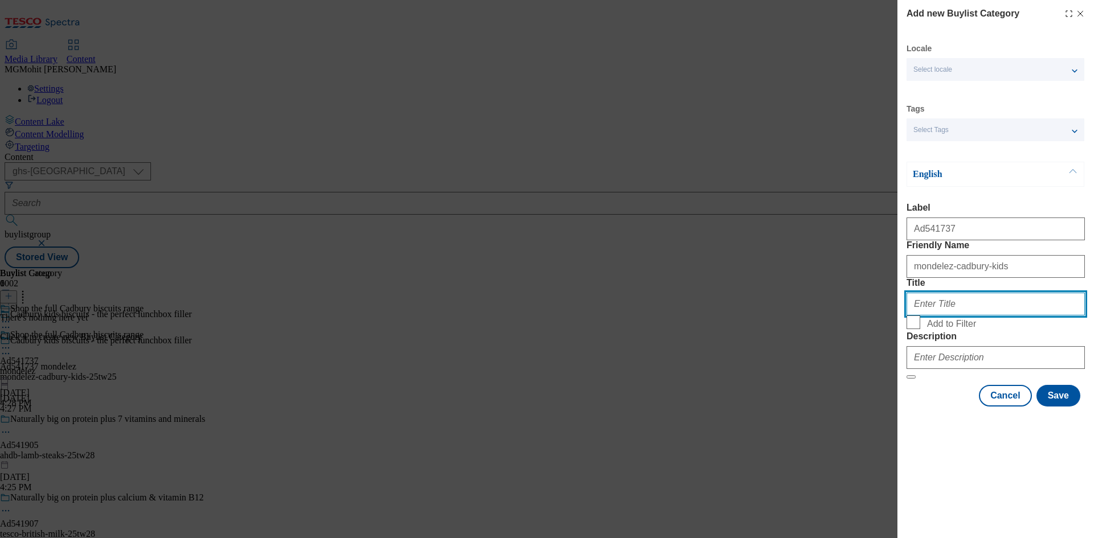
click at [944, 316] on input "Title" at bounding box center [996, 304] width 178 height 23
paste input "Mondelez"
type input "Mondelez"
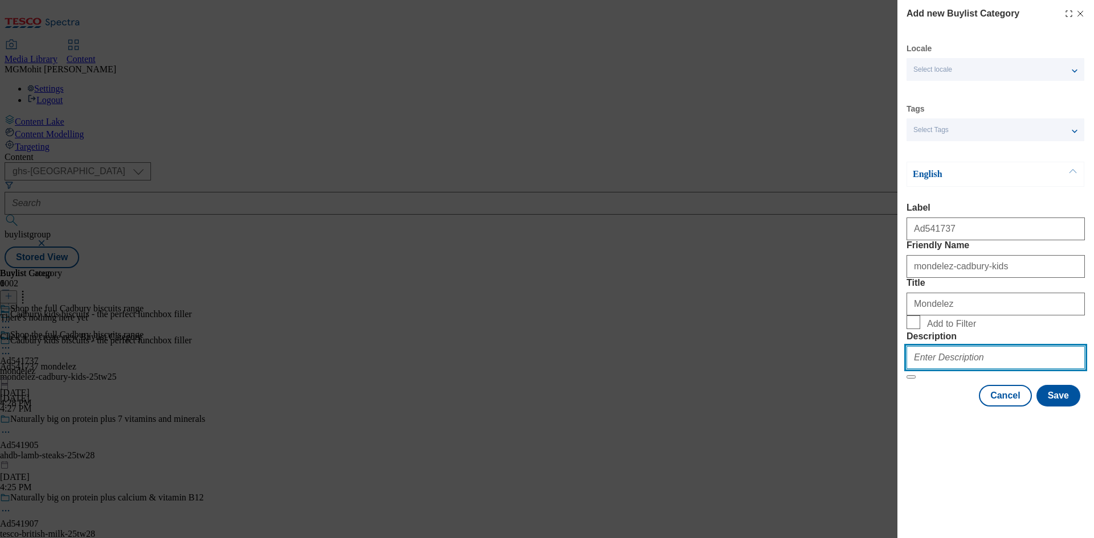
click at [936, 369] on input "Description" at bounding box center [996, 357] width 178 height 23
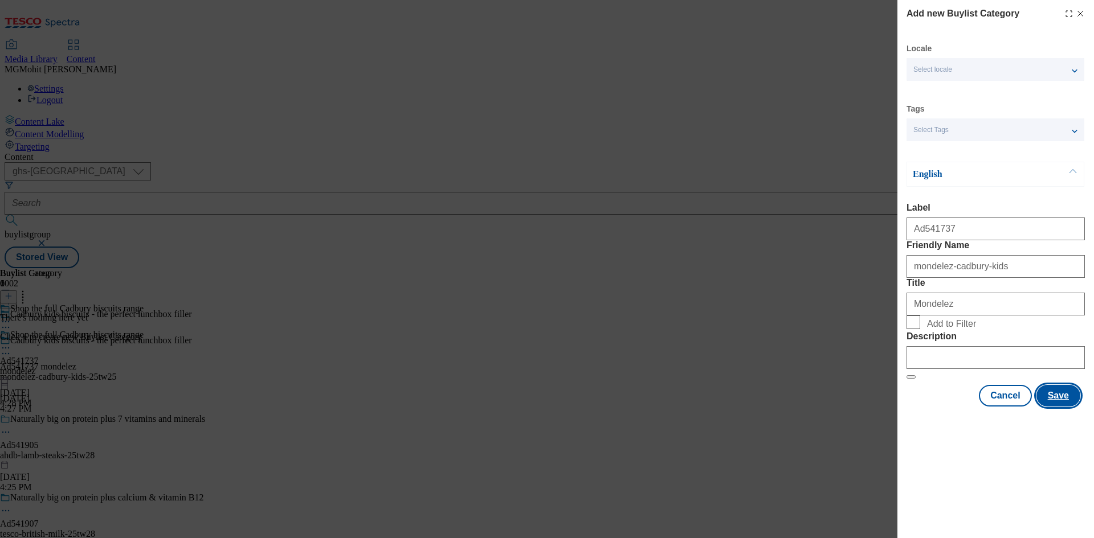
click at [1072, 407] on button "Save" at bounding box center [1058, 396] width 44 height 22
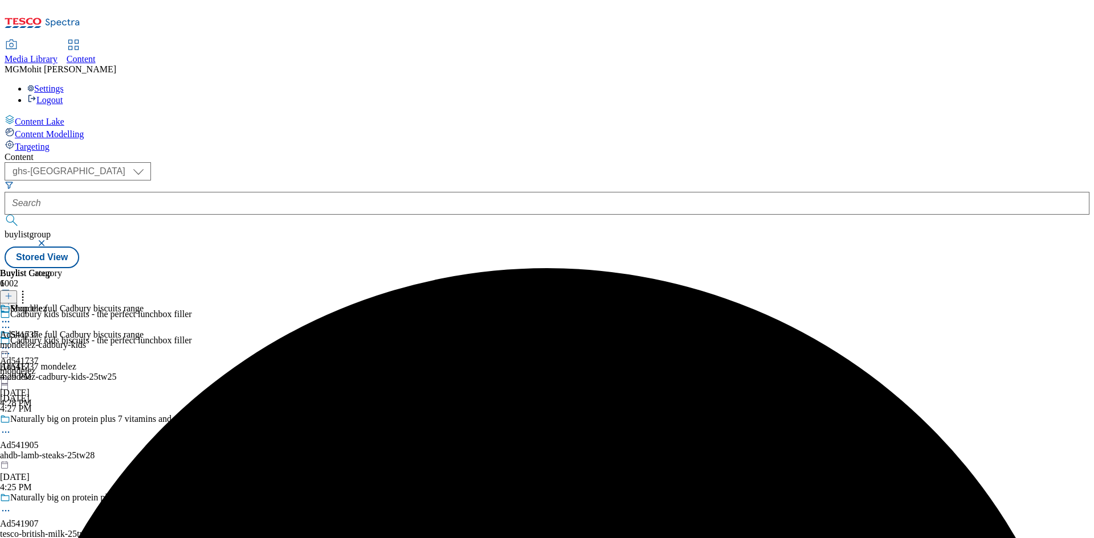
click at [86, 340] on div "mondelez-cadbury-kids" at bounding box center [43, 345] width 86 height 10
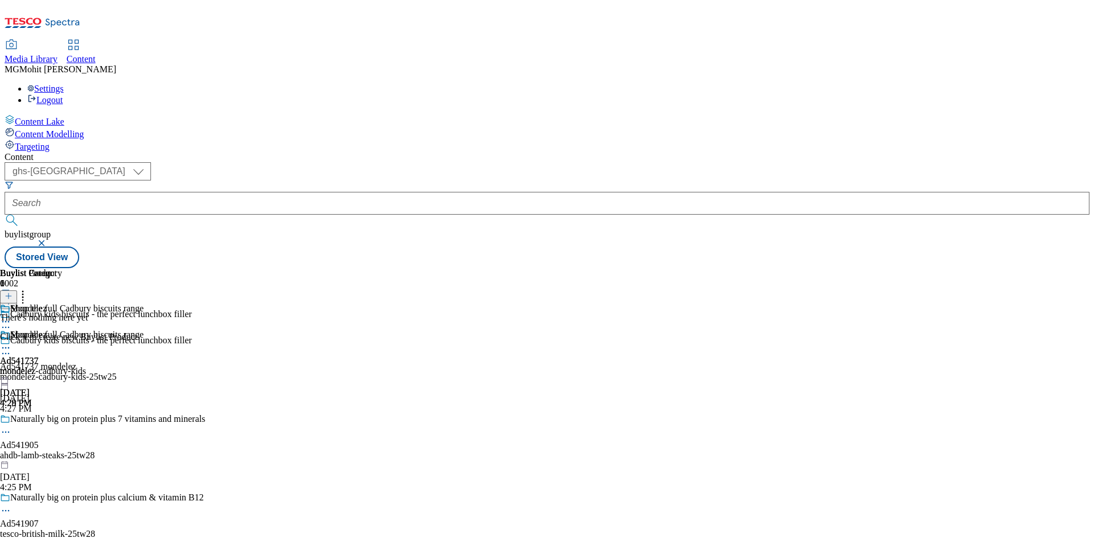
click at [13, 292] on icon at bounding box center [9, 296] width 8 height 8
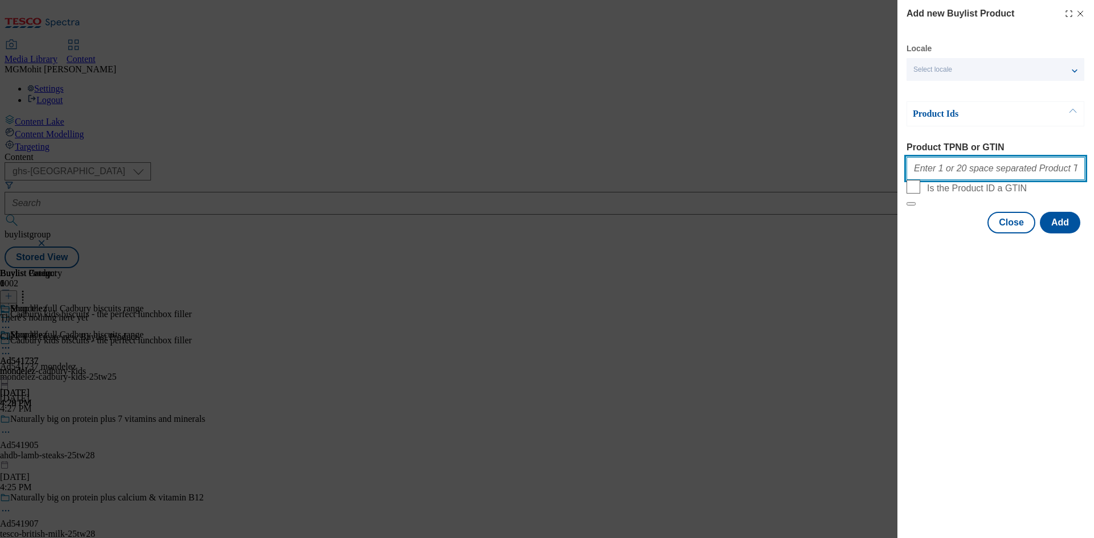
click at [946, 173] on input "Product TPNB or GTIN" at bounding box center [996, 168] width 178 height 23
paste input "92978344 93277481"
type input "92978344 93277481"
click at [1050, 234] on button "Add" at bounding box center [1060, 223] width 40 height 22
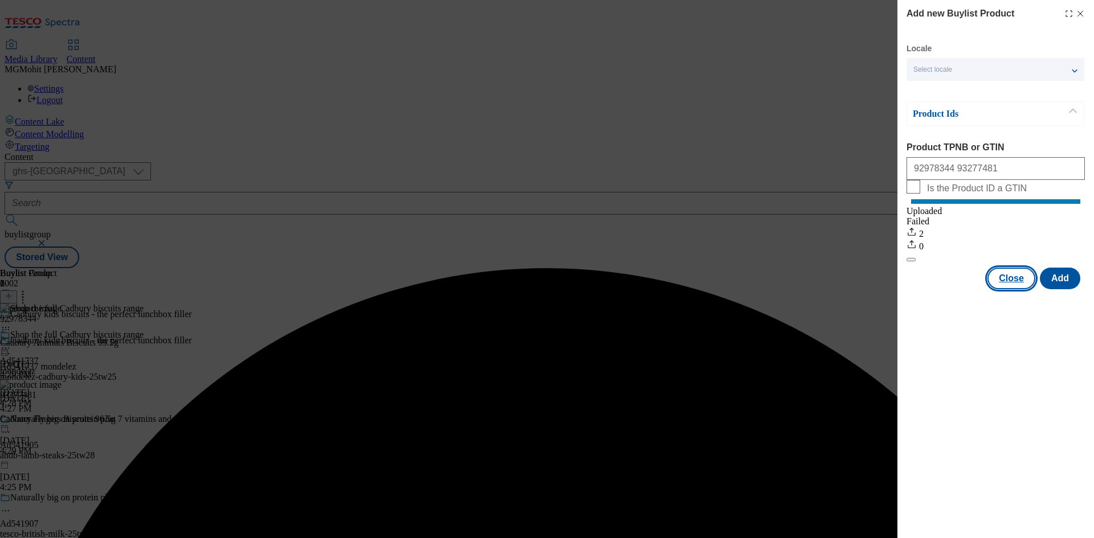
click at [1015, 288] on button "Close" at bounding box center [1011, 279] width 48 height 22
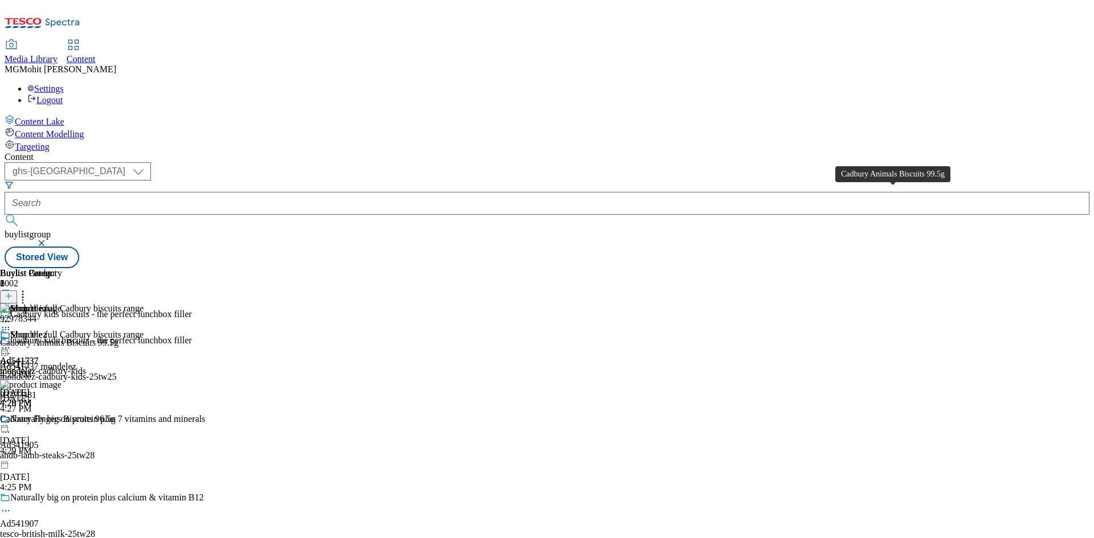
click at [119, 338] on div "Cadbury Animals Biscuits 99.5g" at bounding box center [59, 343] width 119 height 10
click at [11, 342] on icon at bounding box center [5, 347] width 11 height 11
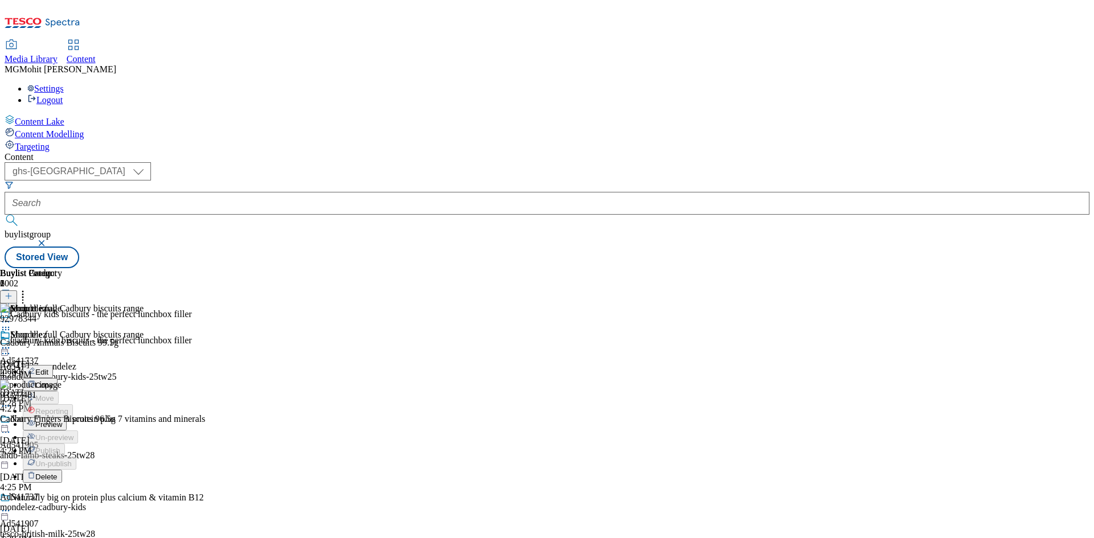
click at [48, 368] on span "Edit" at bounding box center [41, 372] width 13 height 9
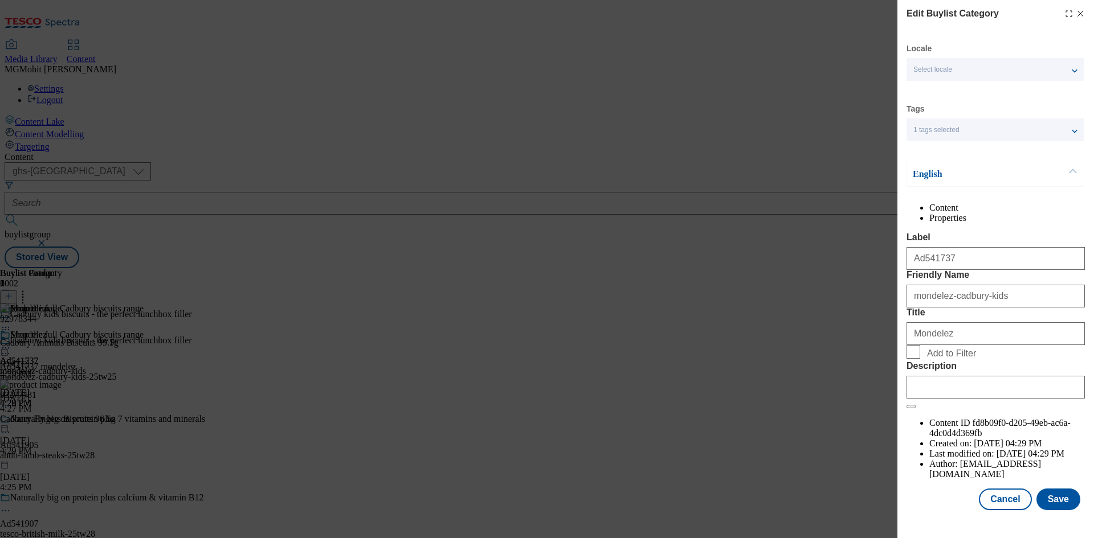
scroll to position [22, 0]
click at [943, 399] on input "Description" at bounding box center [996, 387] width 178 height 23
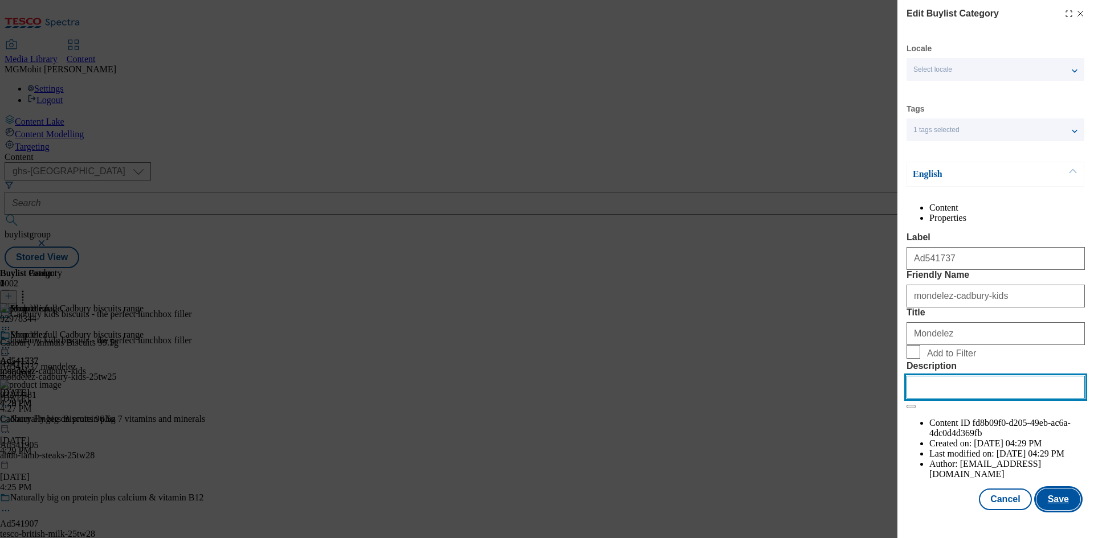
paste input "Cadbury Animals Biscuits 99.5g"
type input "Cadbury Animals Biscuits 99.5g"
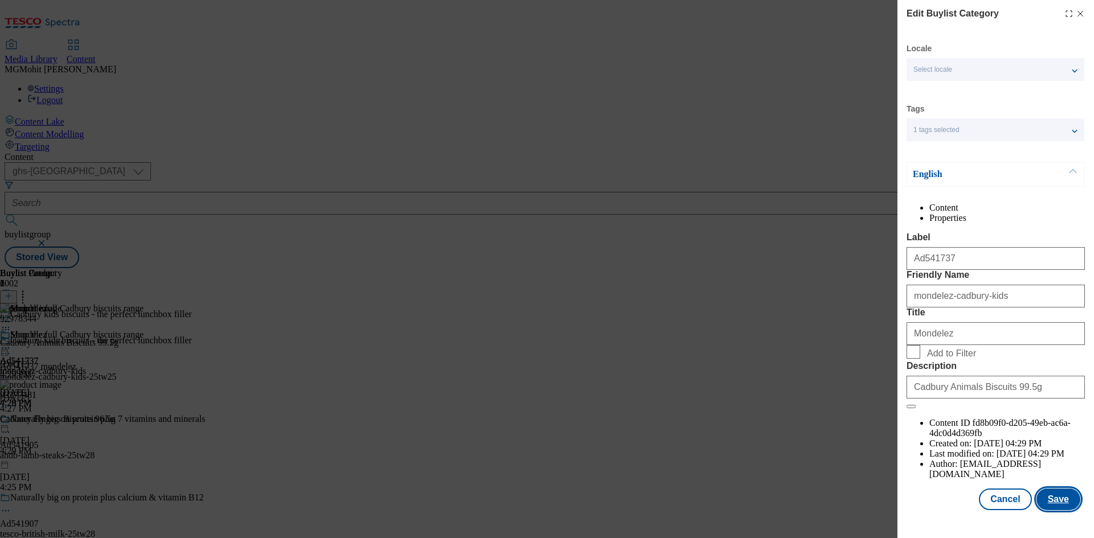
click at [1058, 508] on button "Save" at bounding box center [1058, 500] width 44 height 22
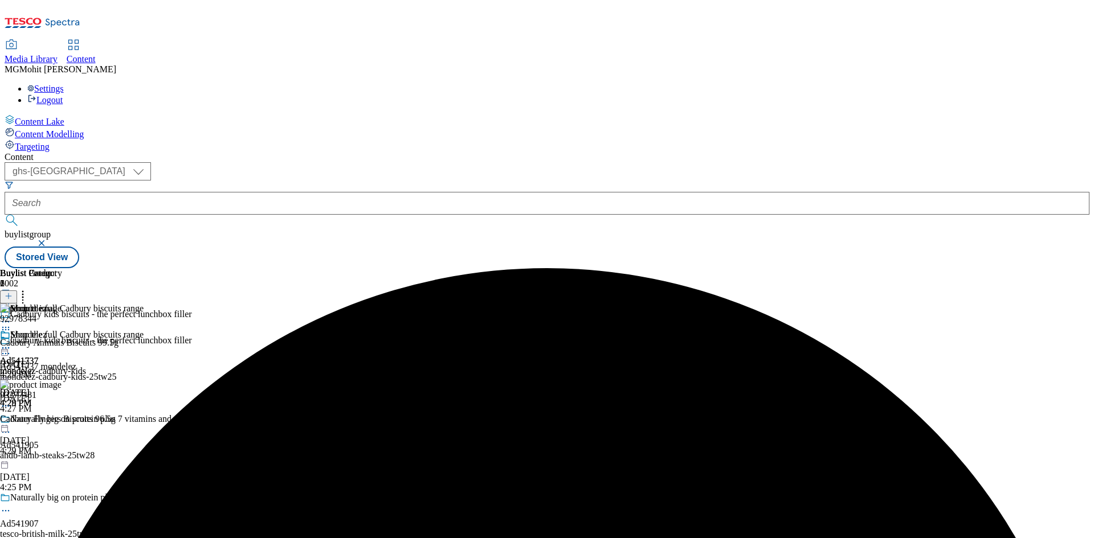
click at [11, 342] on icon at bounding box center [5, 347] width 11 height 11
click at [48, 368] on span "Edit" at bounding box center [41, 372] width 13 height 9
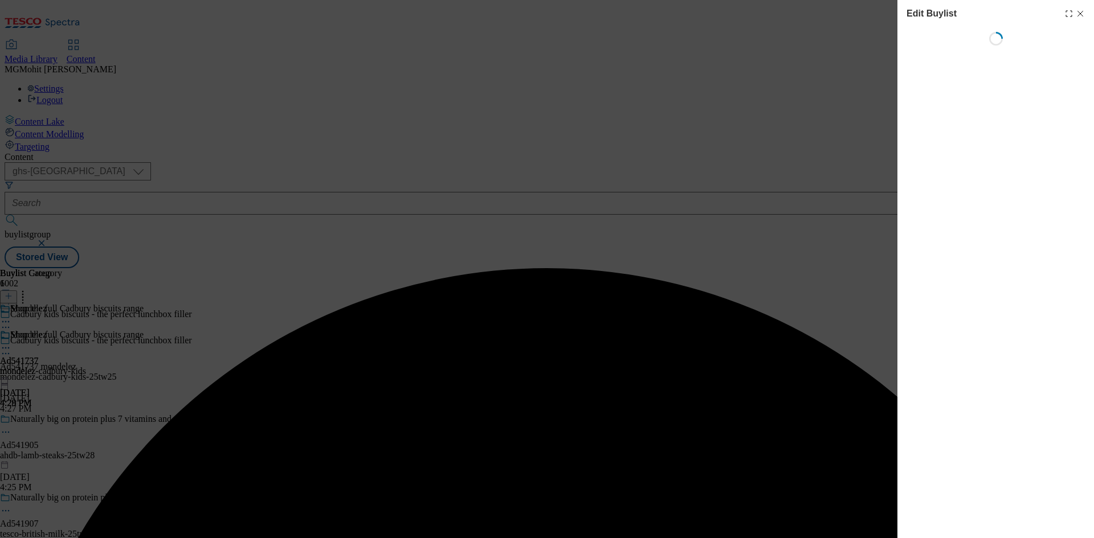
select select "tactical"
select select "supplier funded short term 1-3 weeks"
select select "dunnhumby"
select select "Banner"
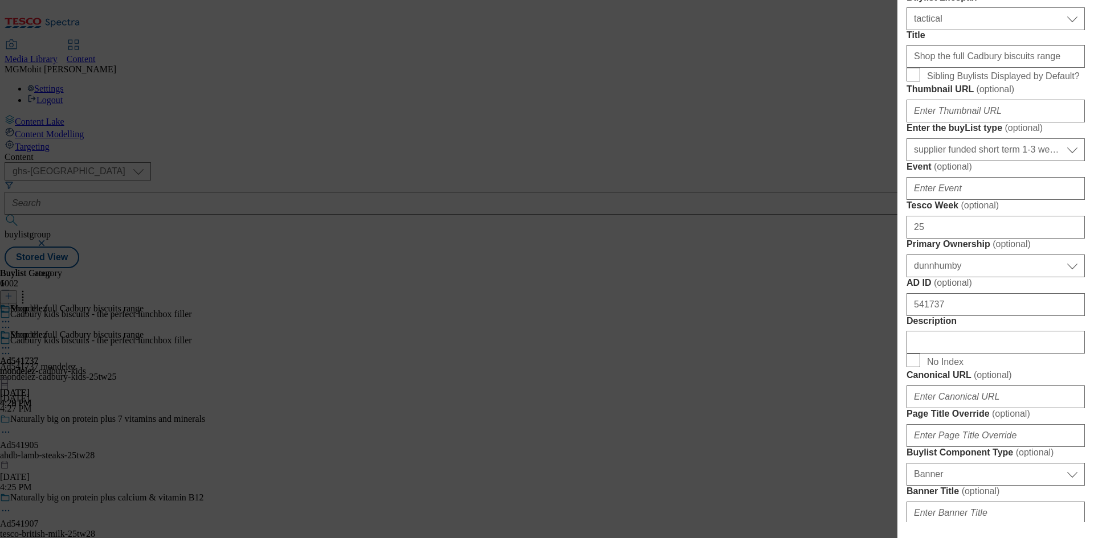
scroll to position [513, 0]
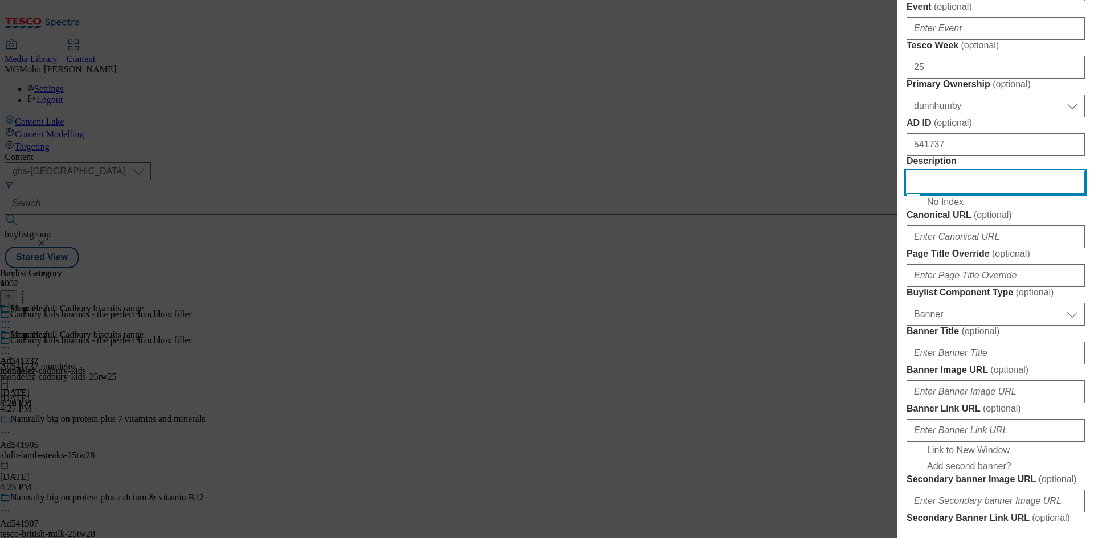
click at [941, 194] on input "Description" at bounding box center [996, 182] width 178 height 23
paste input "Cadbury Animals Biscuits 99.5g"
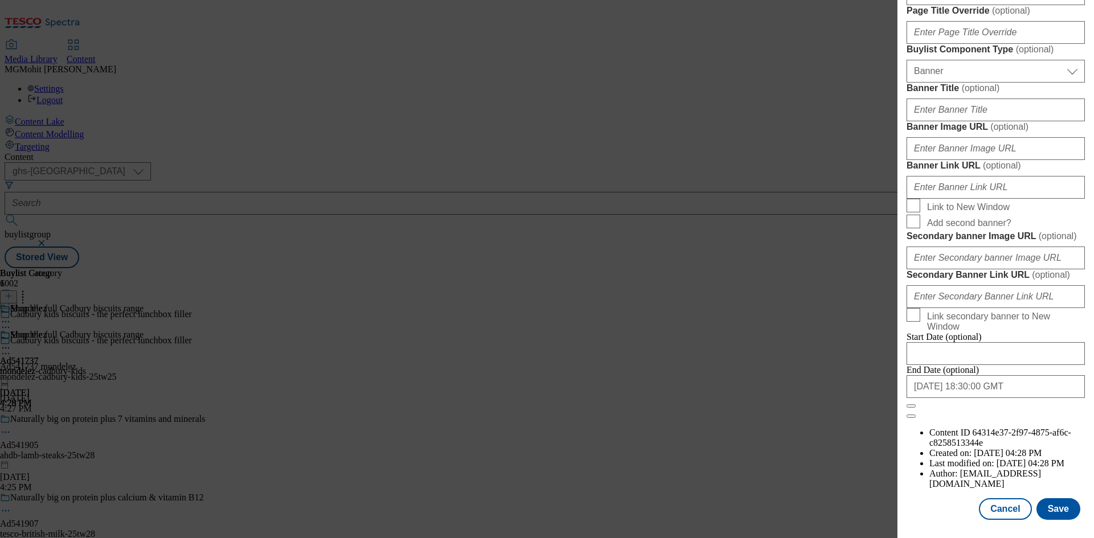
scroll to position [1179, 0]
type input "Cadbury Animals Biscuits 99.5g"
click at [1052, 507] on button "Save" at bounding box center [1058, 510] width 44 height 22
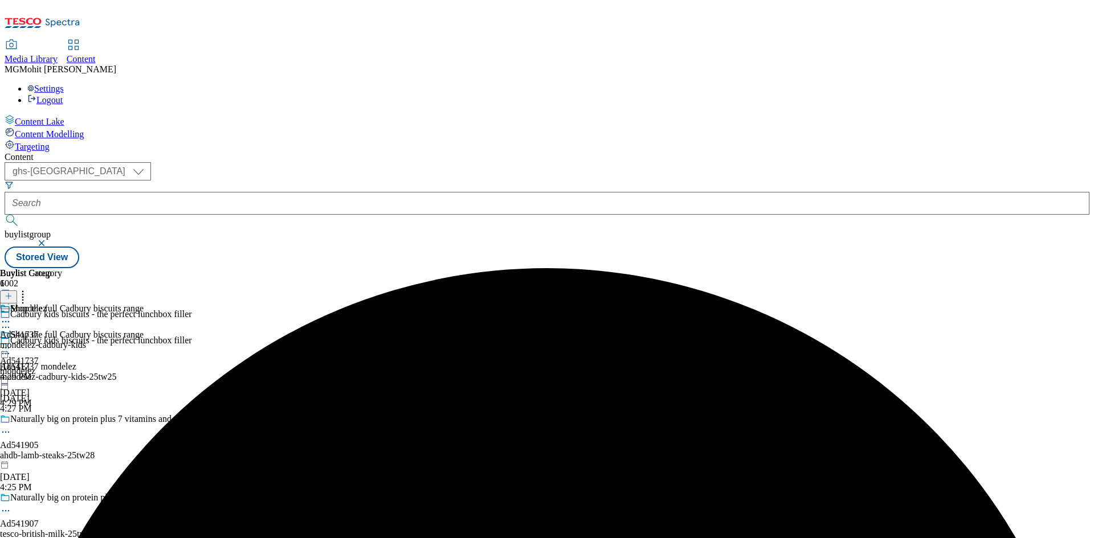
click at [11, 348] on icon at bounding box center [5, 353] width 11 height 11
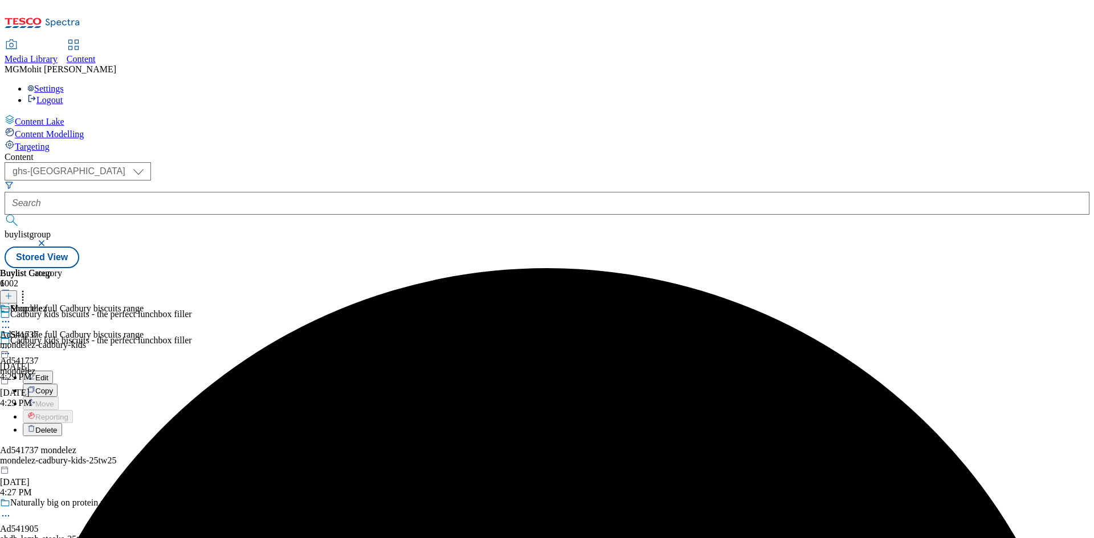
click at [48, 374] on span "Edit" at bounding box center [41, 378] width 13 height 9
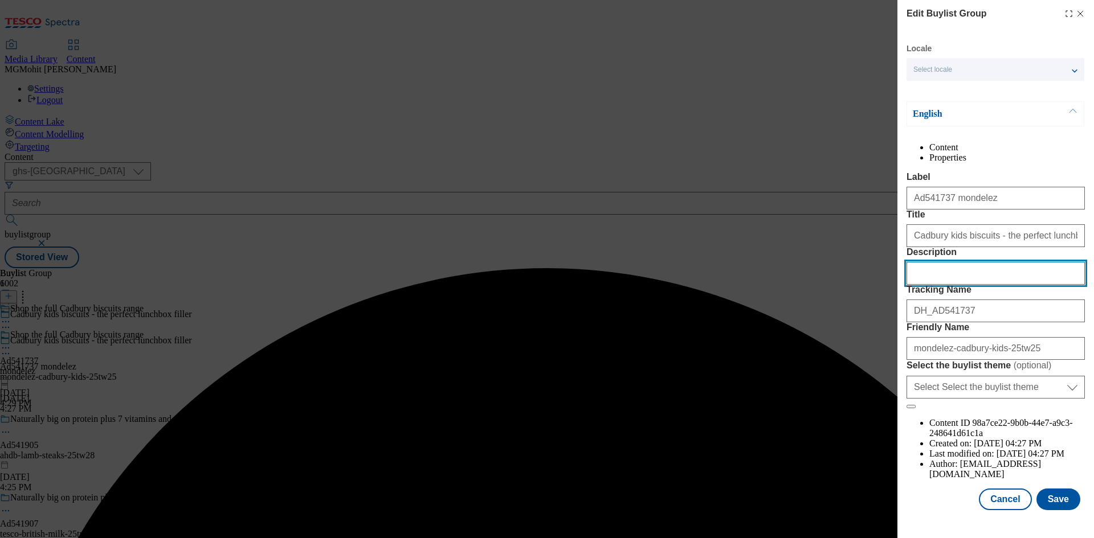
click at [925, 285] on input "Description" at bounding box center [996, 273] width 178 height 23
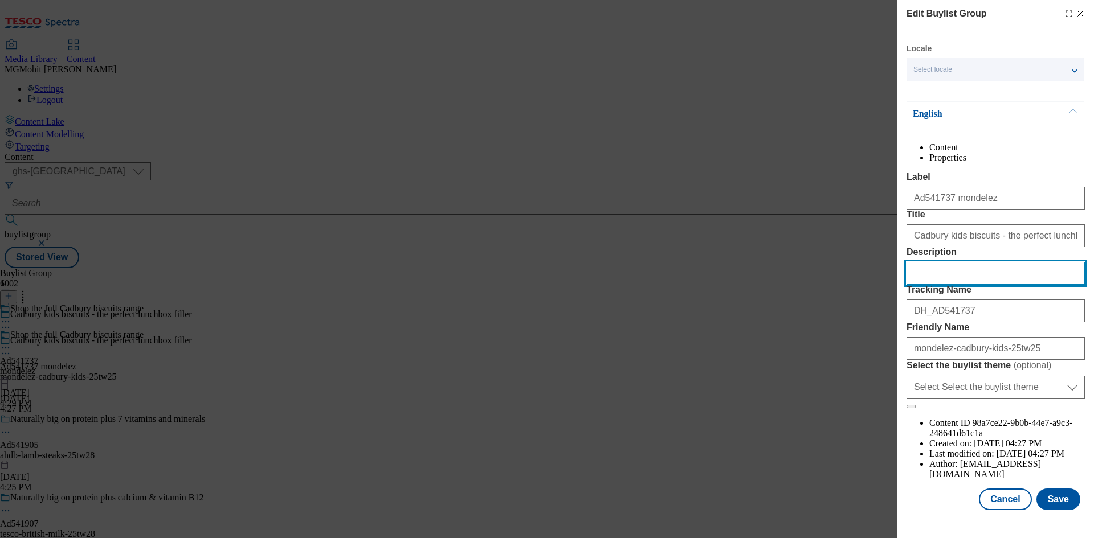
paste input "Cadbury Animals Biscuits 99.5g"
type input "Cadbury Animals Biscuits 99.5g"
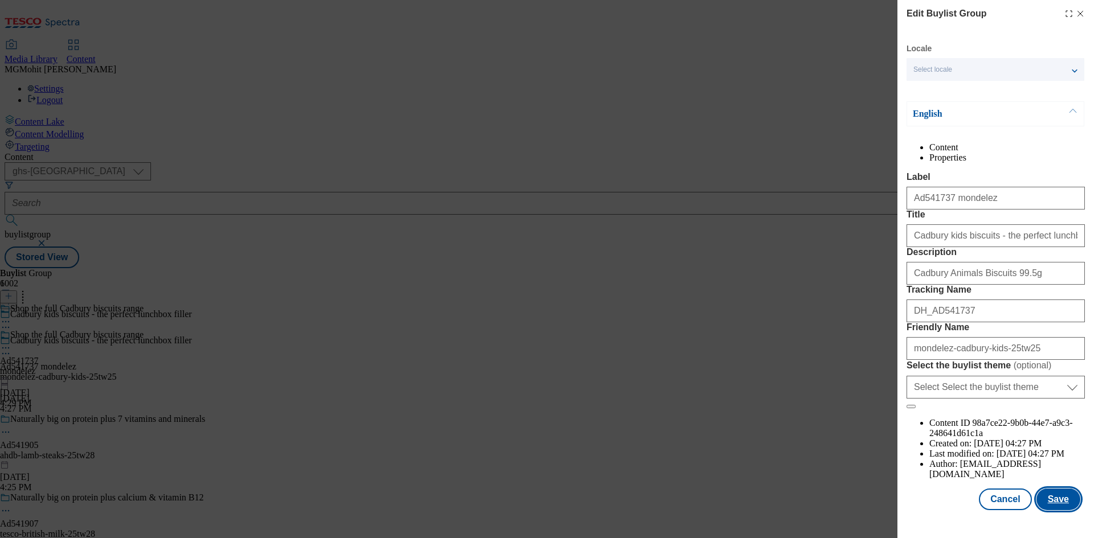
click at [1048, 511] on button "Save" at bounding box center [1058, 500] width 44 height 22
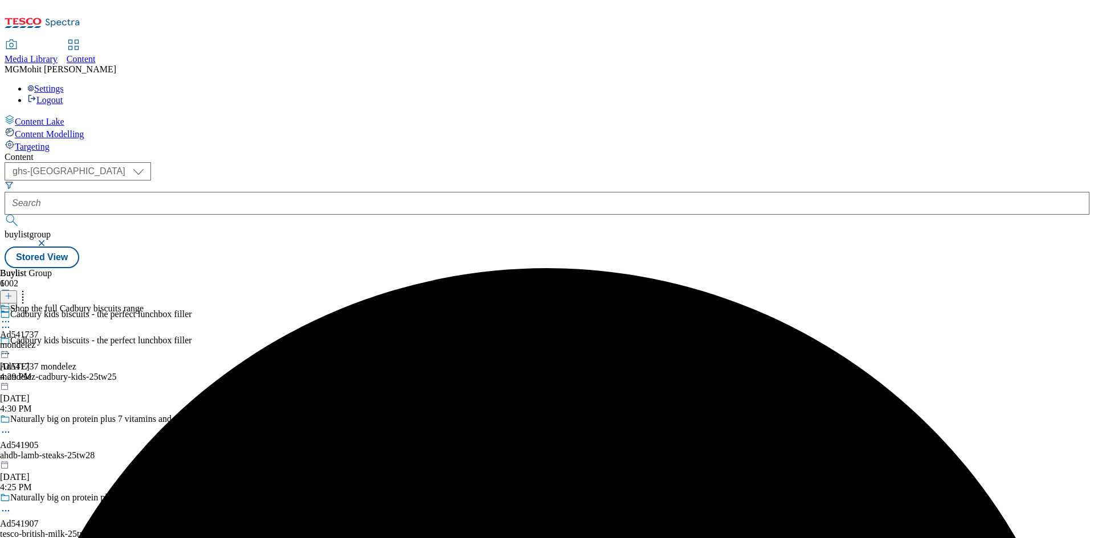
click at [11, 316] on icon at bounding box center [5, 321] width 11 height 11
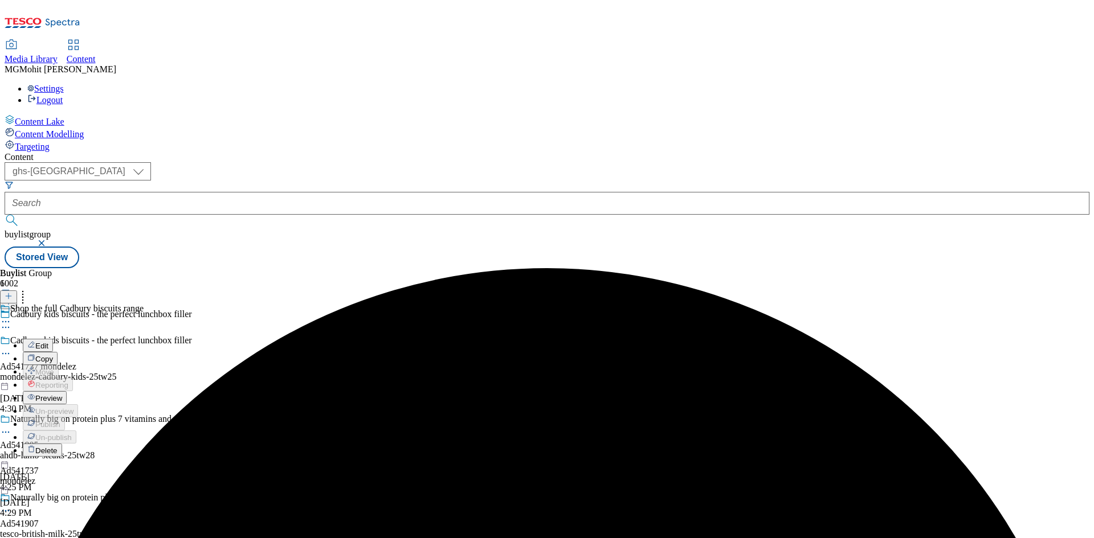
click at [62, 394] on span "Preview" at bounding box center [48, 398] width 27 height 9
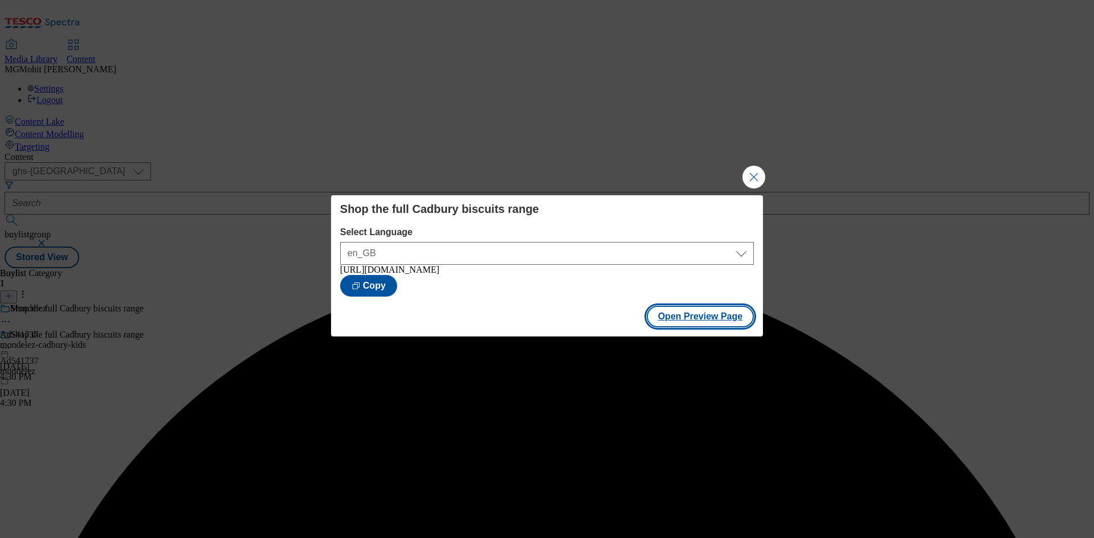
click at [721, 318] on button "Open Preview Page" at bounding box center [701, 317] width 108 height 22
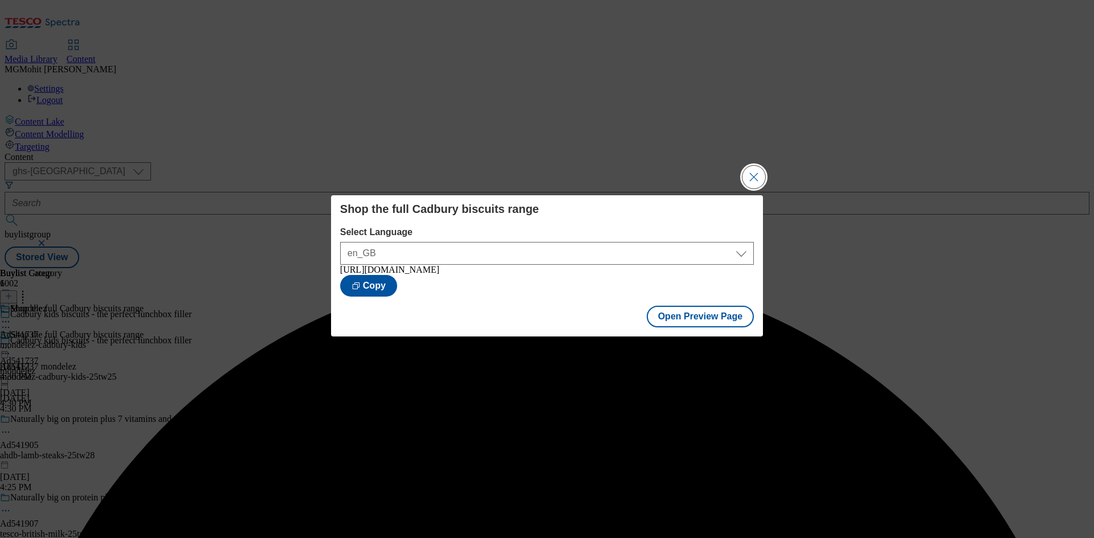
click at [753, 173] on button "Close Modal" at bounding box center [753, 177] width 23 height 23
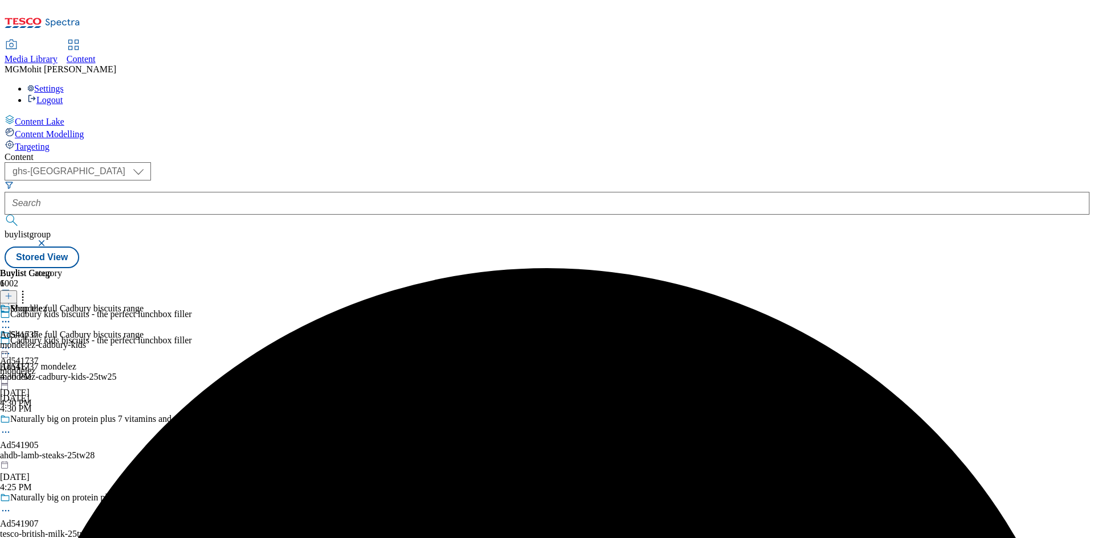
click at [11, 342] on icon at bounding box center [5, 347] width 11 height 11
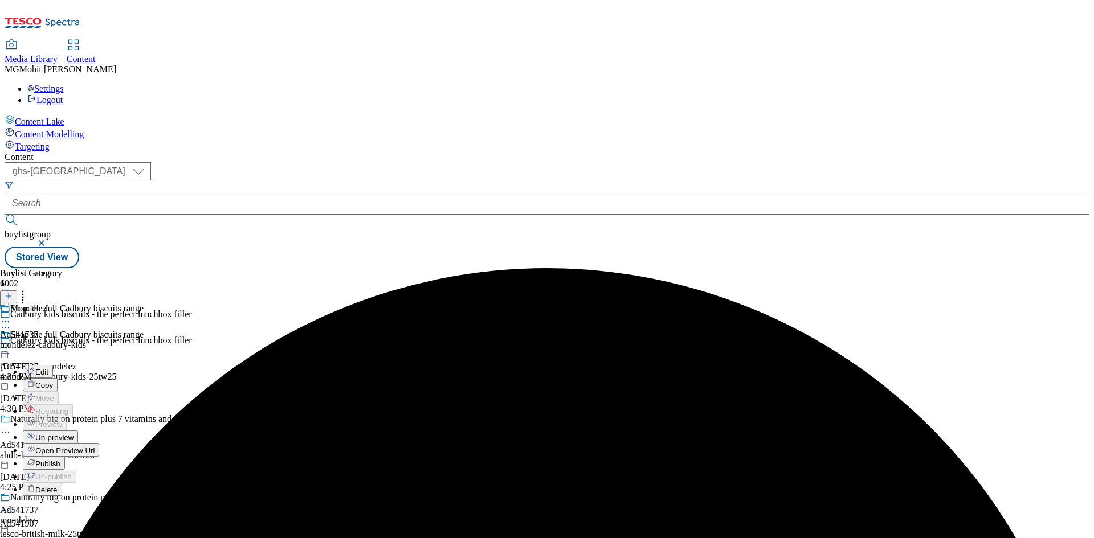
click at [60, 460] on span "Publish" at bounding box center [47, 464] width 25 height 9
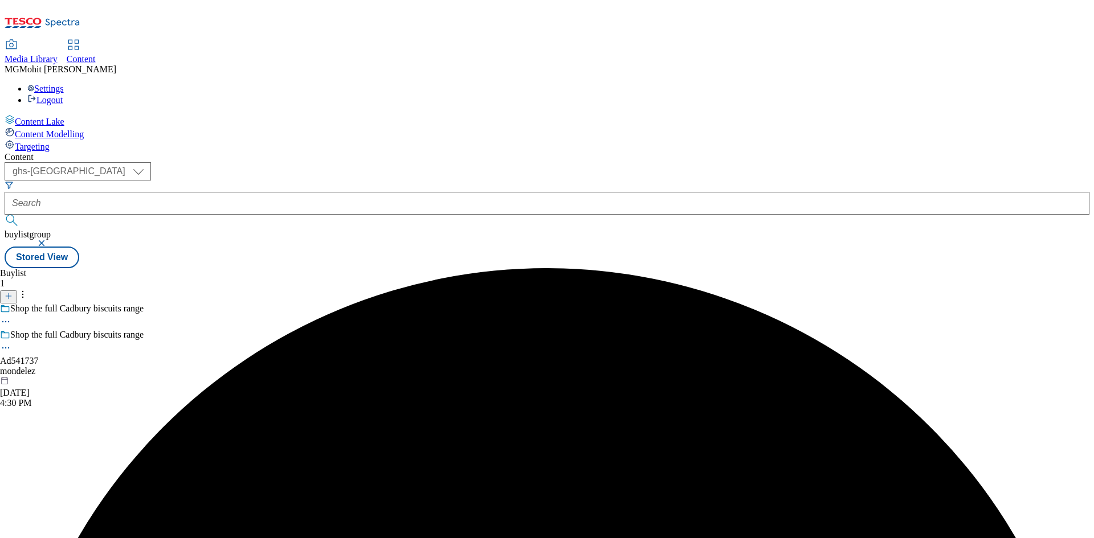
click at [144, 366] on div "mondelez" at bounding box center [72, 371] width 144 height 10
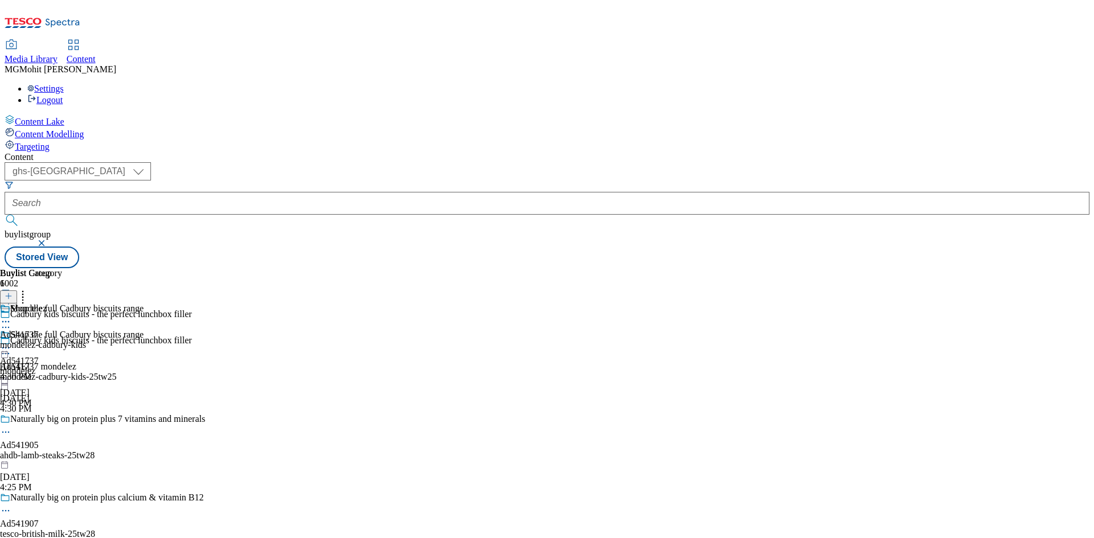
click at [7, 348] on circle at bounding box center [6, 349] width 2 height 2
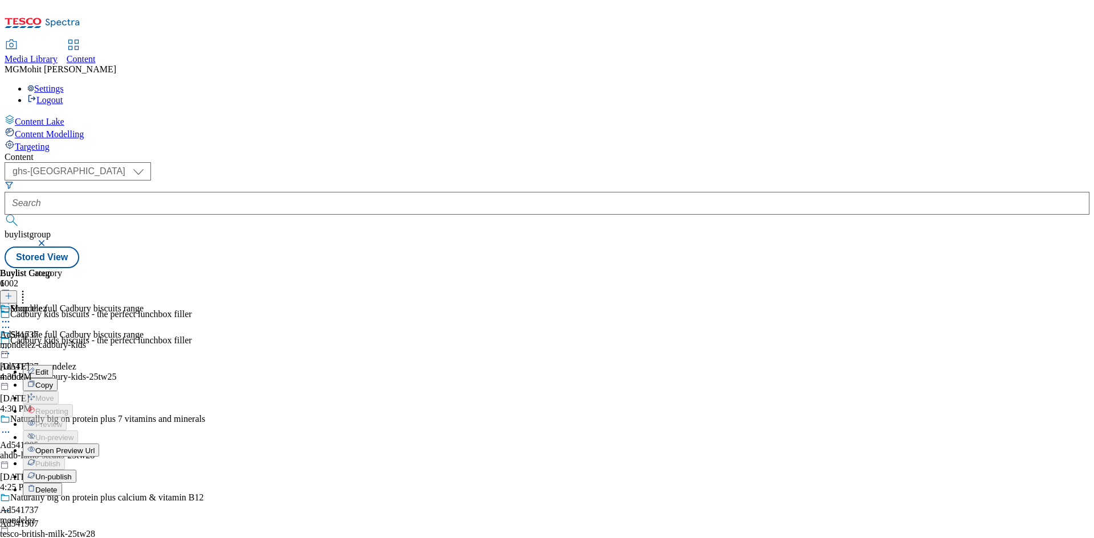
click at [95, 447] on span "Open Preview Url" at bounding box center [64, 451] width 59 height 9
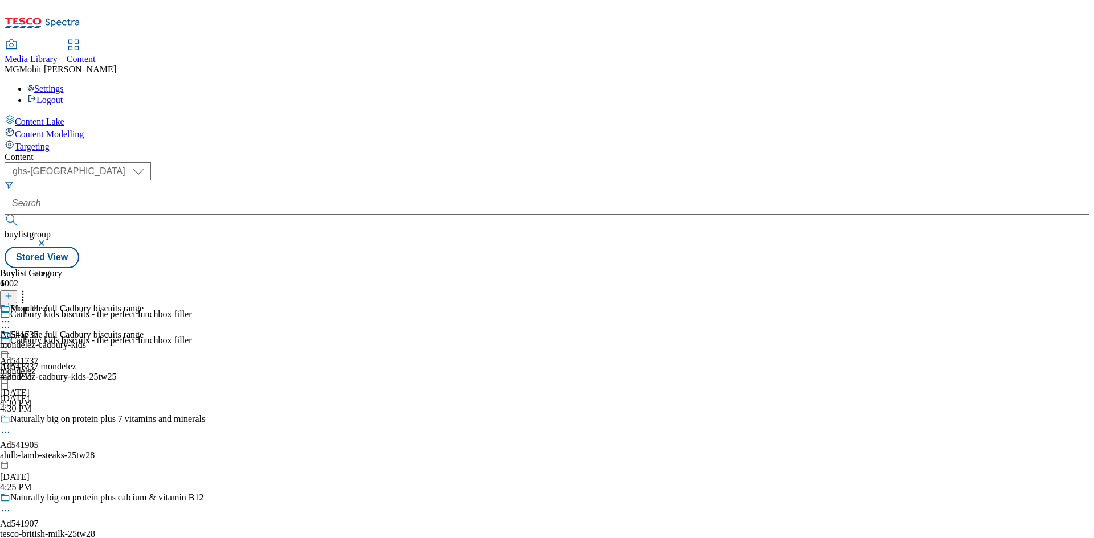
click at [11, 342] on icon at bounding box center [5, 347] width 11 height 11
